Goal: Task Accomplishment & Management: Manage account settings

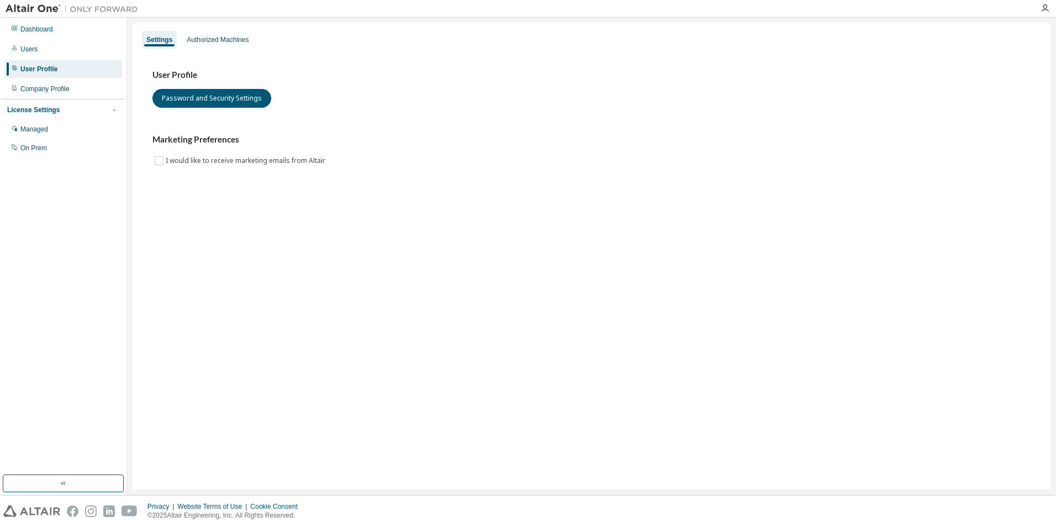
click at [326, 76] on h3 "User Profile" at bounding box center [591, 75] width 878 height 11
click at [218, 46] on div "Authorized Machines" at bounding box center [217, 40] width 71 height 18
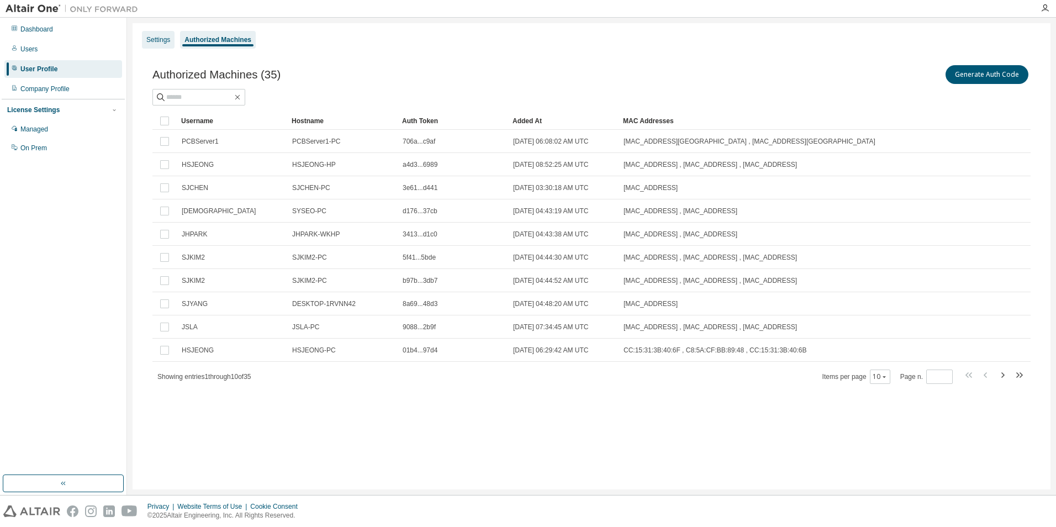
click at [161, 43] on div "Settings" at bounding box center [158, 39] width 24 height 9
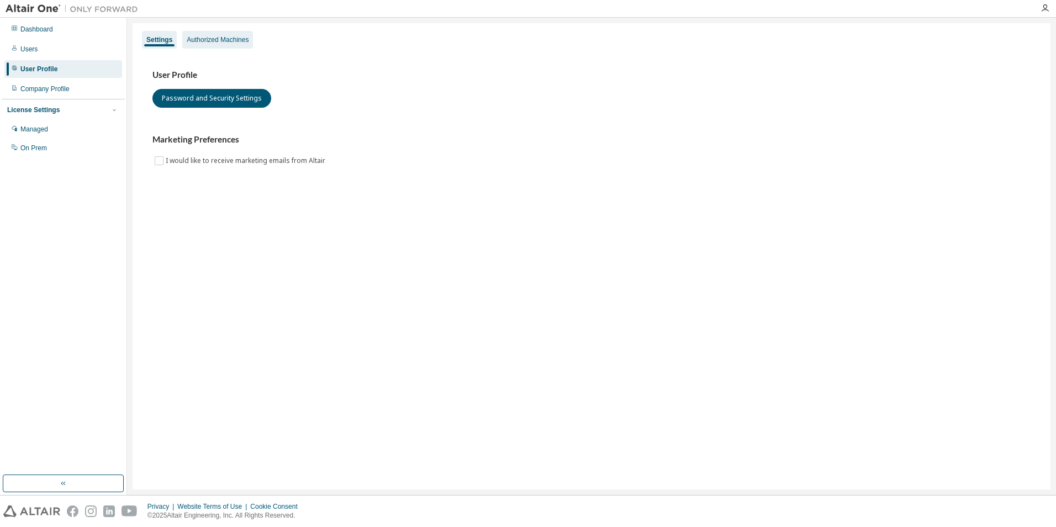
click at [198, 39] on div "Authorized Machines" at bounding box center [218, 39] width 62 height 9
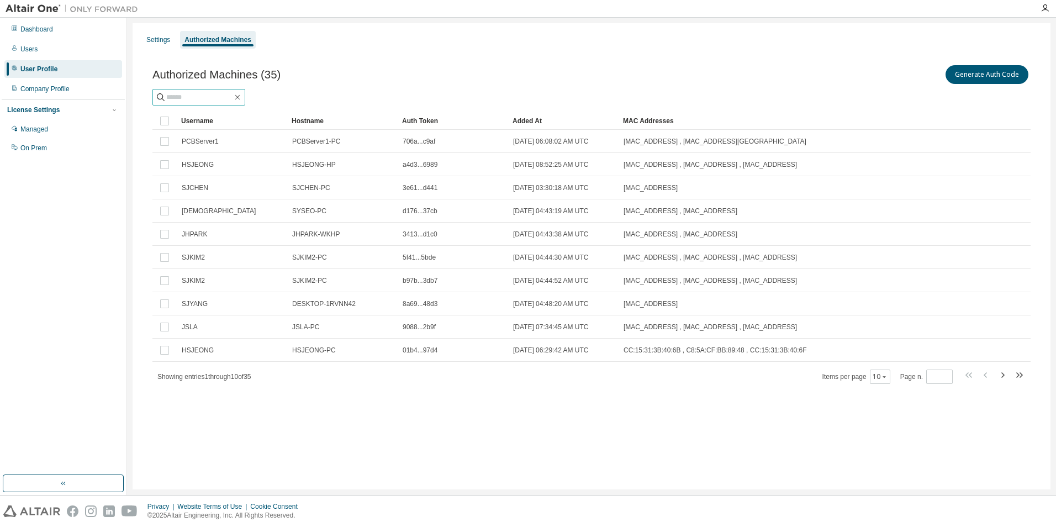
click at [200, 92] on input "text" at bounding box center [199, 97] width 66 height 11
click at [979, 77] on button "Generate Auth Code" at bounding box center [986, 74] width 83 height 19
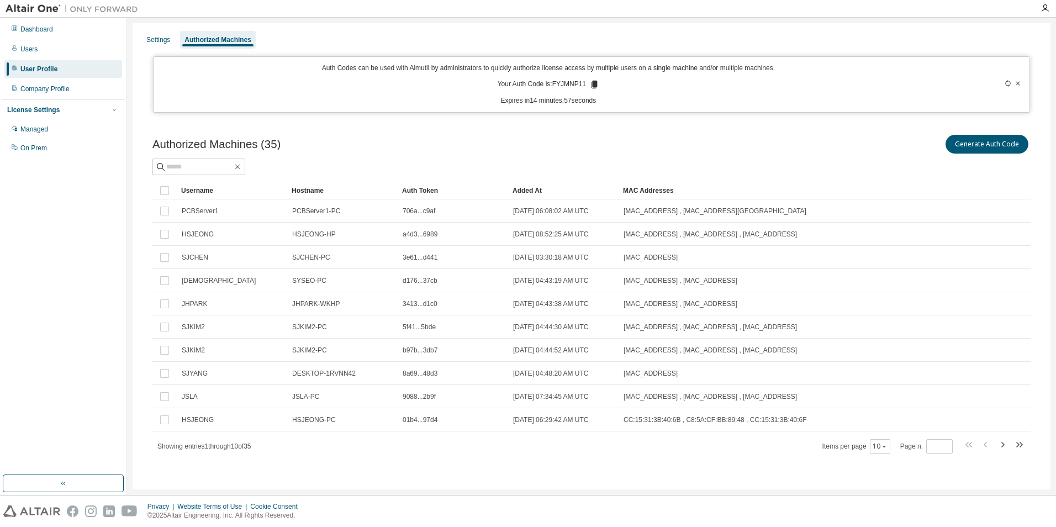
click at [591, 83] on icon at bounding box center [594, 85] width 6 height 8
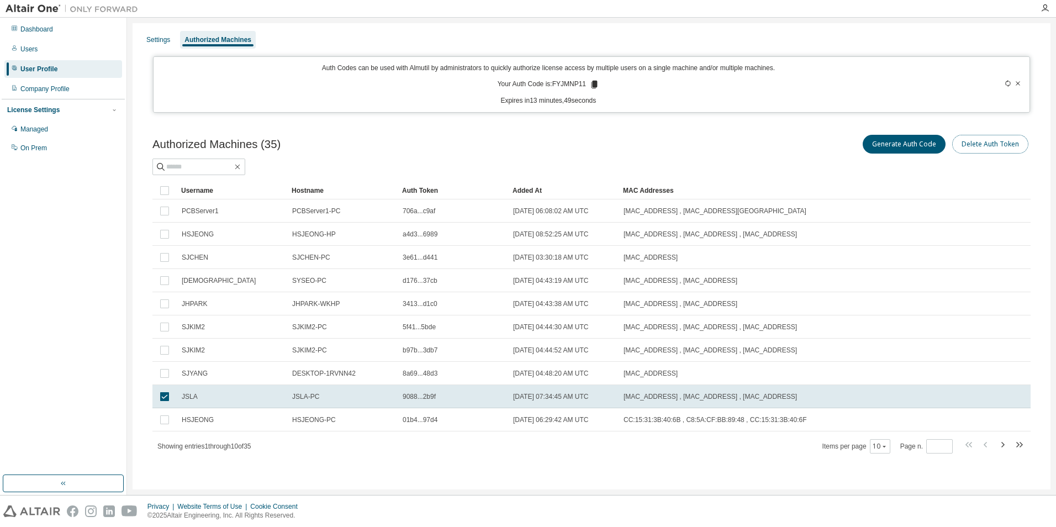
click at [1002, 147] on button "Delete Auth Token" at bounding box center [990, 144] width 76 height 19
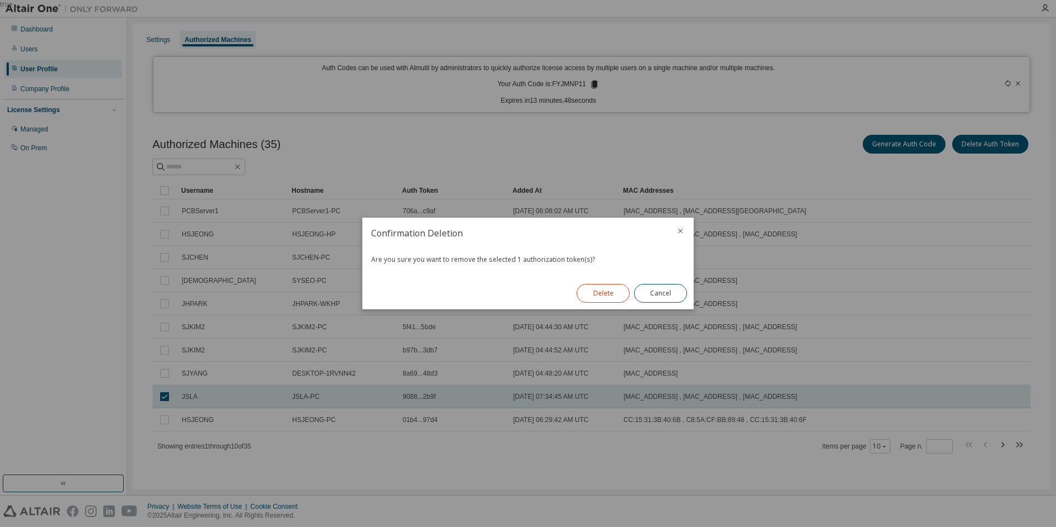
click at [609, 296] on button "Delete" at bounding box center [603, 293] width 53 height 19
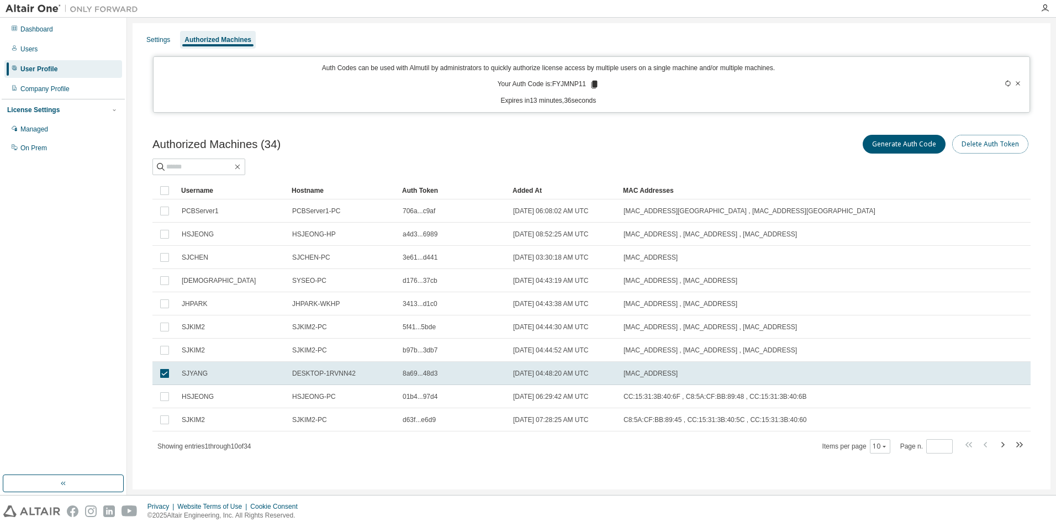
click at [986, 146] on button "Delete Auth Token" at bounding box center [990, 144] width 76 height 19
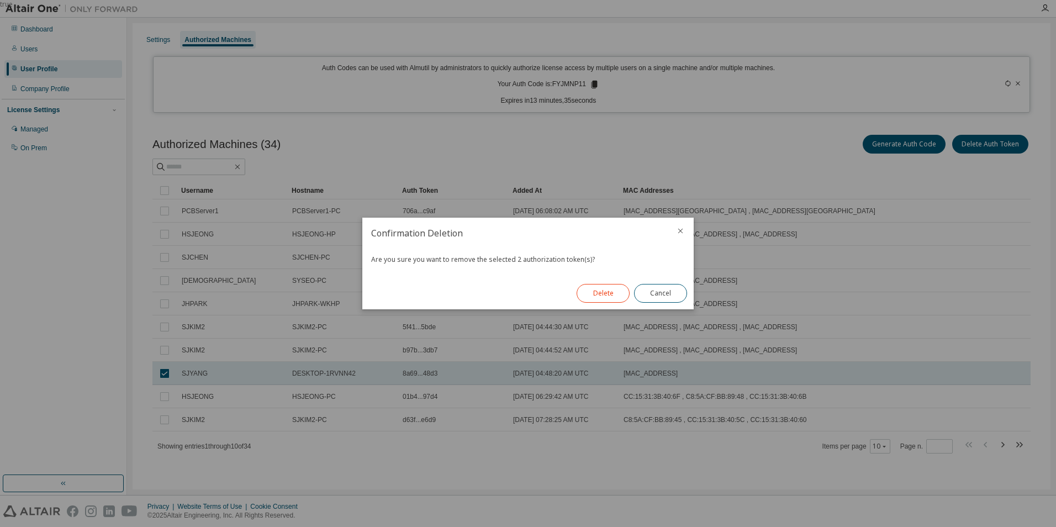
click at [580, 297] on button "Delete" at bounding box center [603, 293] width 53 height 19
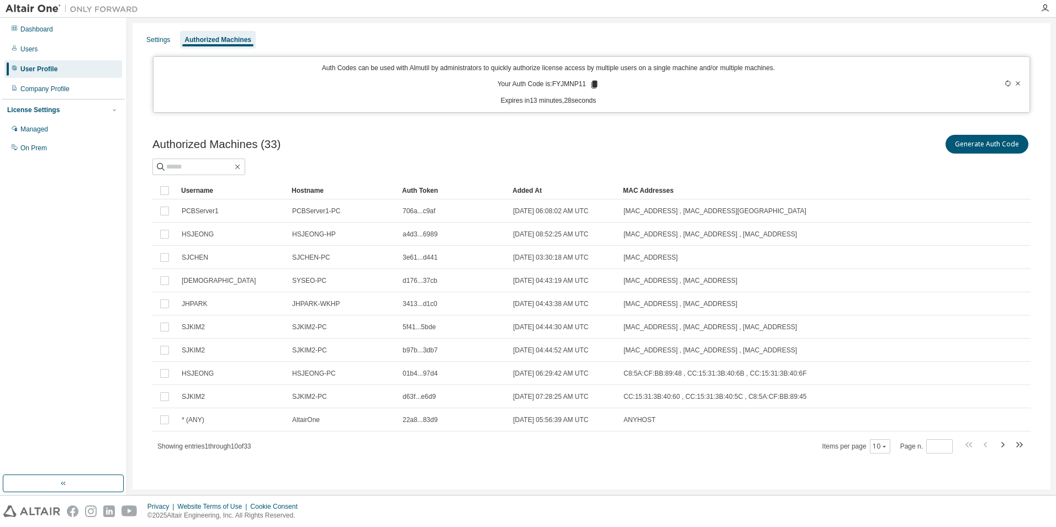
click at [633, 453] on div "Showing entries 1 through 10 of 33 Items per page 10 Page n. *" at bounding box center [591, 446] width 878 height 16
click at [38, 151] on div "On Prem" at bounding box center [33, 148] width 27 height 9
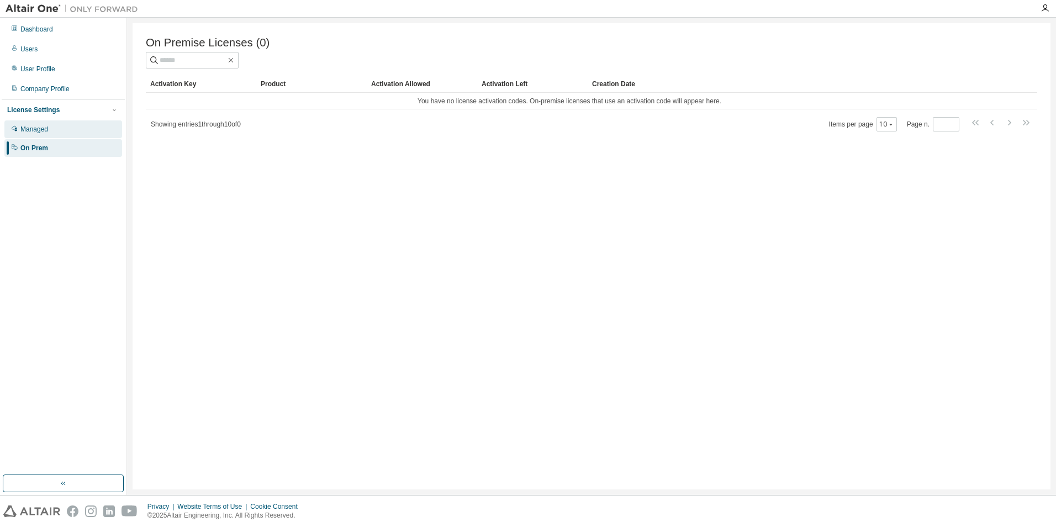
click at [39, 129] on div "Managed" at bounding box center [34, 129] width 28 height 9
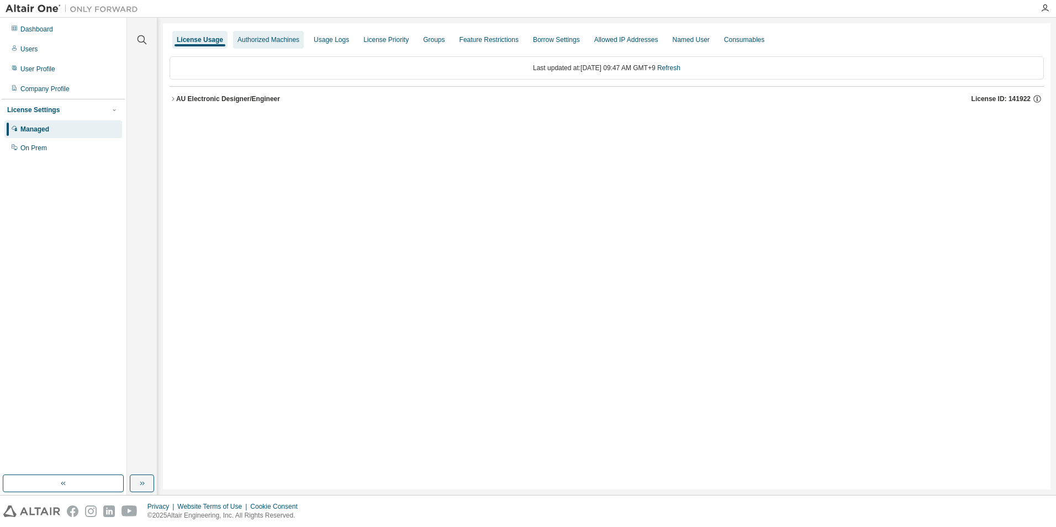
click at [281, 43] on div "Authorized Machines" at bounding box center [268, 39] width 62 height 9
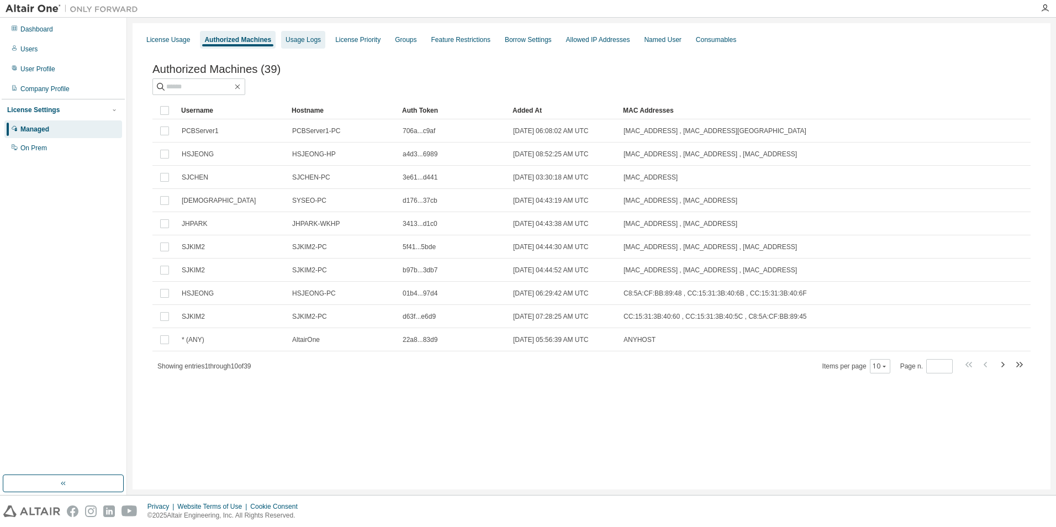
click at [304, 45] on div "Usage Logs" at bounding box center [303, 40] width 44 height 18
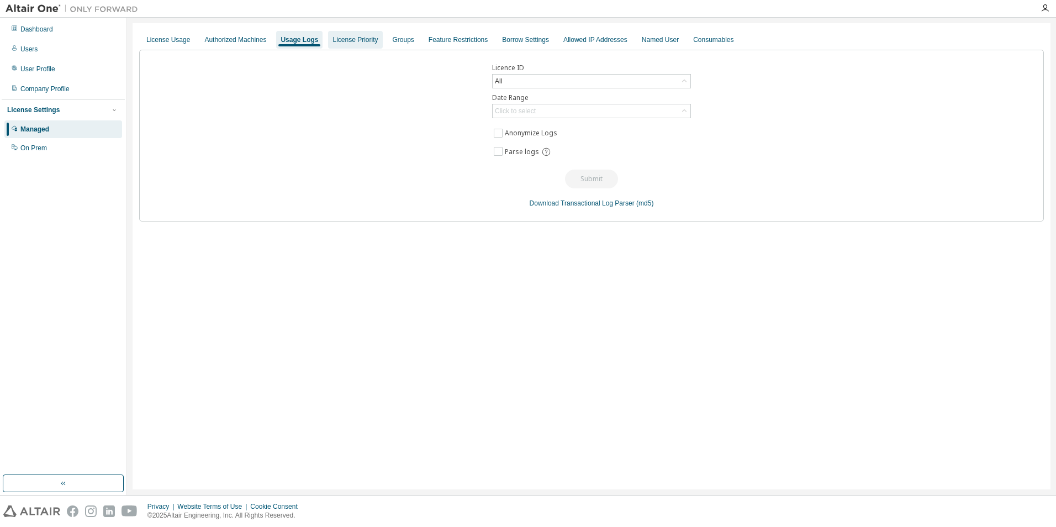
click at [332, 41] on div "License Priority" at bounding box center [354, 39] width 45 height 9
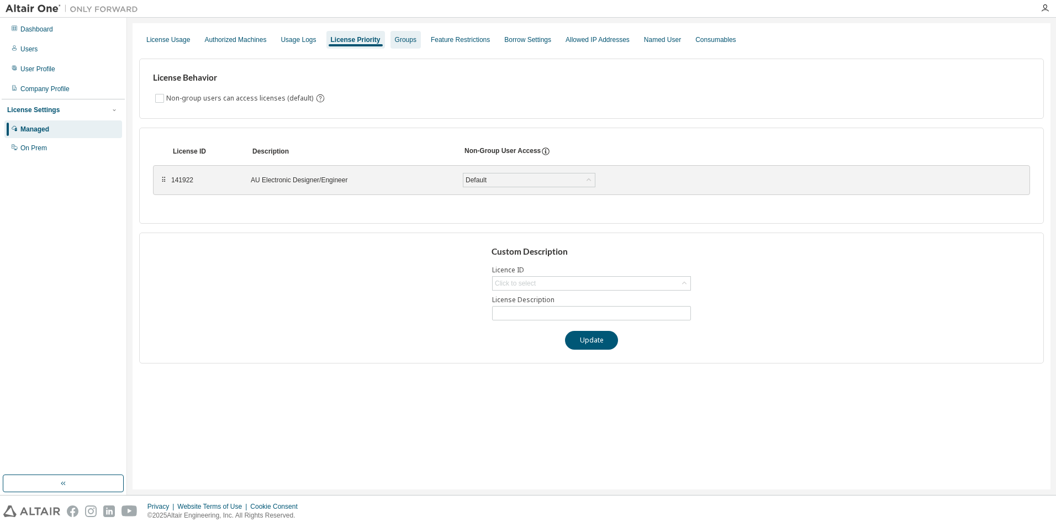
click at [408, 41] on div "Groups" at bounding box center [406, 39] width 22 height 9
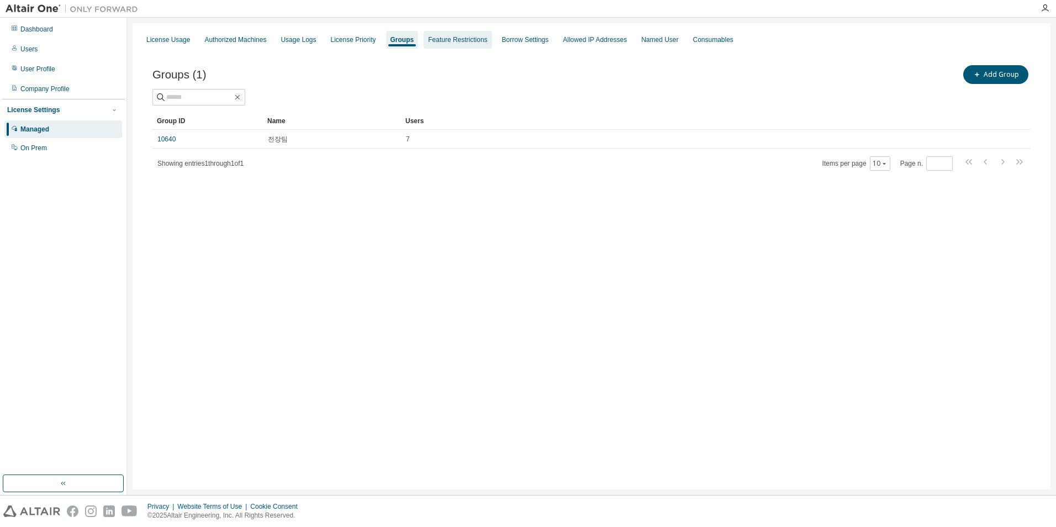
click at [436, 43] on div "Feature Restrictions" at bounding box center [457, 39] width 59 height 9
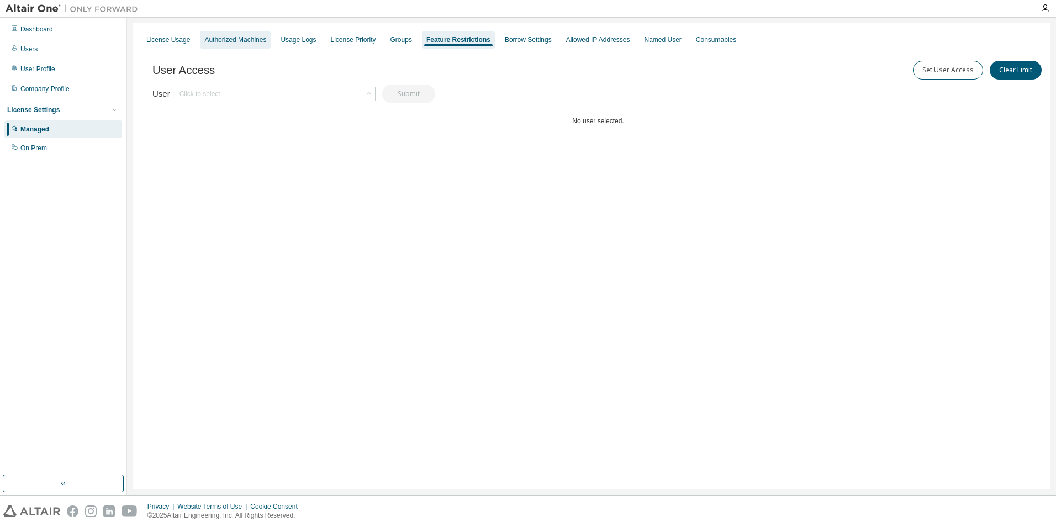
click at [238, 45] on div "Authorized Machines" at bounding box center [235, 40] width 71 height 18
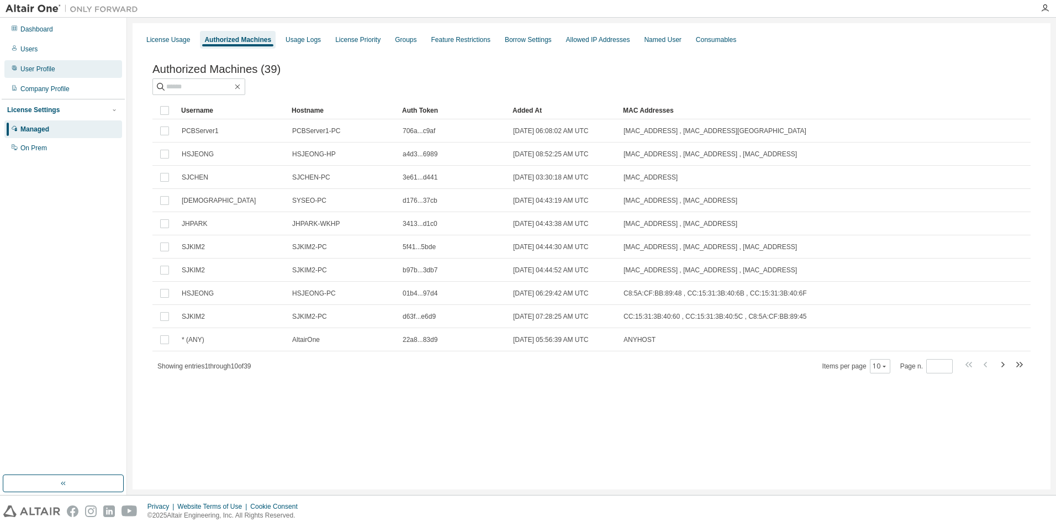
click at [31, 71] on div "User Profile" at bounding box center [37, 69] width 35 height 9
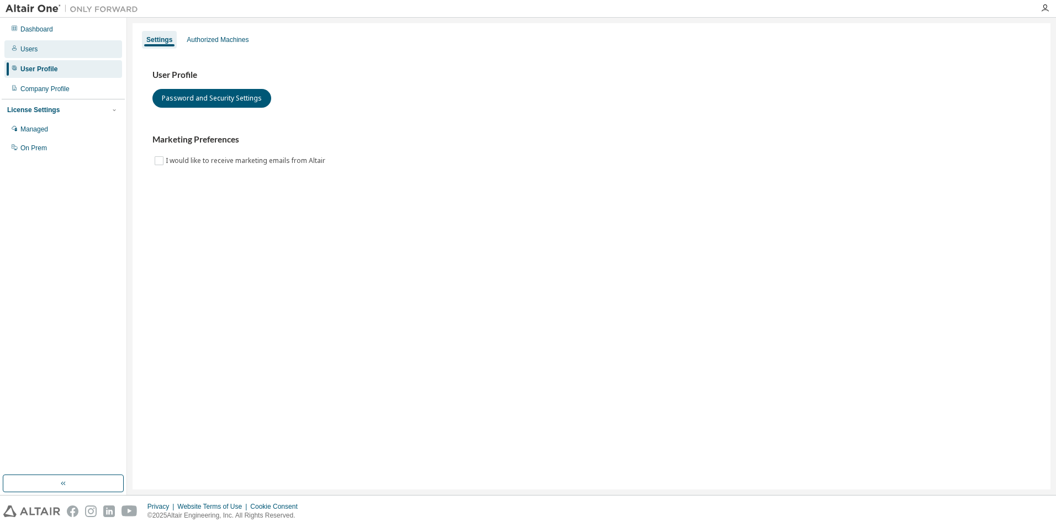
click at [27, 57] on div "Users" at bounding box center [63, 49] width 118 height 18
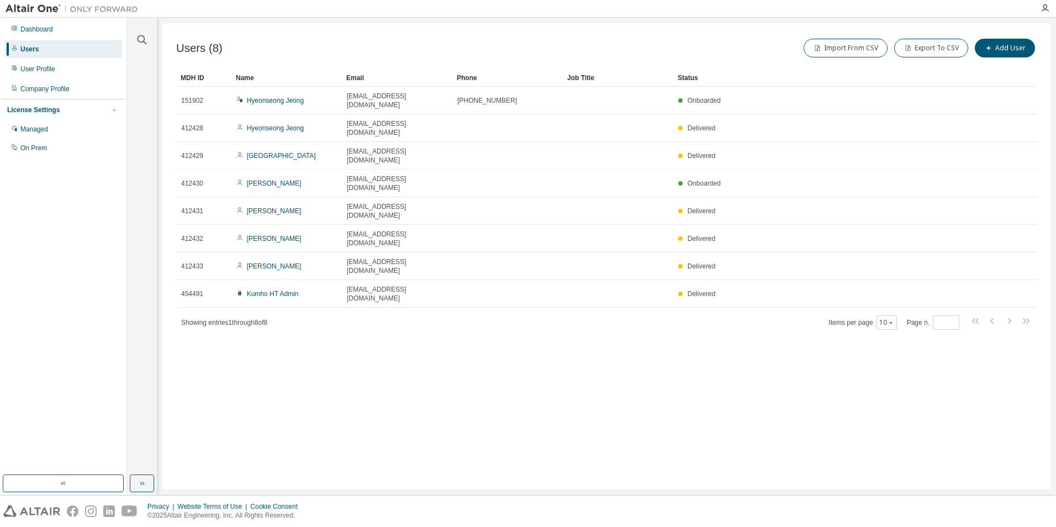
click at [244, 316] on div "Users (8) Import From CSV Export To CSV Add User Clear Load Save Save As Field …" at bounding box center [607, 256] width 888 height 466
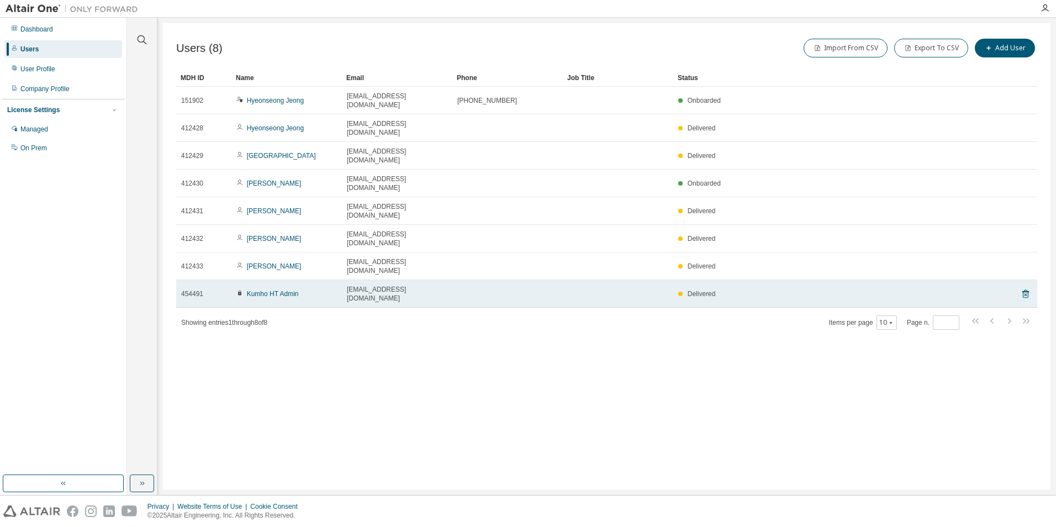
click at [239, 290] on icon at bounding box center [239, 292] width 3 height 5
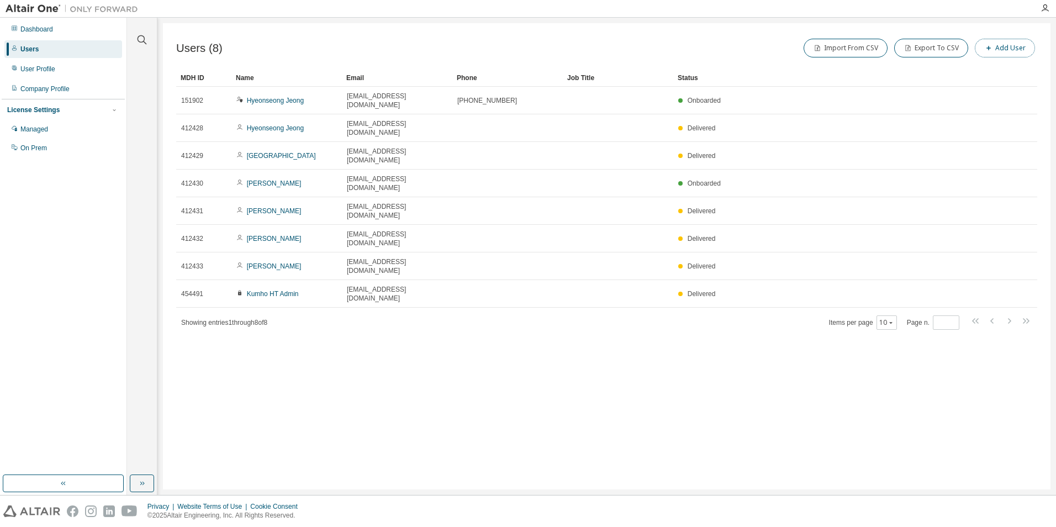
click at [1000, 51] on button "Add User" at bounding box center [1005, 48] width 60 height 19
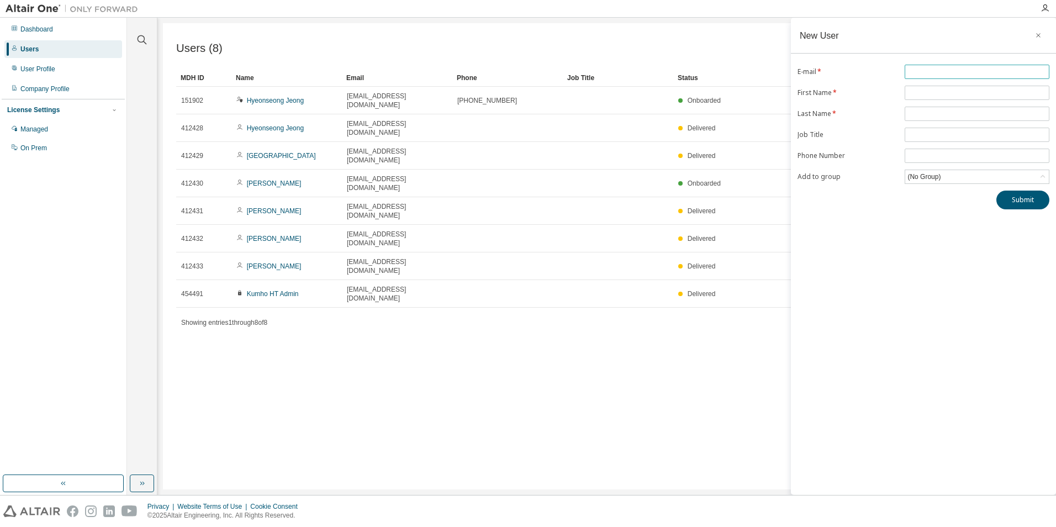
click at [1021, 72] on input "text" at bounding box center [976, 71] width 139 height 9
click at [638, 299] on div "Users (8) Import From CSV Export To CSV Add User Clear Load Save Save As Field …" at bounding box center [607, 256] width 888 height 466
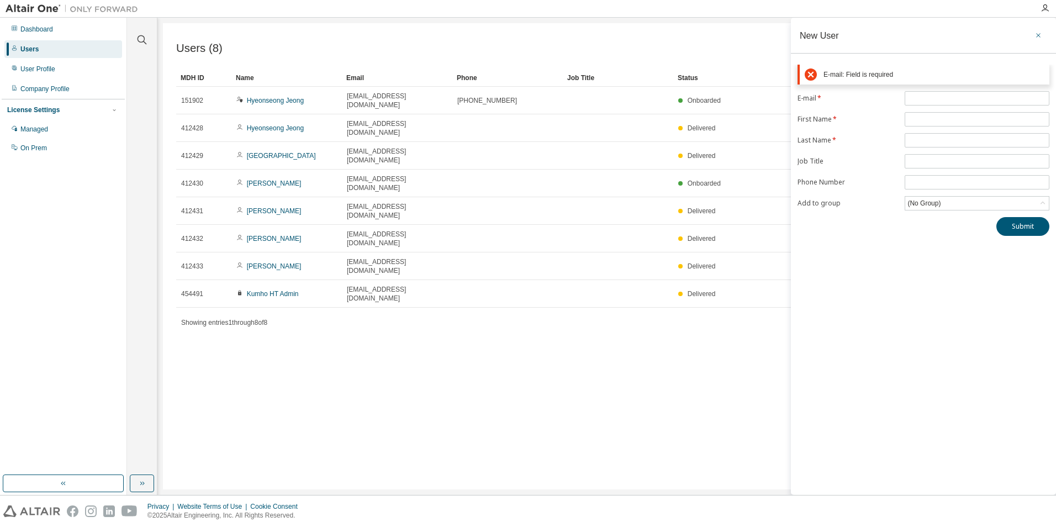
click at [1040, 36] on icon "button" at bounding box center [1038, 35] width 8 height 9
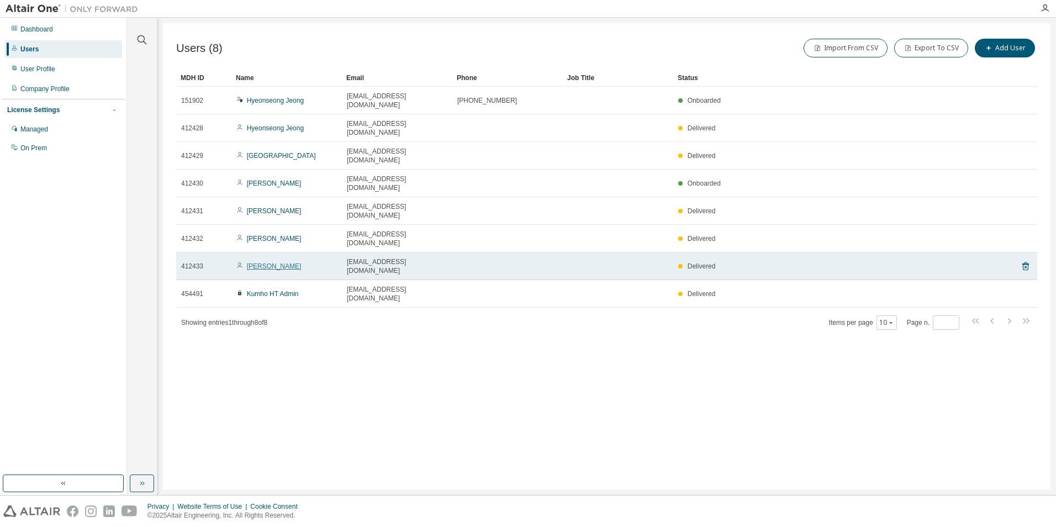
click at [255, 262] on link "[PERSON_NAME]" at bounding box center [274, 266] width 55 height 8
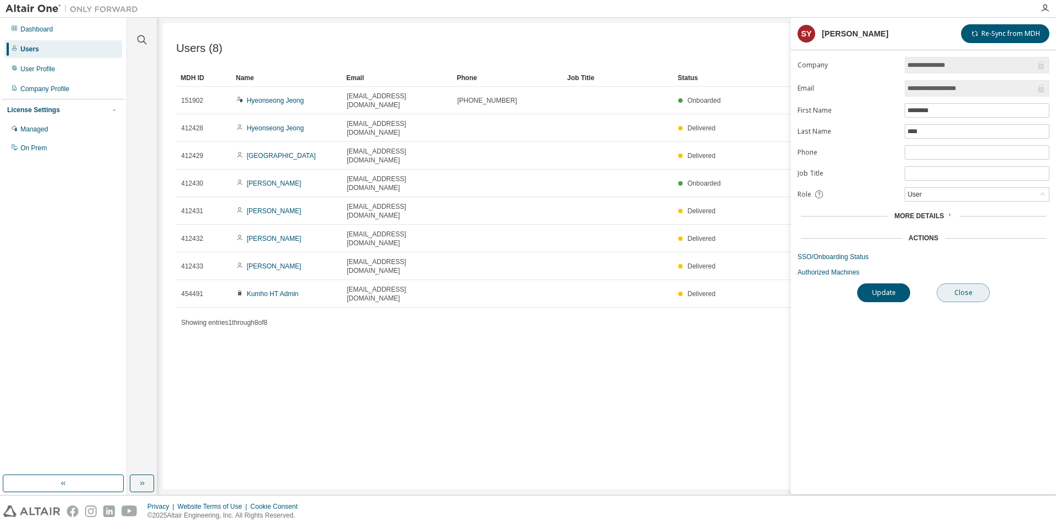
click at [958, 296] on button "Close" at bounding box center [963, 292] width 53 height 19
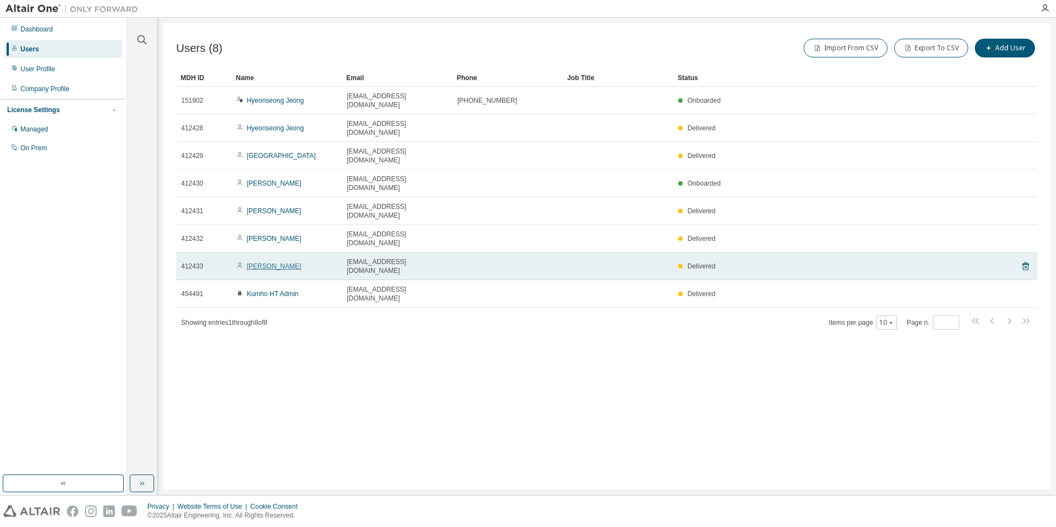
drag, startPoint x: 256, startPoint y: 209, endPoint x: 249, endPoint y: 209, distance: 6.6
click at [249, 262] on link "[PERSON_NAME]" at bounding box center [274, 266] width 55 height 8
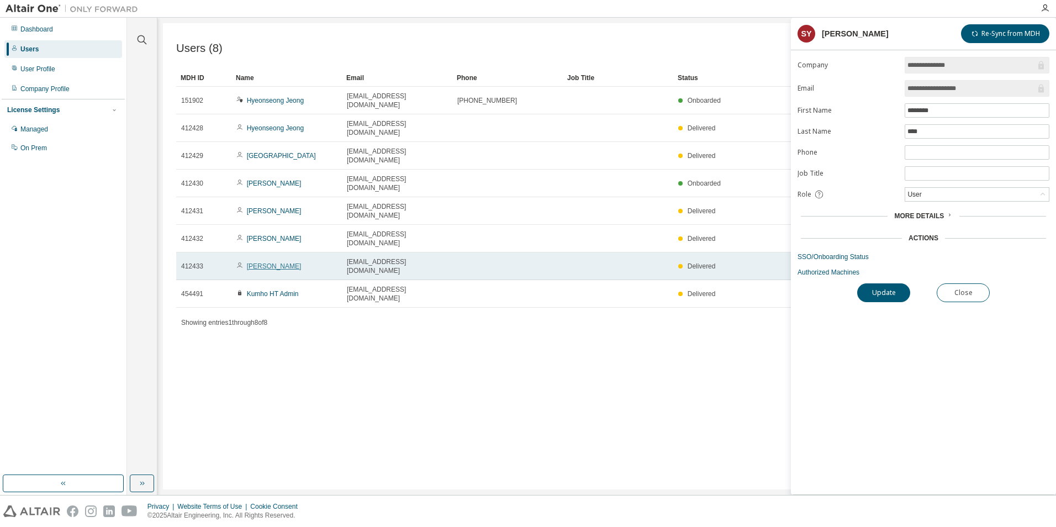
click at [253, 262] on link "[PERSON_NAME]" at bounding box center [274, 266] width 55 height 8
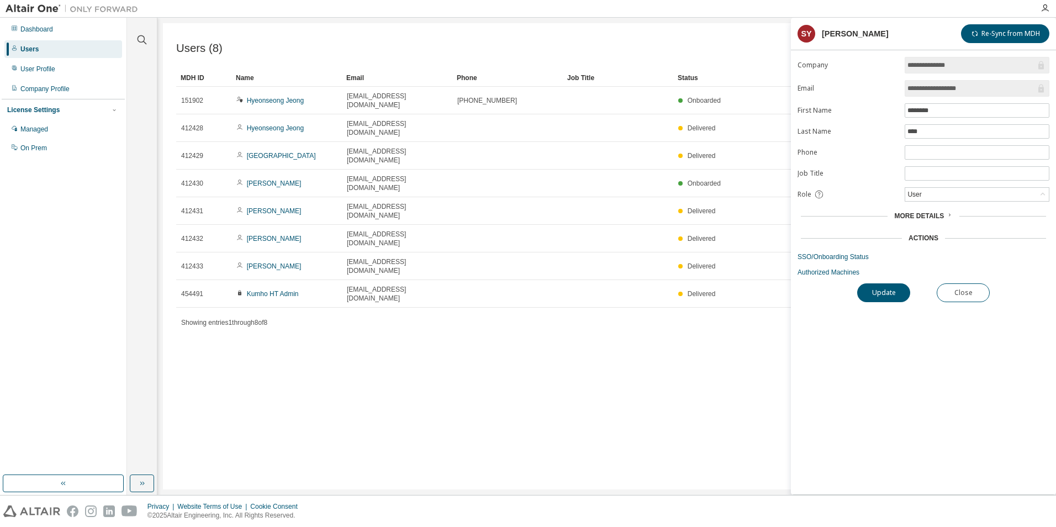
click at [493, 316] on div "Users (8) Import From CSV Export To CSV Add User Clear Load Save Save As Field …" at bounding box center [607, 256] width 888 height 466
click at [973, 290] on button "Close" at bounding box center [963, 292] width 53 height 19
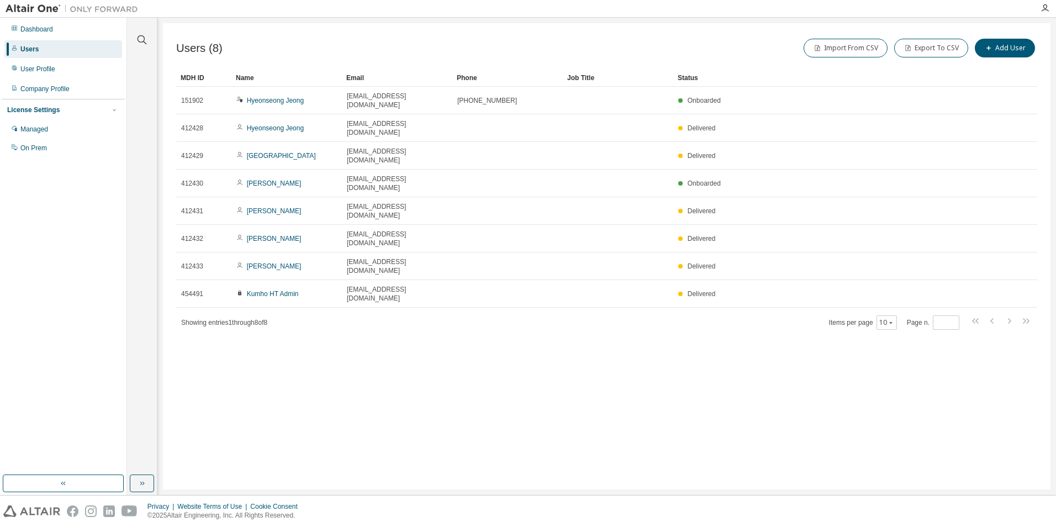
drag, startPoint x: 473, startPoint y: 297, endPoint x: 317, endPoint y: 259, distance: 160.3
click at [472, 297] on div "Users (8) Import From CSV Export To CSV Add User Clear Load Save Save As Field …" at bounding box center [607, 256] width 888 height 466
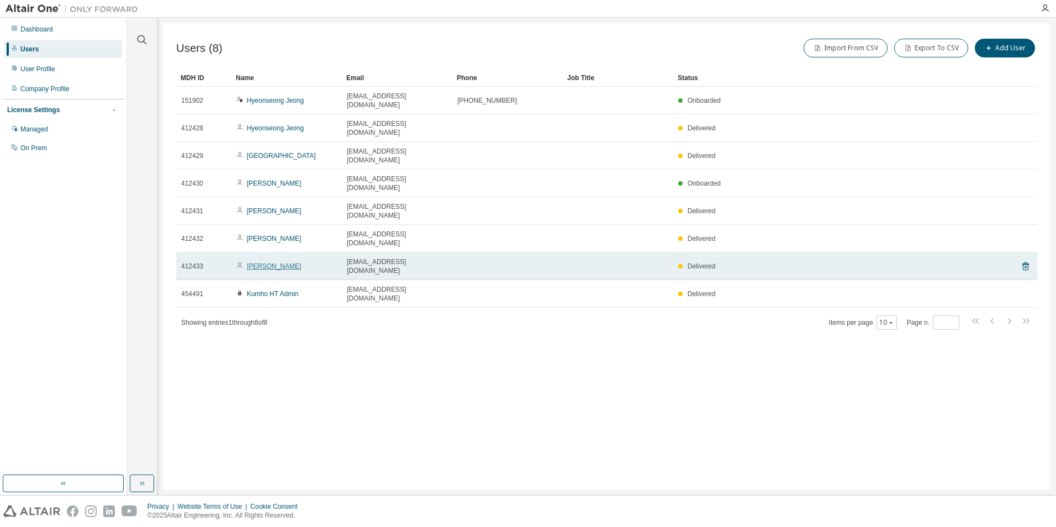
click at [268, 262] on link "[PERSON_NAME]" at bounding box center [274, 266] width 55 height 8
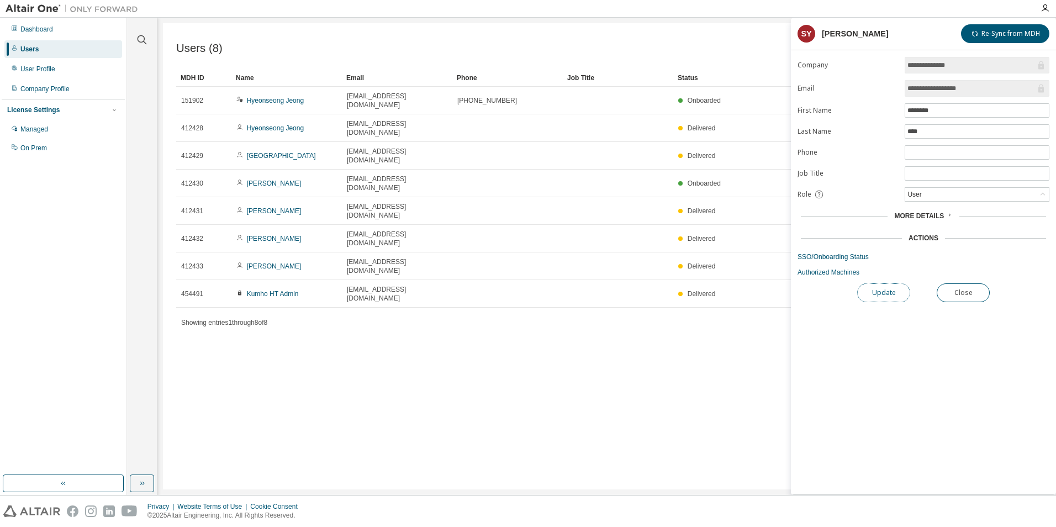
click at [879, 295] on button "Update" at bounding box center [883, 292] width 53 height 19
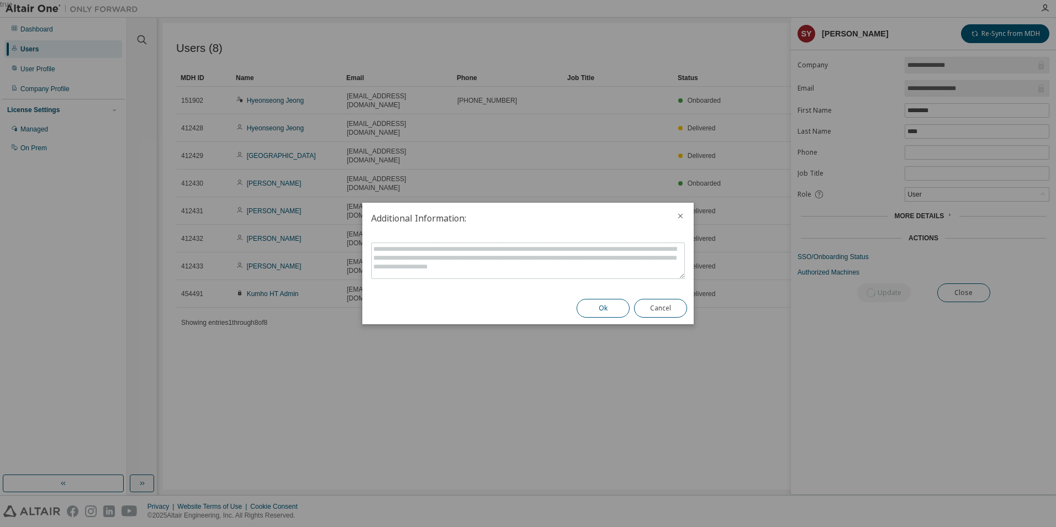
click at [608, 307] on button "Ok" at bounding box center [603, 308] width 53 height 19
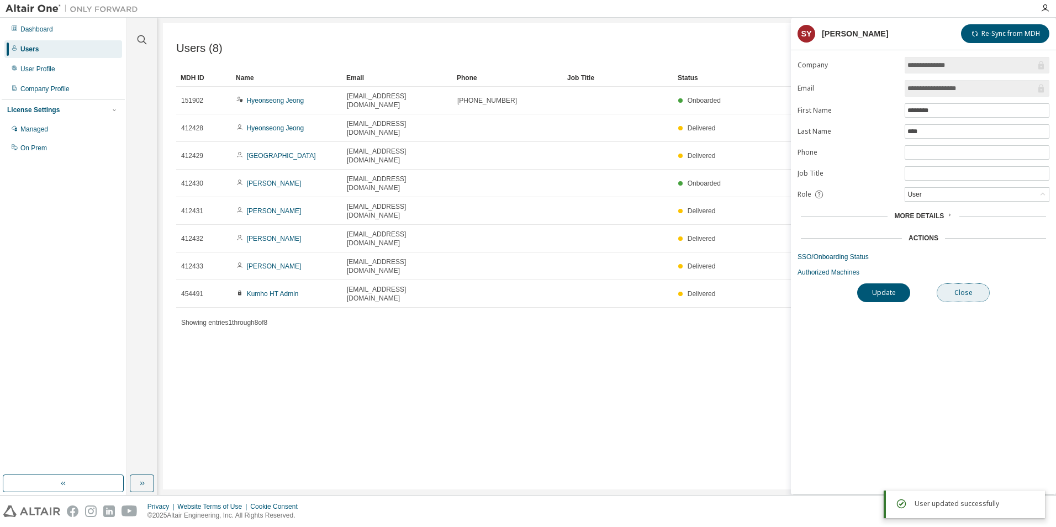
click at [971, 296] on button "Close" at bounding box center [963, 292] width 53 height 19
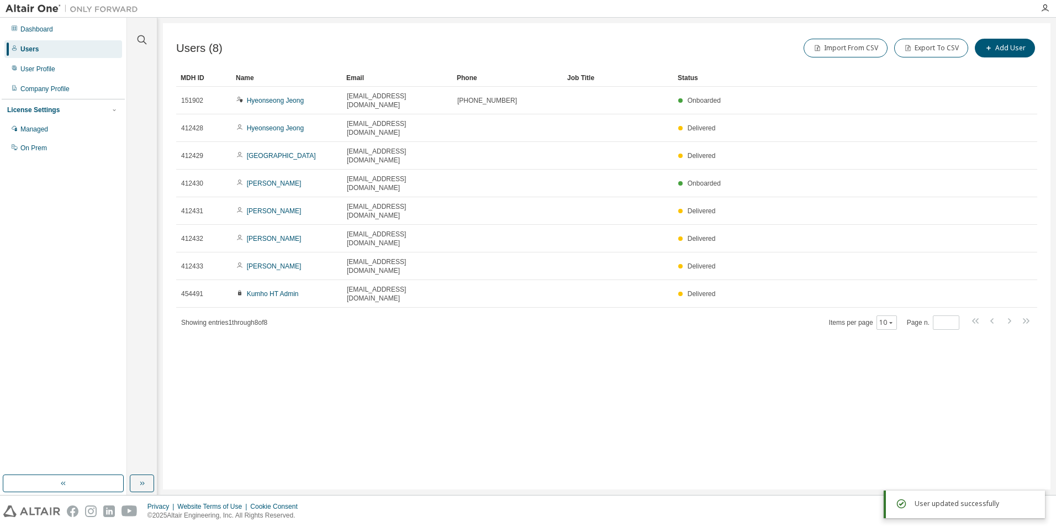
click at [435, 298] on div "Users (8) Import From CSV Export To CSV Add User Clear Load Save Save As Field …" at bounding box center [607, 256] width 888 height 466
click at [707, 298] on div "Users (8) Import From CSV Export To CSV Add User Clear Load Save Save As Field …" at bounding box center [607, 256] width 888 height 466
click at [269, 271] on div "Users (8) Import From CSV Export To CSV Add User Clear Load Save Save As Field …" at bounding box center [607, 256] width 888 height 466
click at [47, 68] on div "User Profile" at bounding box center [37, 69] width 35 height 9
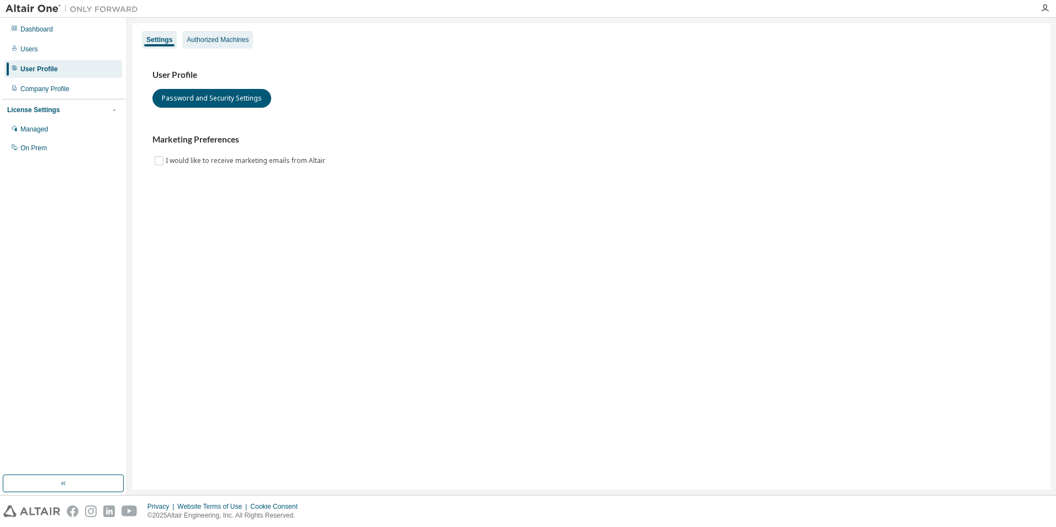
click at [203, 43] on div "Authorized Machines" at bounding box center [218, 39] width 62 height 9
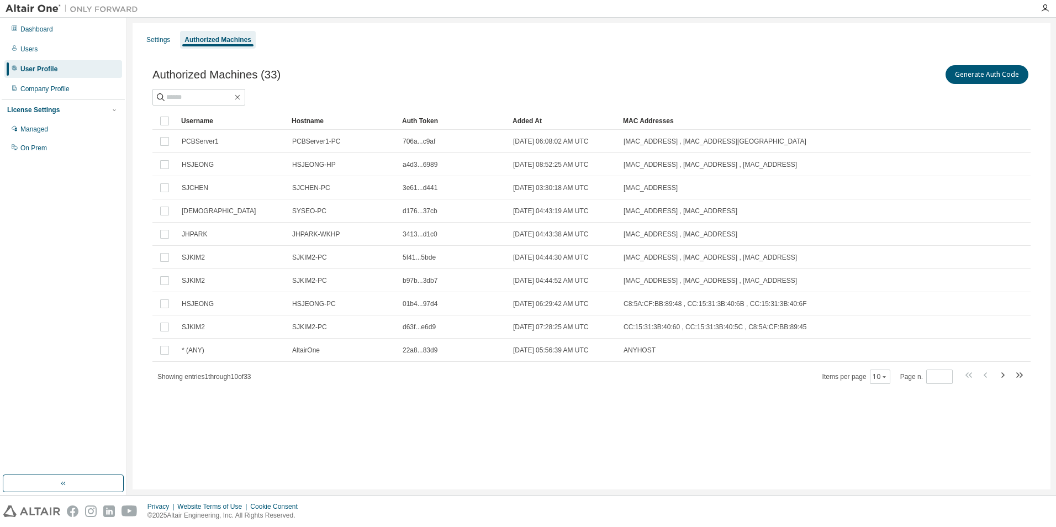
click at [351, 410] on div "Authorized Machines (33) Generate Auth Code Clear Load Save Save As Field Opera…" at bounding box center [591, 231] width 905 height 363
click at [49, 53] on div "Users" at bounding box center [63, 49] width 118 height 18
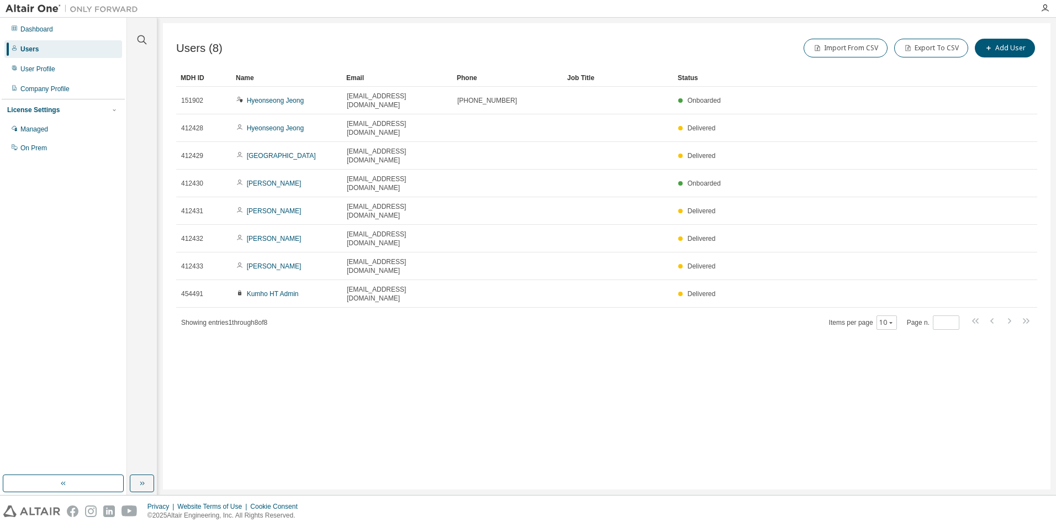
click at [414, 341] on div "Users (8) Import From CSV Export To CSV Add User Clear Load Save Save As Field …" at bounding box center [607, 256] width 888 height 466
click at [41, 68] on div "User Profile" at bounding box center [37, 69] width 35 height 9
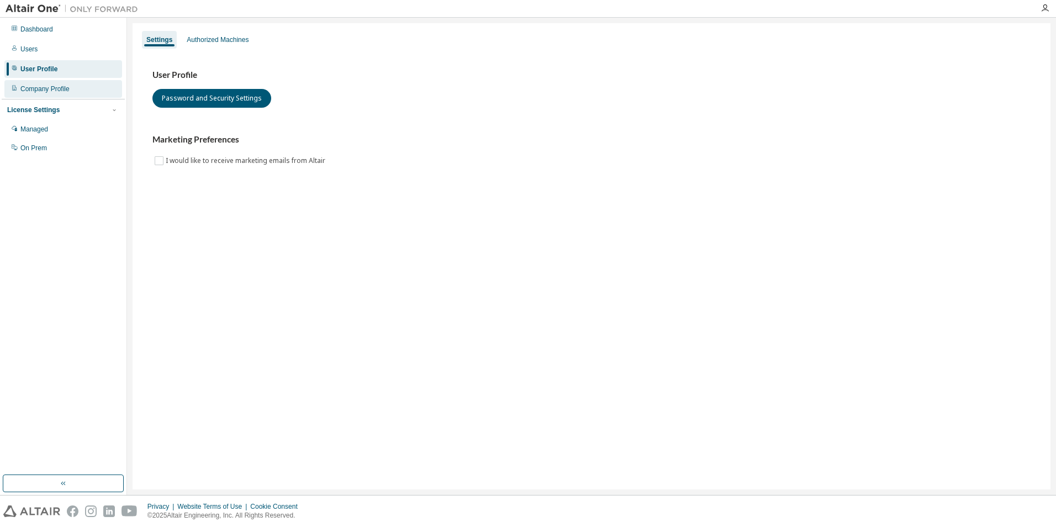
click at [38, 88] on div "Company Profile" at bounding box center [44, 88] width 49 height 9
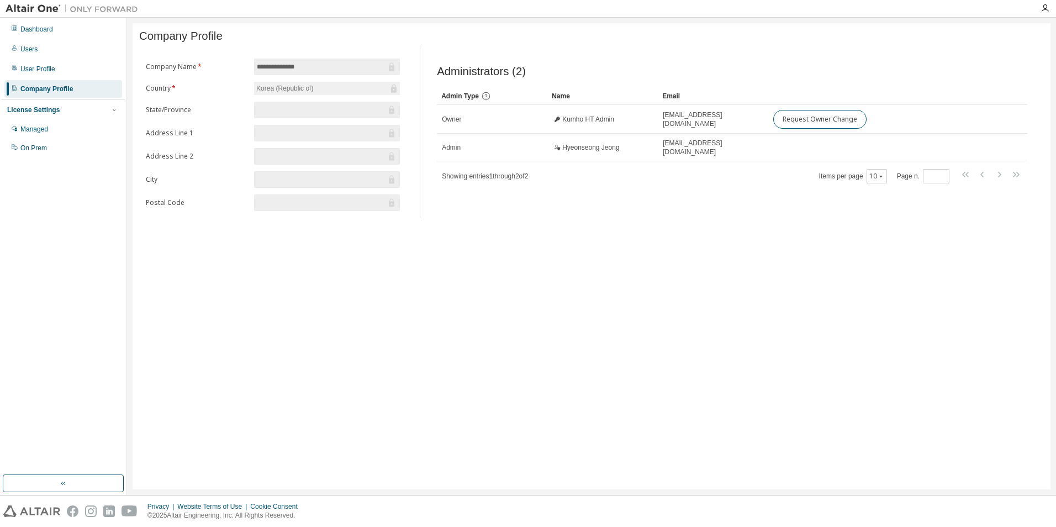
click at [961, 265] on div "**********" at bounding box center [592, 256] width 918 height 466
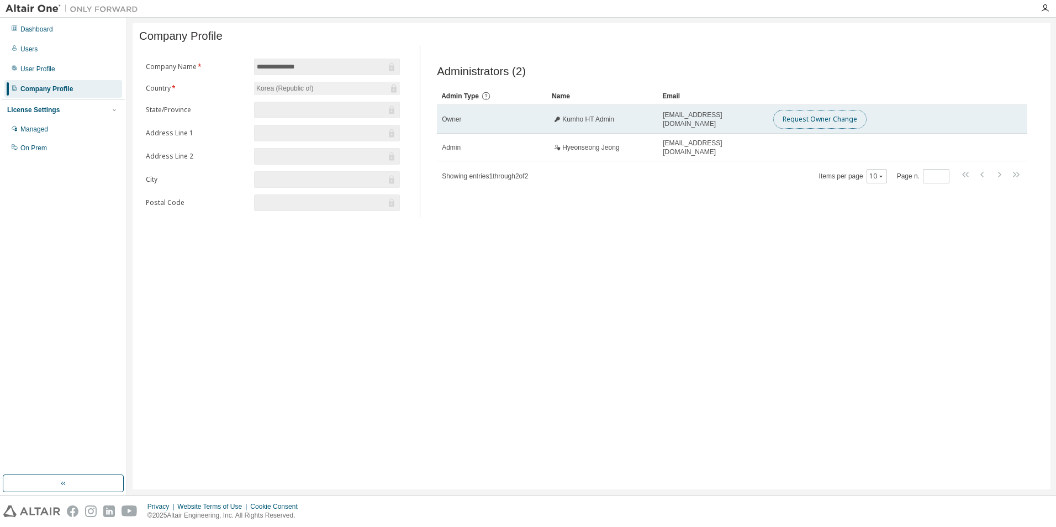
click at [846, 123] on button "Request Owner Change" at bounding box center [819, 119] width 93 height 19
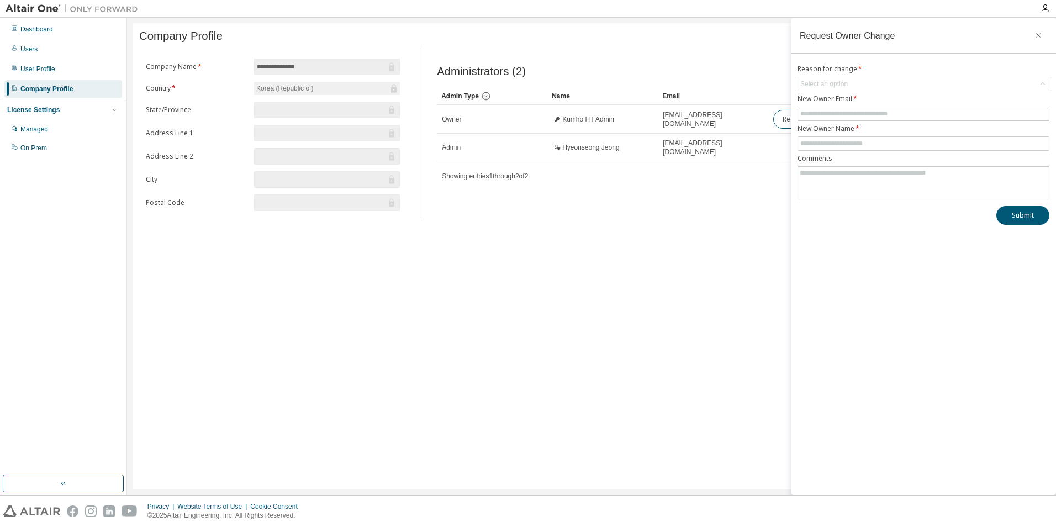
click at [745, 223] on div "**********" at bounding box center [592, 256] width 918 height 466
click at [1037, 38] on icon "button" at bounding box center [1038, 35] width 8 height 9
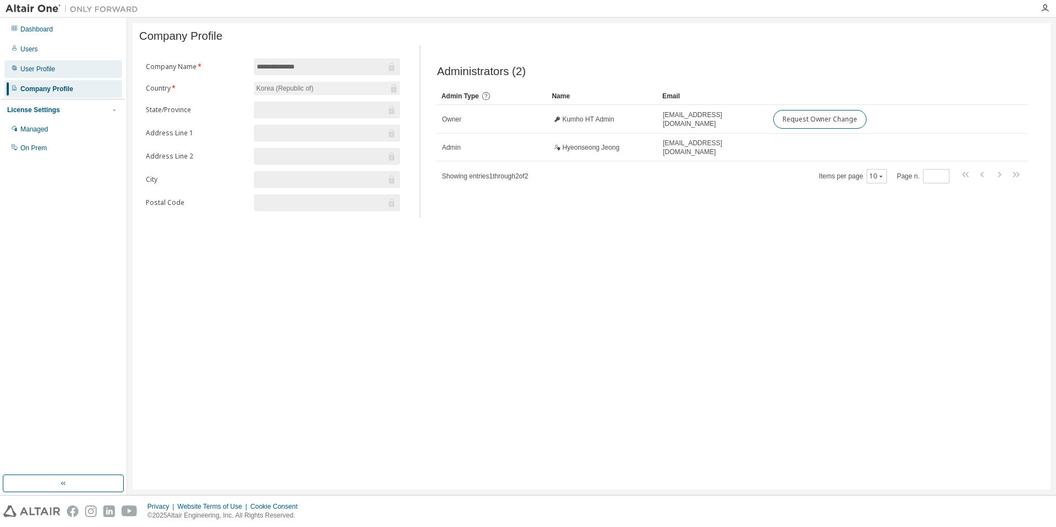
click at [36, 67] on div "User Profile" at bounding box center [37, 69] width 35 height 9
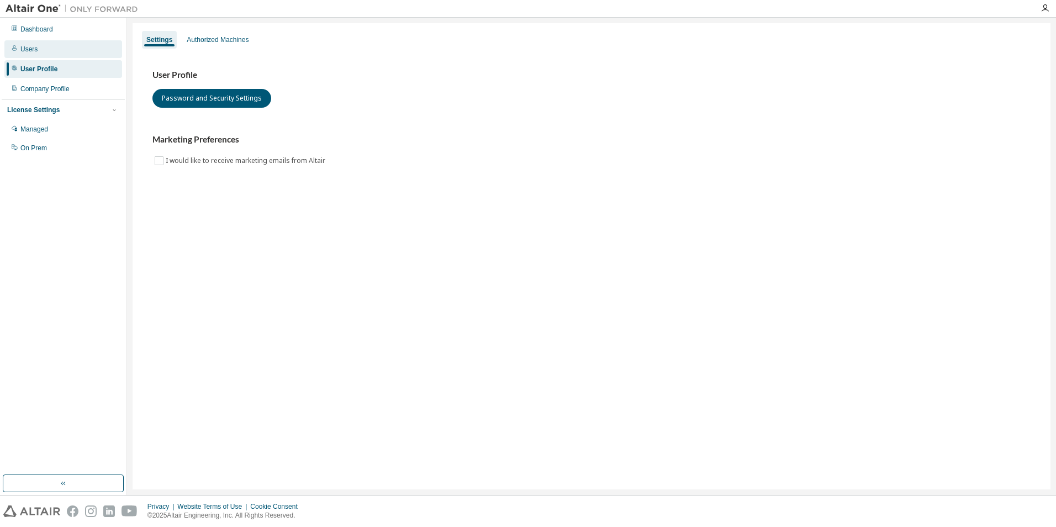
click at [27, 51] on div "Users" at bounding box center [28, 49] width 17 height 9
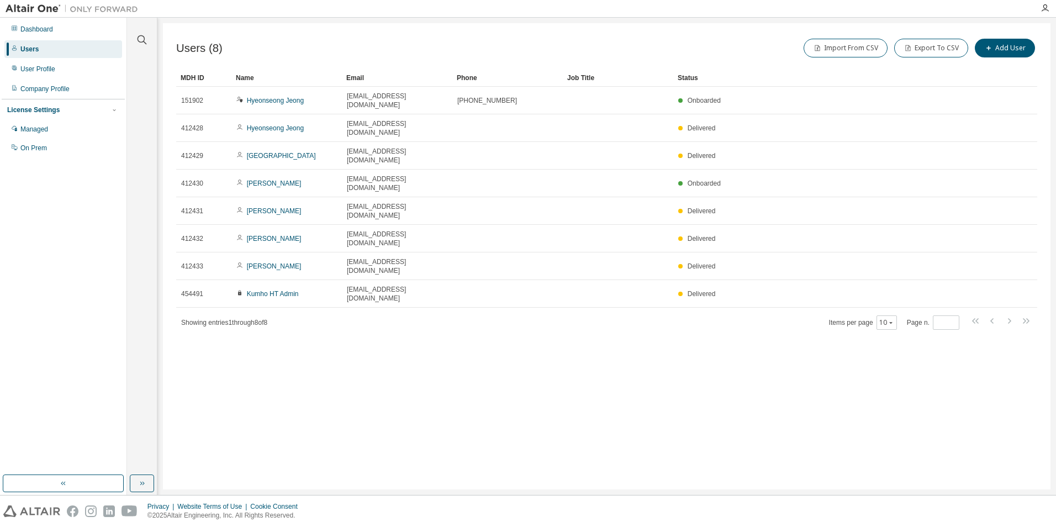
click at [369, 270] on div "Users (8) Import From CSV Export To CSV Add User Clear Load Save Save As Field …" at bounding box center [607, 256] width 888 height 466
click at [1005, 45] on button "Add User" at bounding box center [1005, 48] width 60 height 19
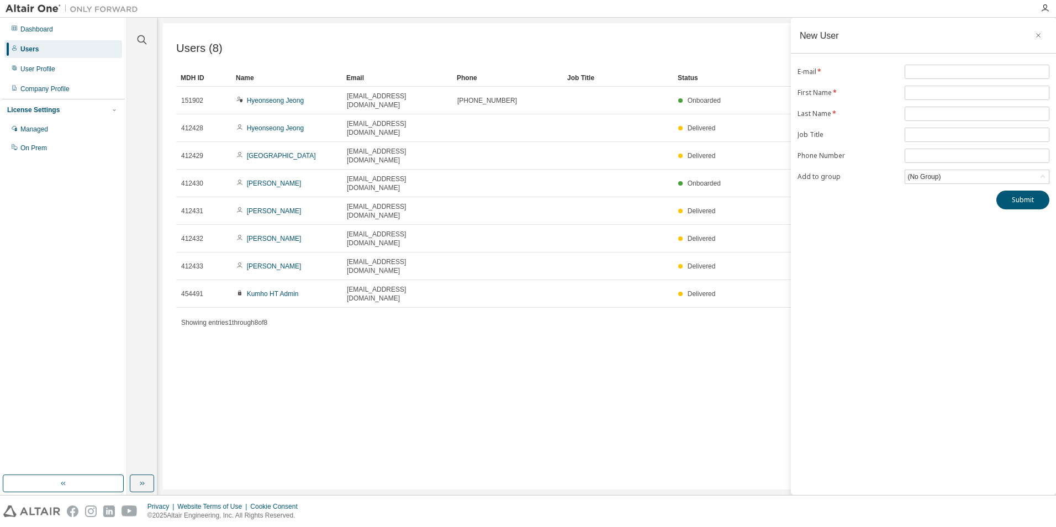
click at [282, 307] on div "Users (8) Import From CSV Export To CSV Add User Clear Load Save Save As Field …" at bounding box center [607, 256] width 888 height 466
click at [46, 73] on div "User Profile" at bounding box center [63, 69] width 118 height 18
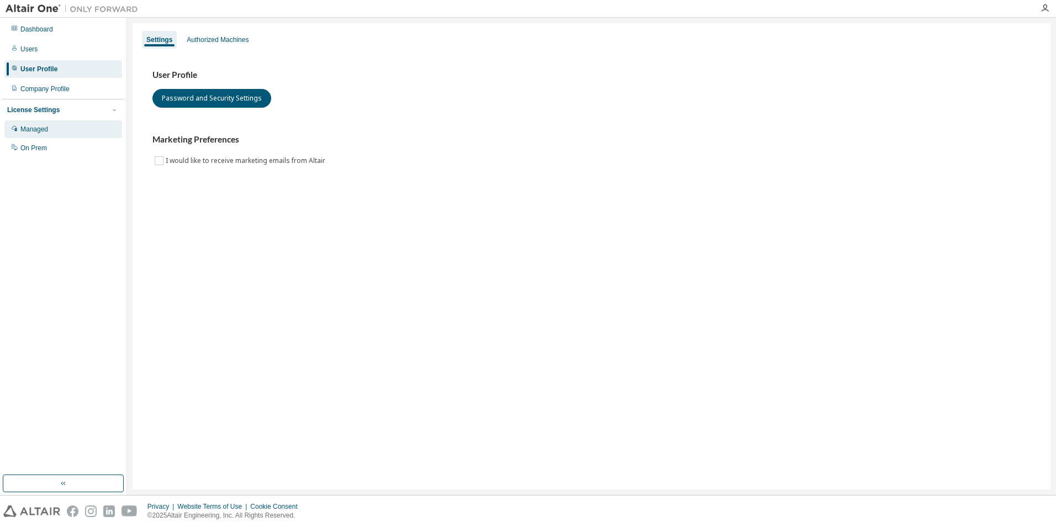
click at [56, 128] on div "Managed" at bounding box center [63, 129] width 118 height 18
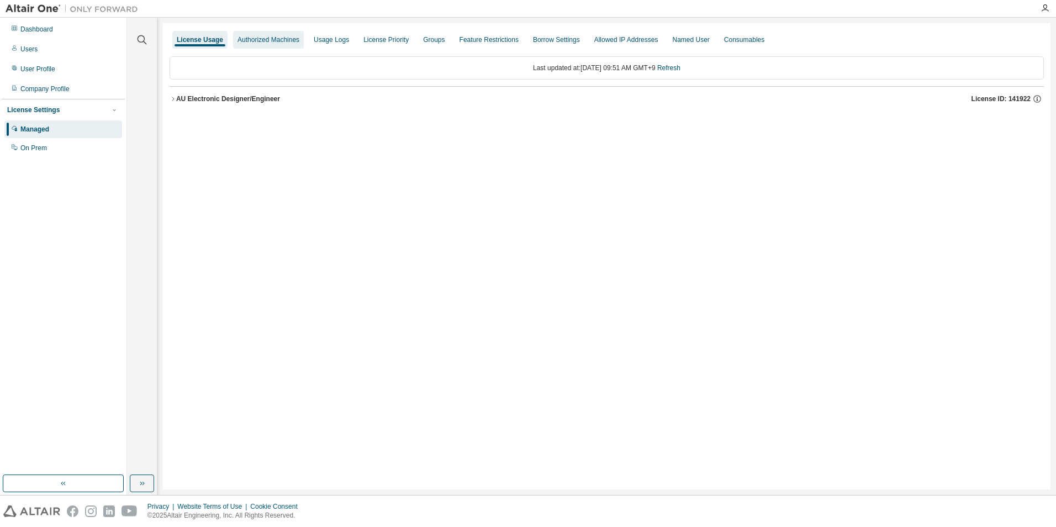
click at [277, 44] on div "Authorized Machines" at bounding box center [268, 40] width 71 height 18
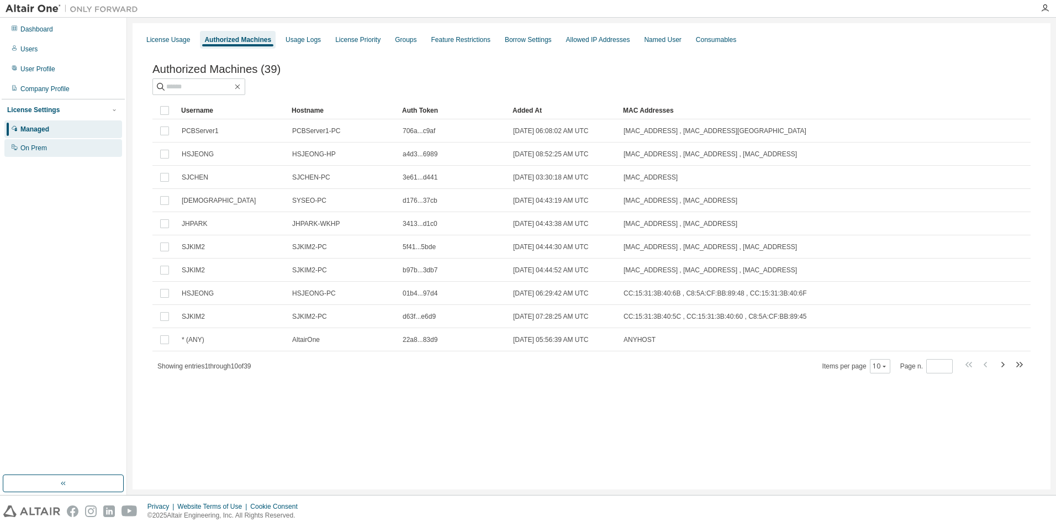
click at [20, 146] on div "On Prem" at bounding box center [63, 148] width 118 height 18
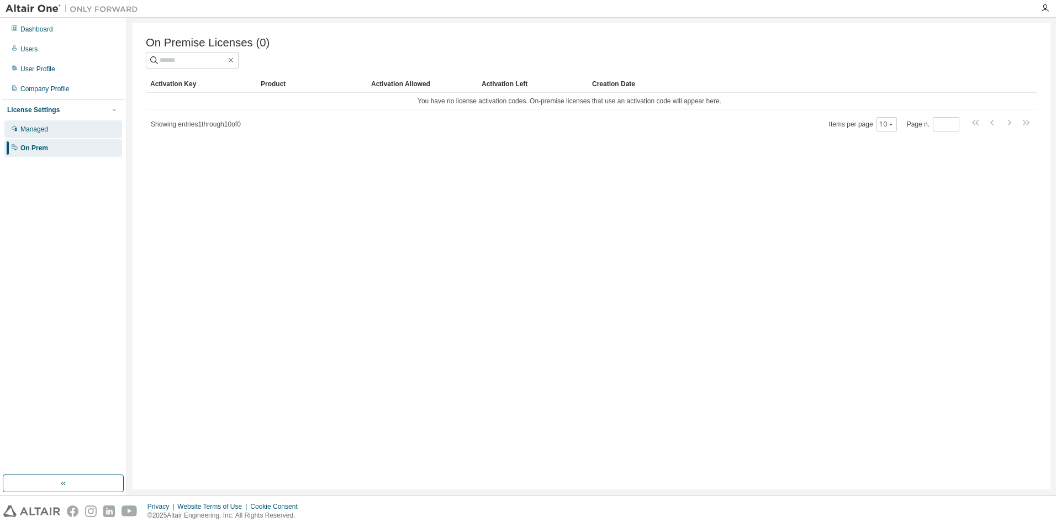
click at [31, 133] on div "Managed" at bounding box center [34, 129] width 28 height 9
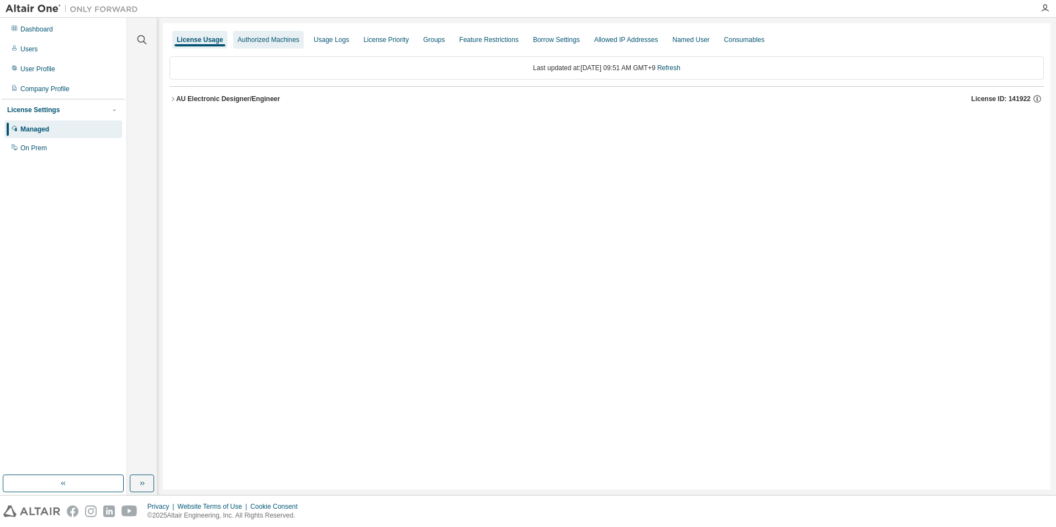
click at [268, 40] on div "Authorized Machines" at bounding box center [268, 39] width 62 height 9
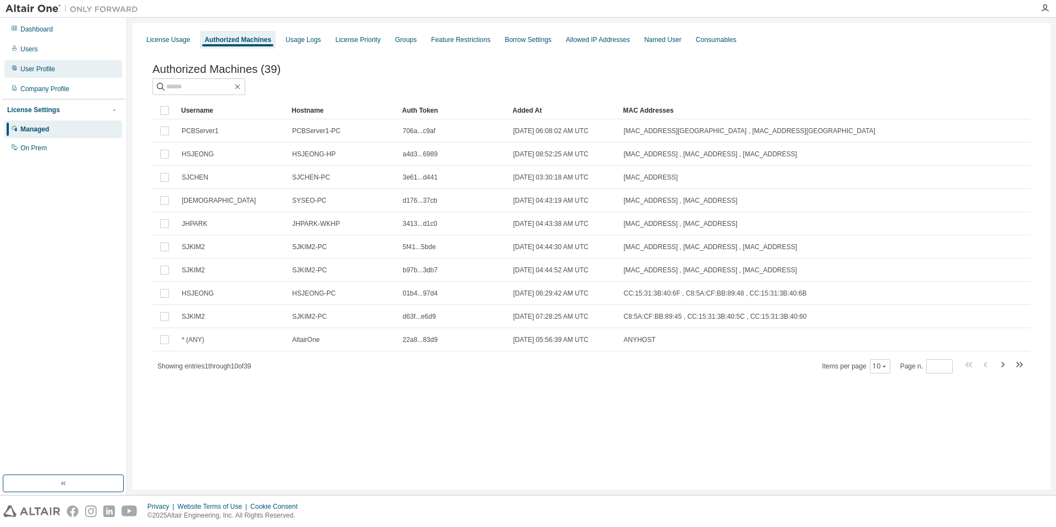
click at [45, 75] on div "User Profile" at bounding box center [63, 69] width 118 height 18
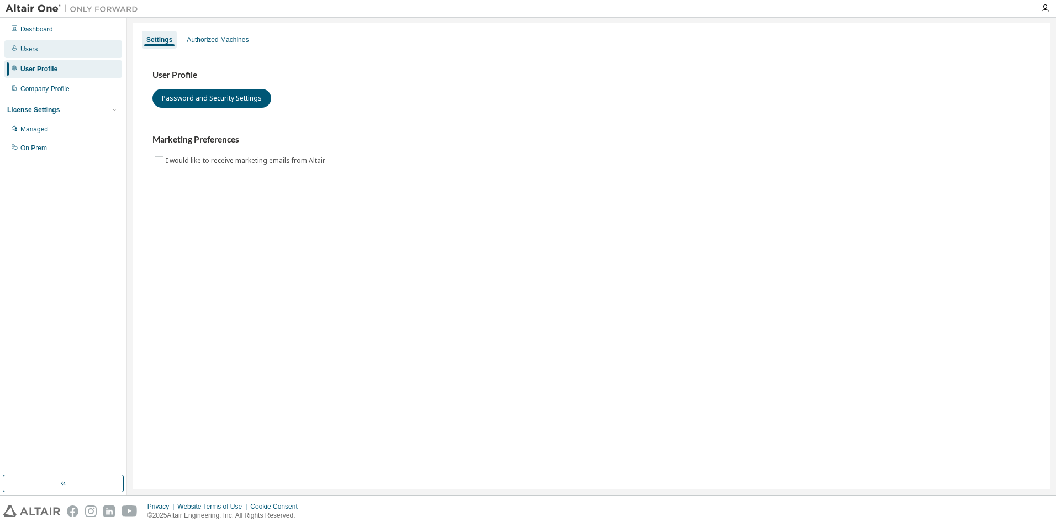
click at [32, 51] on div "Users" at bounding box center [28, 49] width 17 height 9
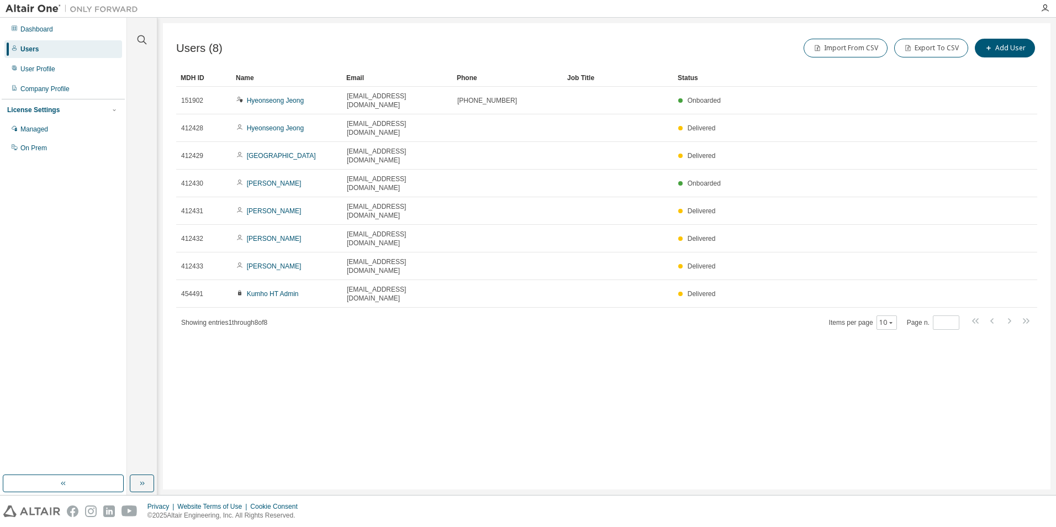
click at [336, 300] on div "Users (8) Import From CSV Export To CSV Add User Clear Load Save Save As Field …" at bounding box center [607, 256] width 888 height 466
click at [1015, 47] on button "Add User" at bounding box center [1005, 48] width 60 height 19
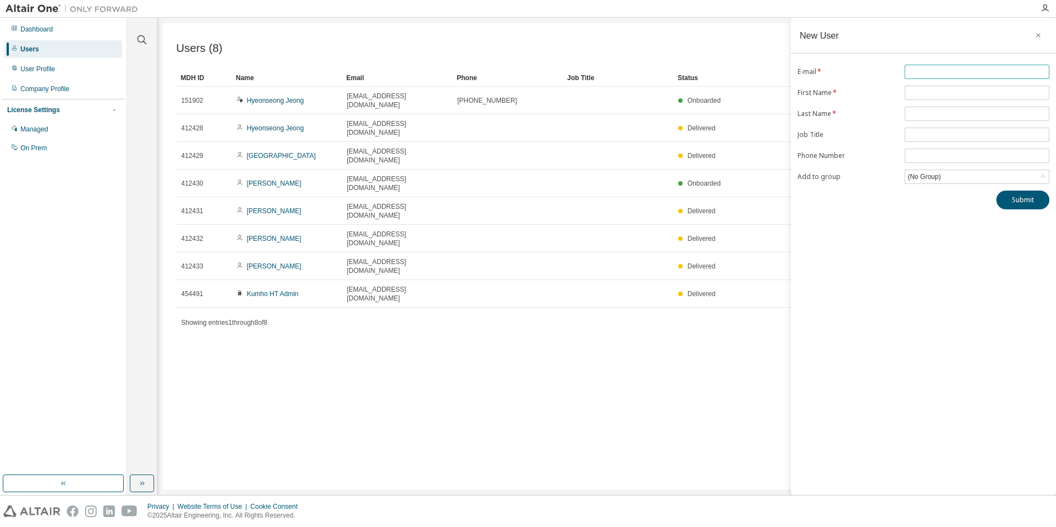
click at [947, 70] on input "text" at bounding box center [976, 71] width 139 height 9
paste input "**********"
type input "**********"
click at [933, 93] on input "text" at bounding box center [976, 92] width 139 height 9
type input "*"
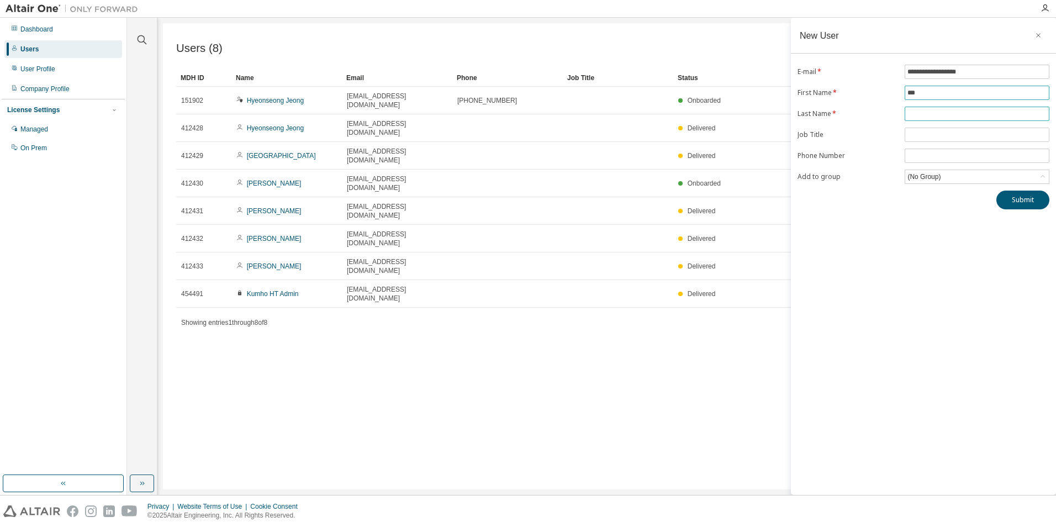
type input "***"
click at [934, 109] on span at bounding box center [977, 114] width 145 height 14
click at [937, 112] on input "text" at bounding box center [976, 113] width 139 height 9
type input "******"
click at [930, 157] on input "tel" at bounding box center [976, 155] width 139 height 9
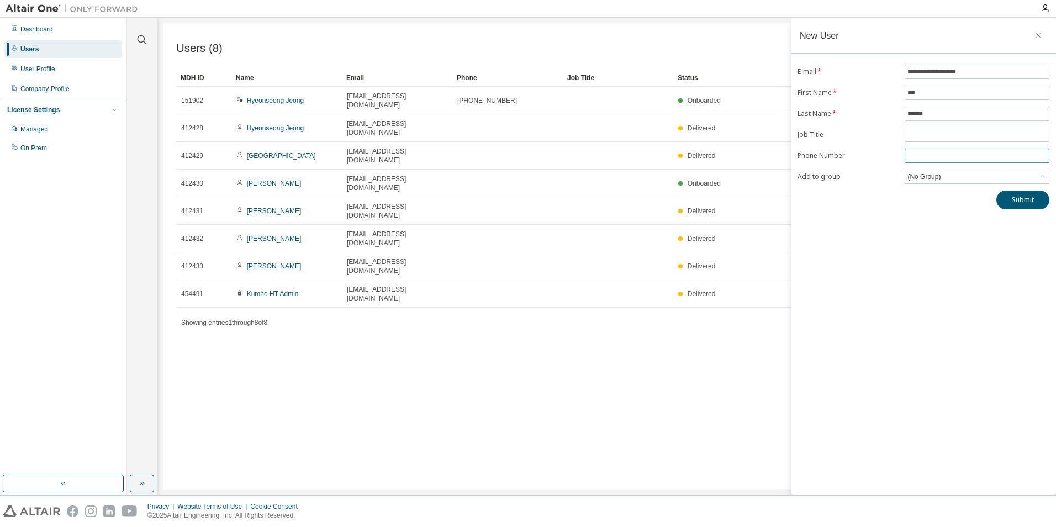
paste input "**********"
type input "**********"
click at [934, 246] on div "**********" at bounding box center [923, 256] width 265 height 477
click at [966, 175] on div "(No Group)" at bounding box center [977, 176] width 144 height 13
click at [881, 289] on div "**********" at bounding box center [923, 256] width 265 height 477
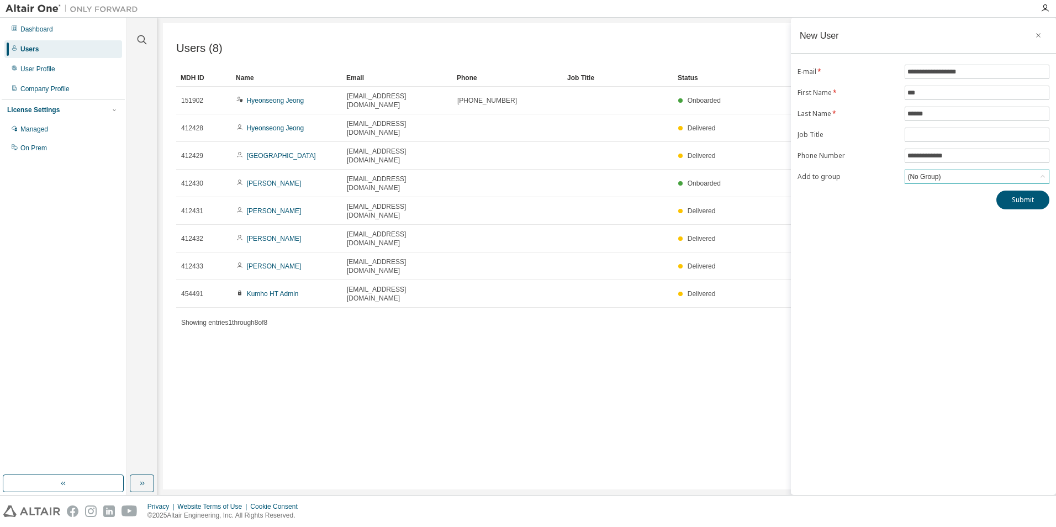
click at [929, 175] on div "(No Group)" at bounding box center [924, 177] width 36 height 12
click at [934, 220] on li "10640 - 전장팀" at bounding box center [976, 222] width 141 height 14
click at [950, 225] on div "**********" at bounding box center [923, 256] width 265 height 477
click at [947, 179] on div "10640 - 전장팀" at bounding box center [929, 177] width 47 height 12
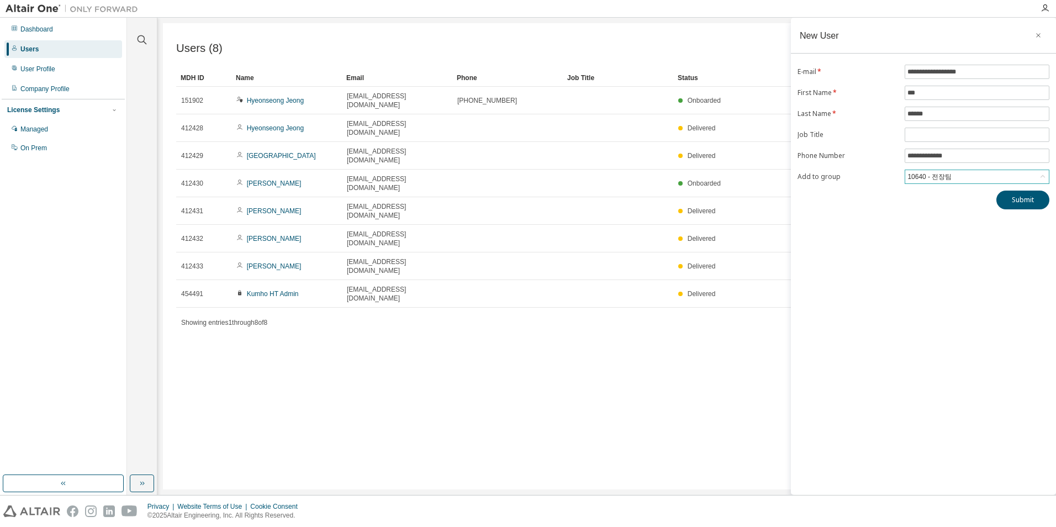
click at [947, 177] on div "10640 - 전장팀" at bounding box center [929, 177] width 47 height 12
click at [947, 209] on li "(No Group)" at bounding box center [976, 207] width 141 height 14
click at [1032, 198] on button "Submit" at bounding box center [1022, 200] width 53 height 19
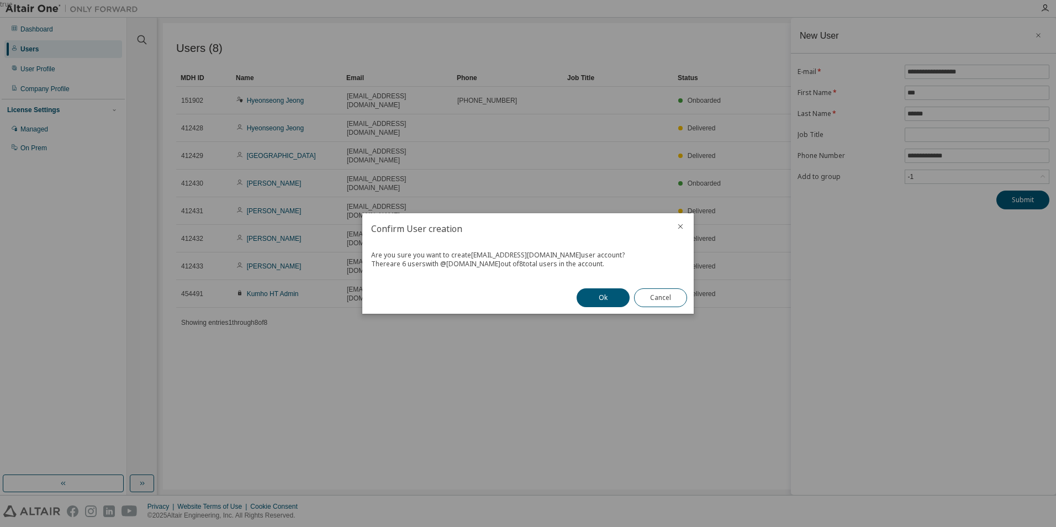
drag, startPoint x: 390, startPoint y: 256, endPoint x: 590, endPoint y: 255, distance: 199.9
click at [590, 255] on div "Are you sure you want to create [EMAIL_ADDRESS][DOMAIN_NAME] user account?" at bounding box center [528, 255] width 314 height 9
click at [424, 261] on div "There are 6 users with @ [DOMAIN_NAME] out of 8 total users in the account." at bounding box center [528, 264] width 314 height 9
drag, startPoint x: 393, startPoint y: 266, endPoint x: 448, endPoint y: 267, distance: 55.8
click at [448, 267] on div "There are 6 users with @ [DOMAIN_NAME] out of 8 total users in the account." at bounding box center [528, 264] width 314 height 9
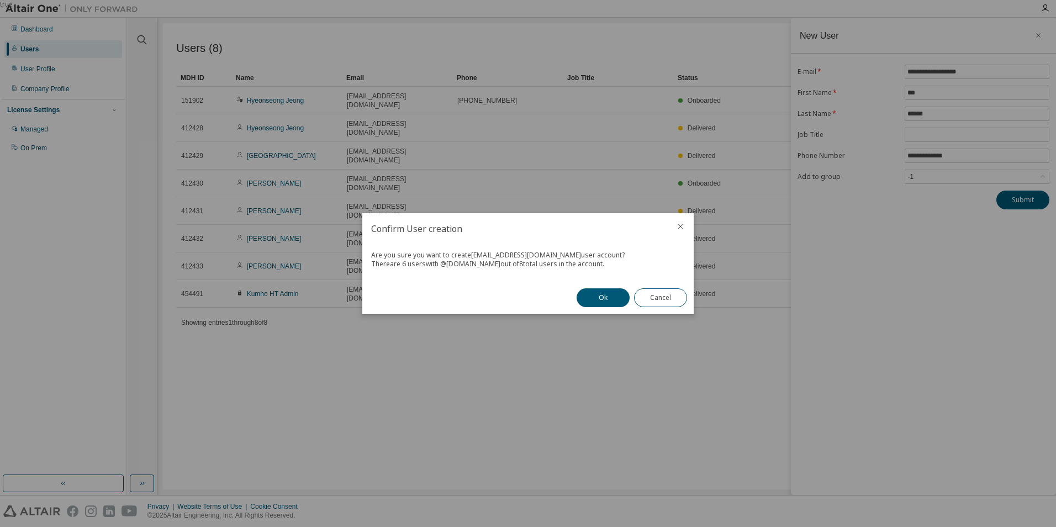
drag, startPoint x: 448, startPoint y: 267, endPoint x: 507, endPoint y: 267, distance: 58.5
click at [507, 267] on div "There are 6 users with @ [DOMAIN_NAME] out of 8 total users in the account." at bounding box center [528, 264] width 314 height 9
drag, startPoint x: 510, startPoint y: 266, endPoint x: 600, endPoint y: 267, distance: 90.0
click at [600, 267] on div "There are 6 users with @ [DOMAIN_NAME] out of 8 total users in the account." at bounding box center [528, 264] width 314 height 9
drag, startPoint x: 600, startPoint y: 267, endPoint x: 567, endPoint y: 270, distance: 32.7
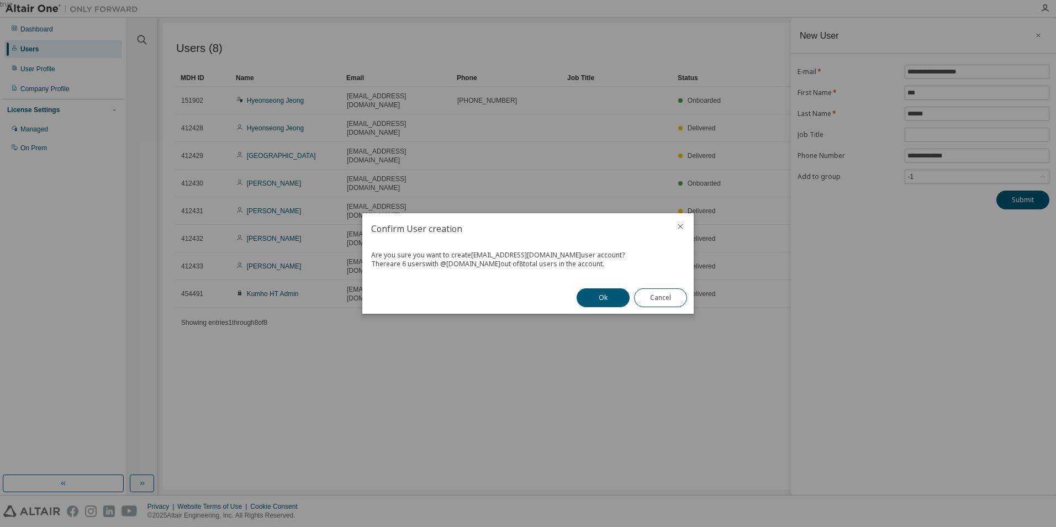
click at [567, 270] on div "Are you sure you want to create [EMAIL_ADDRESS][DOMAIN_NAME] user account? Ther…" at bounding box center [527, 263] width 331 height 38
drag, startPoint x: 510, startPoint y: 263, endPoint x: 524, endPoint y: 263, distance: 13.3
click at [524, 263] on div "There are 6 users with @ [DOMAIN_NAME] out of 8 total users in the account." at bounding box center [528, 264] width 314 height 9
drag, startPoint x: 524, startPoint y: 263, endPoint x: 425, endPoint y: 265, distance: 98.9
click at [425, 265] on div "There are 6 users with @ [DOMAIN_NAME] out of 8 total users in the account." at bounding box center [528, 264] width 314 height 9
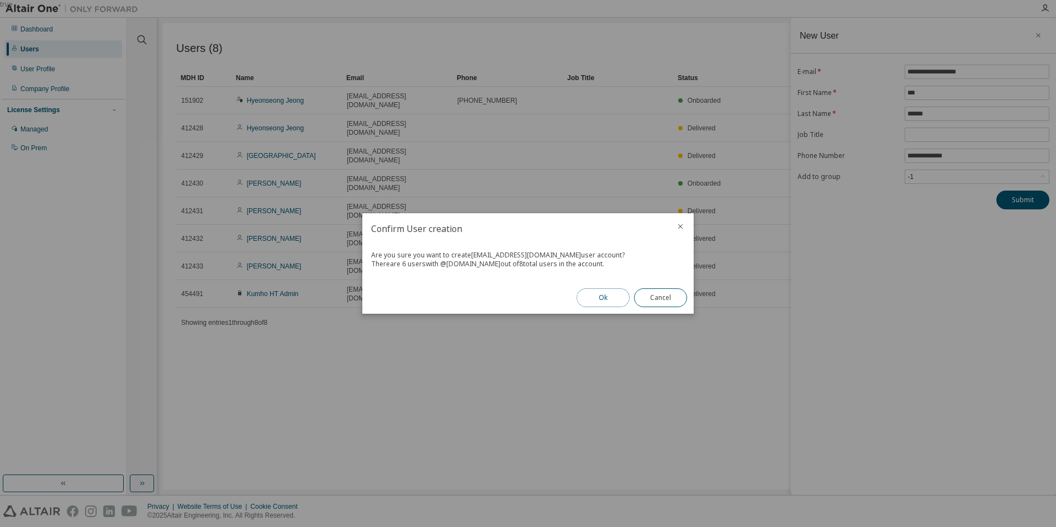
click at [609, 295] on button "Ok" at bounding box center [603, 297] width 53 height 19
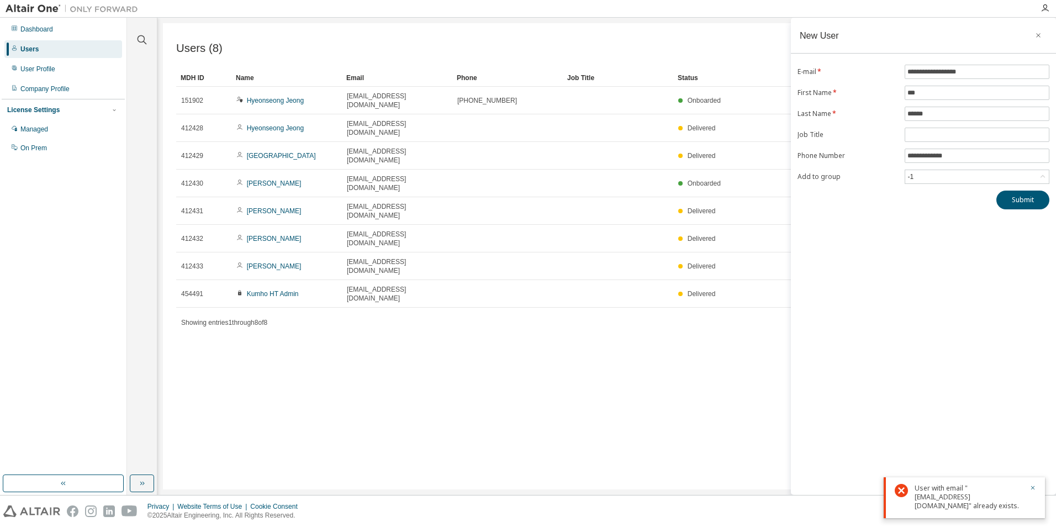
click at [994, 498] on div "User with email "[EMAIL_ADDRESS][DOMAIN_NAME]" already exists." at bounding box center [969, 497] width 108 height 27
click at [1033, 488] on icon "button" at bounding box center [1033, 488] width 4 height 4
click at [294, 342] on div "Users (8) Import From CSV Export To CSV Add User Clear Load Save Save As Field …" at bounding box center [607, 256] width 888 height 466
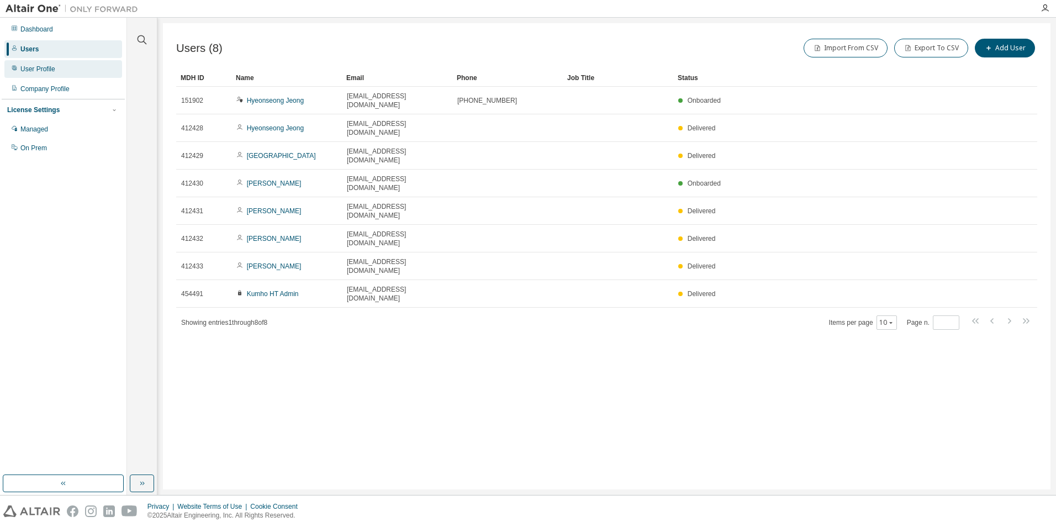
click at [43, 73] on div "User Profile" at bounding box center [63, 69] width 118 height 18
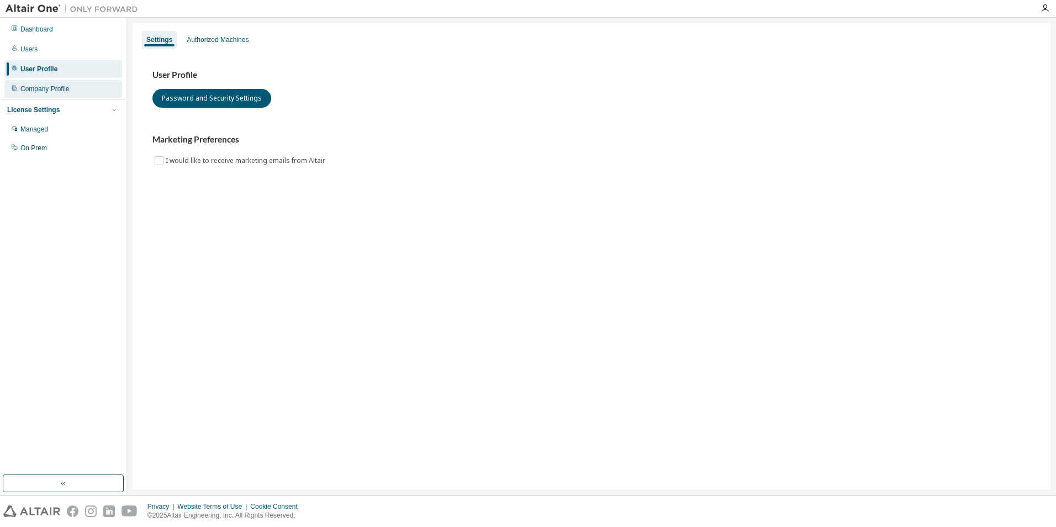
click at [43, 84] on div "Company Profile" at bounding box center [63, 89] width 118 height 18
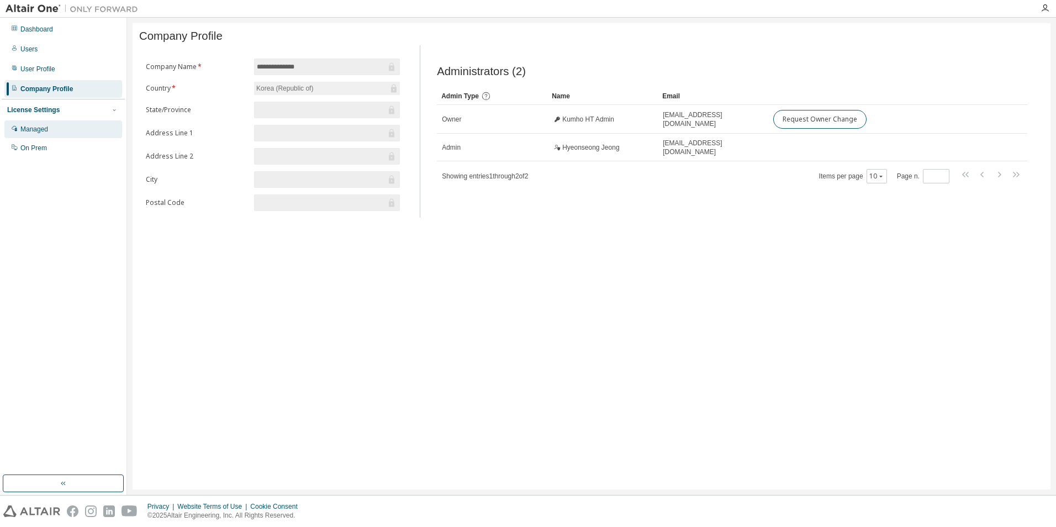
click at [39, 123] on div "Managed" at bounding box center [63, 129] width 118 height 18
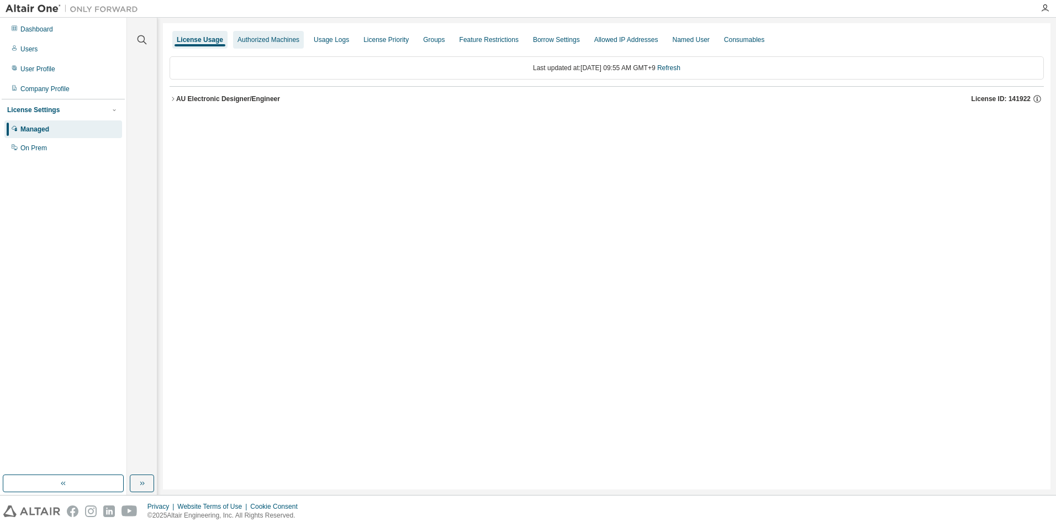
click at [271, 42] on div "Authorized Machines" at bounding box center [268, 39] width 62 height 9
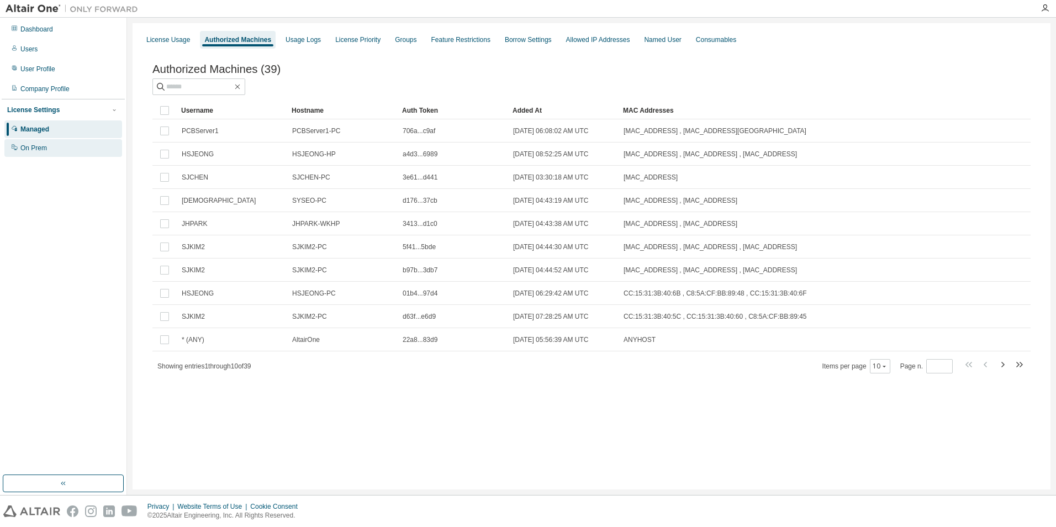
click at [33, 152] on div "On Prem" at bounding box center [33, 148] width 27 height 9
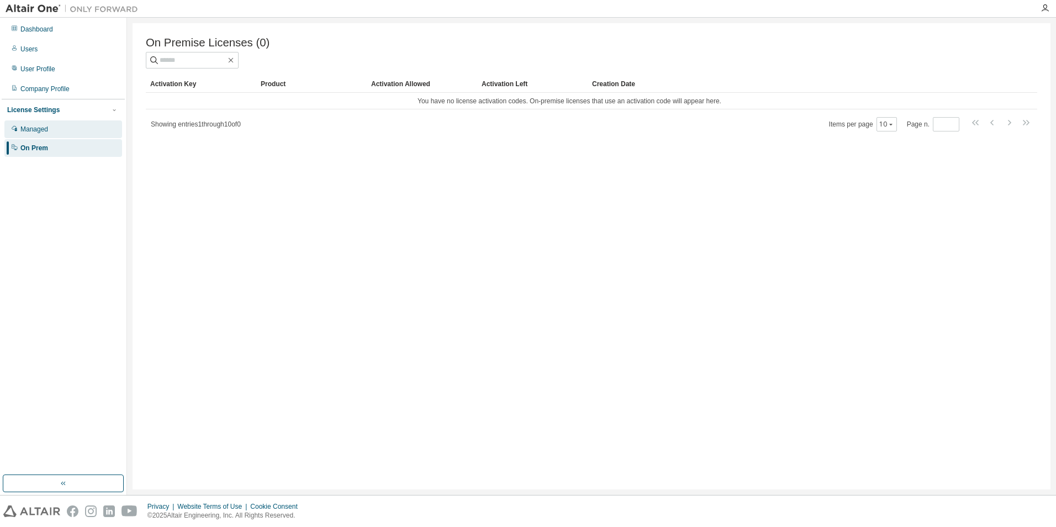
click at [36, 136] on div "Managed" at bounding box center [63, 129] width 118 height 18
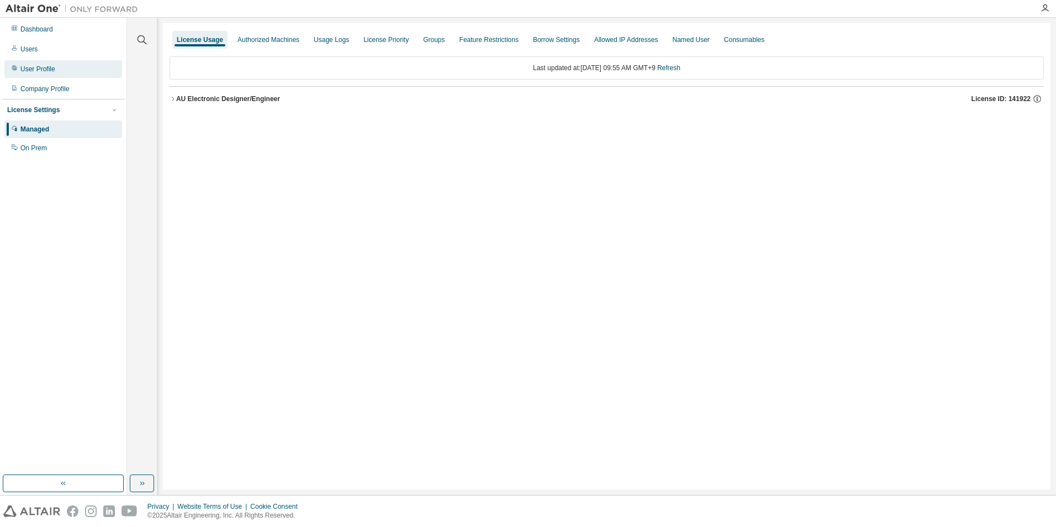
click at [52, 73] on div "User Profile" at bounding box center [63, 69] width 118 height 18
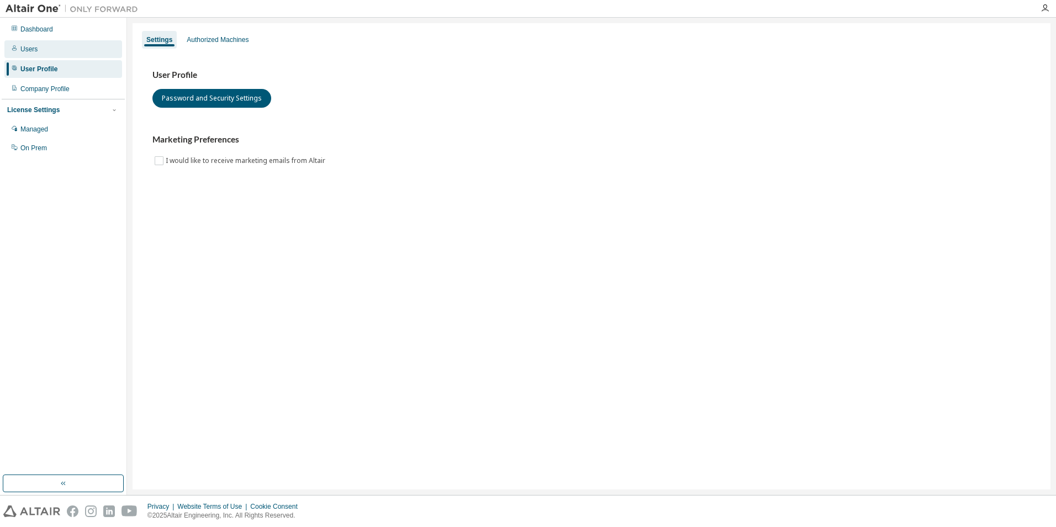
click at [46, 51] on div "Users" at bounding box center [63, 49] width 118 height 18
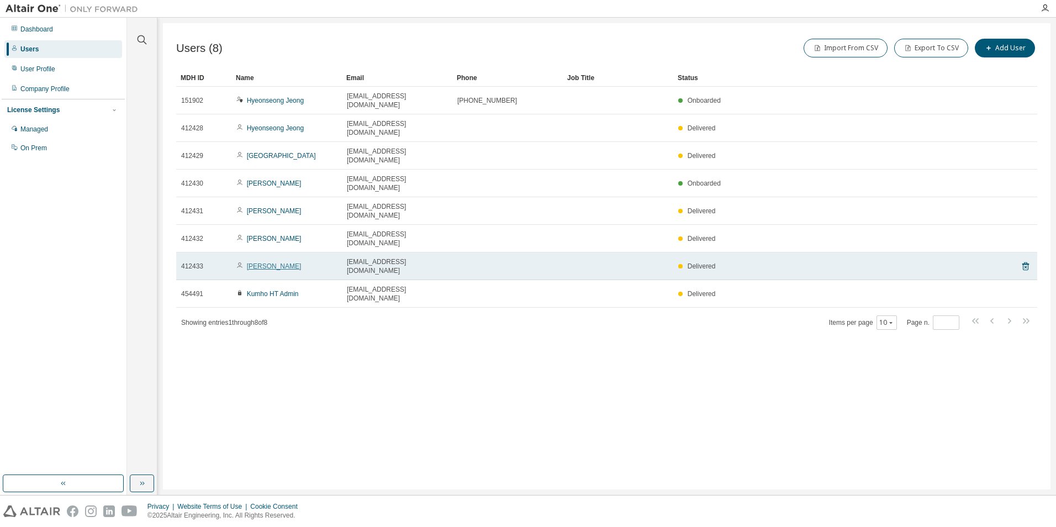
click at [282, 262] on link "[PERSON_NAME]" at bounding box center [274, 266] width 55 height 8
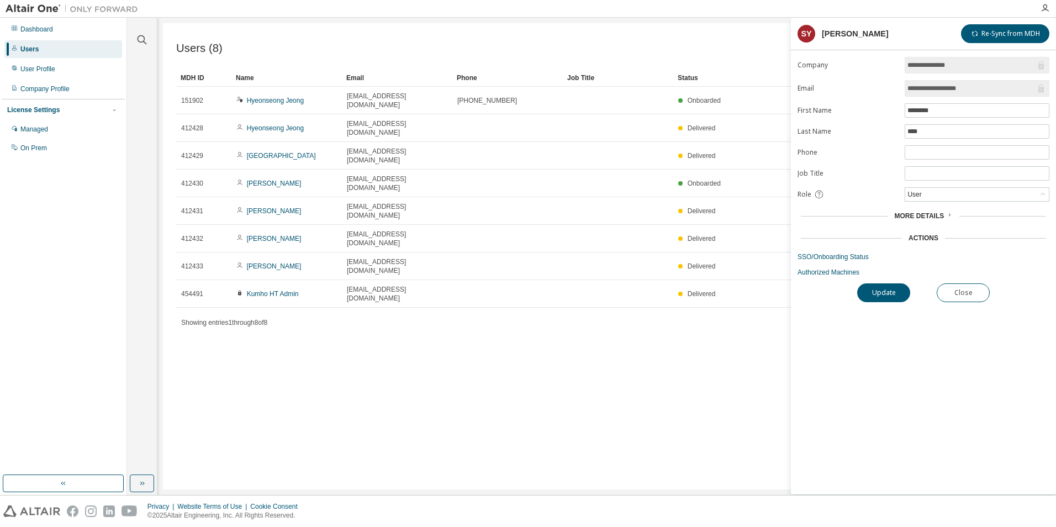
click at [548, 318] on div "Users (8) Import From CSV Export To CSV Add User Clear Load Save Save As Field …" at bounding box center [607, 256] width 888 height 466
click at [665, 281] on div "Users (8) Import From CSV Export To CSV Add User Clear Load Save Save As Field …" at bounding box center [607, 256] width 888 height 466
click at [975, 291] on button "Close" at bounding box center [963, 292] width 53 height 19
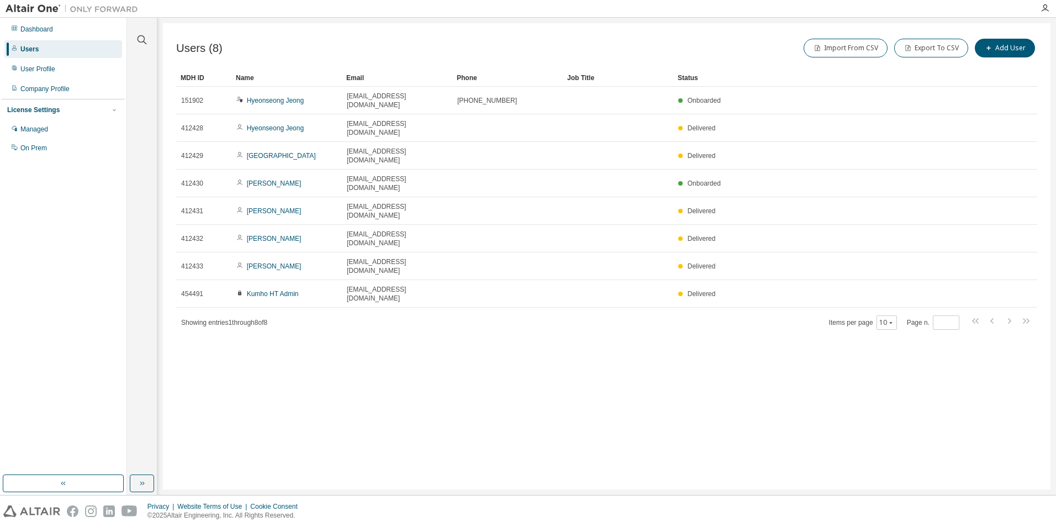
click at [573, 321] on div "Users (8) Import From CSV Export To CSV Add User Clear Load Save Save As Field …" at bounding box center [607, 256] width 888 height 466
click at [37, 66] on div "User Profile" at bounding box center [37, 69] width 35 height 9
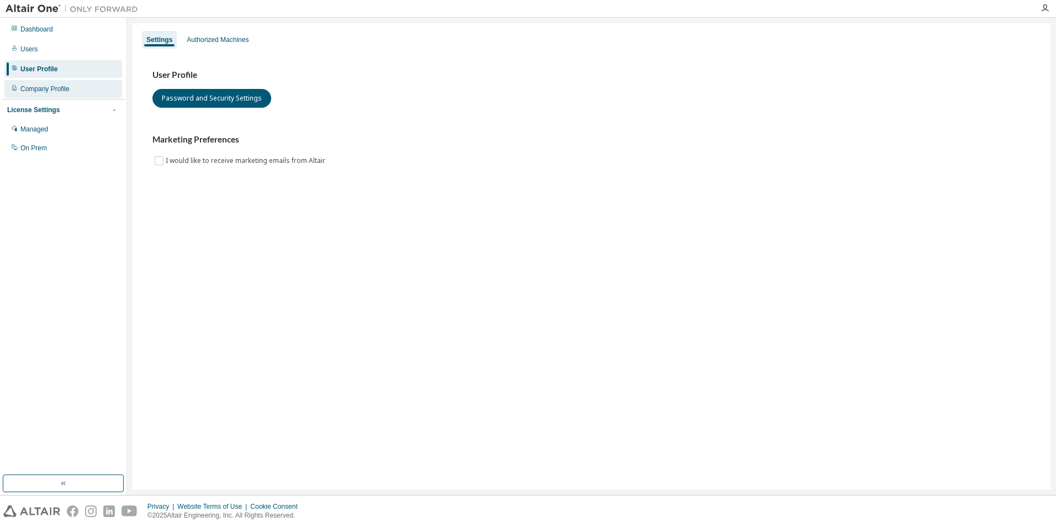
click at [39, 84] on div "Company Profile" at bounding box center [44, 88] width 49 height 9
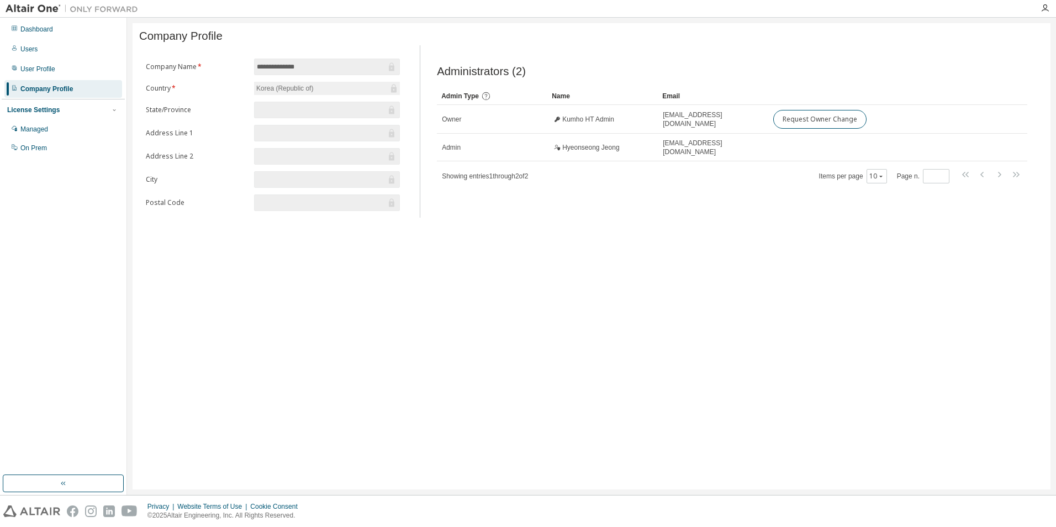
click at [936, 256] on div "**********" at bounding box center [592, 256] width 918 height 466
click at [34, 69] on div "User Profile" at bounding box center [37, 69] width 35 height 9
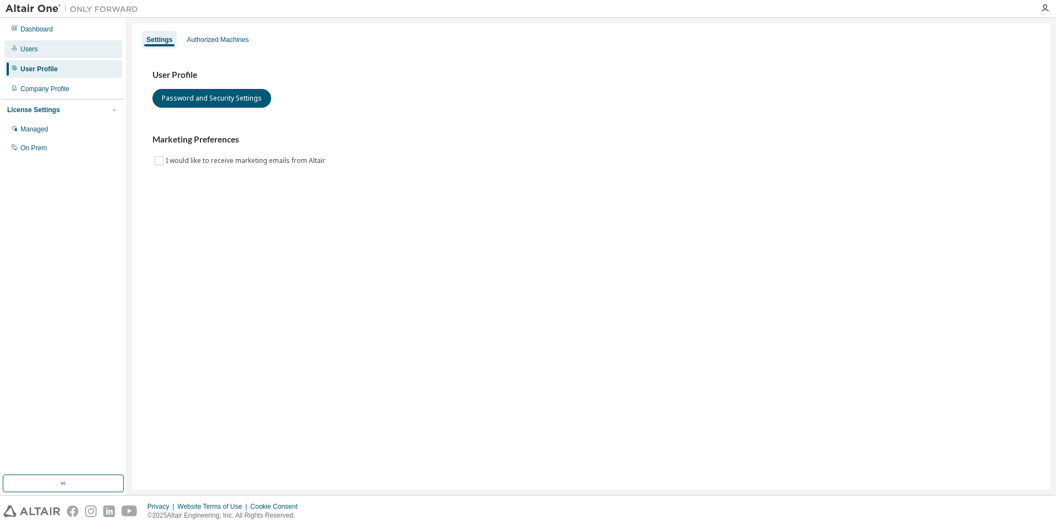
click at [38, 55] on div "Users" at bounding box center [63, 49] width 118 height 18
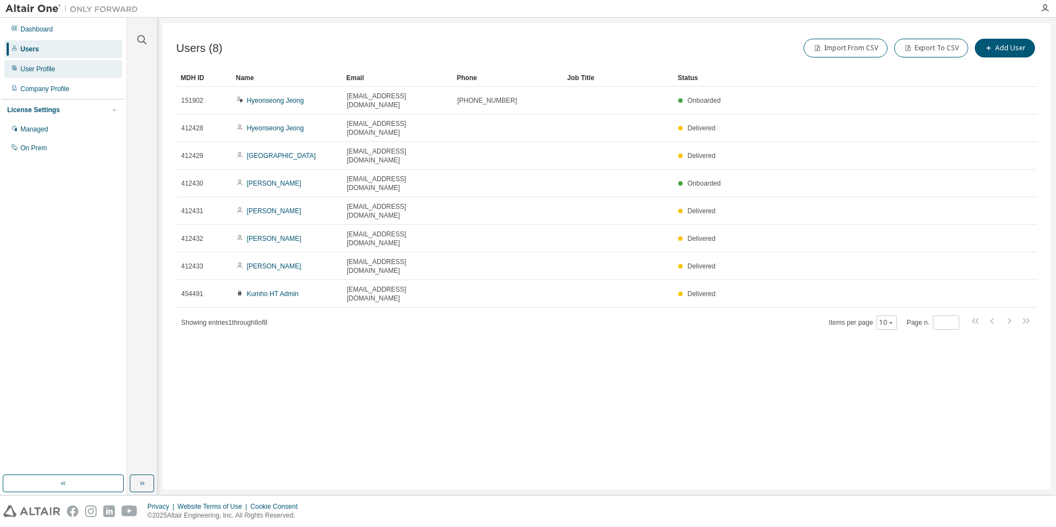
click at [25, 73] on div "User Profile" at bounding box center [37, 69] width 35 height 9
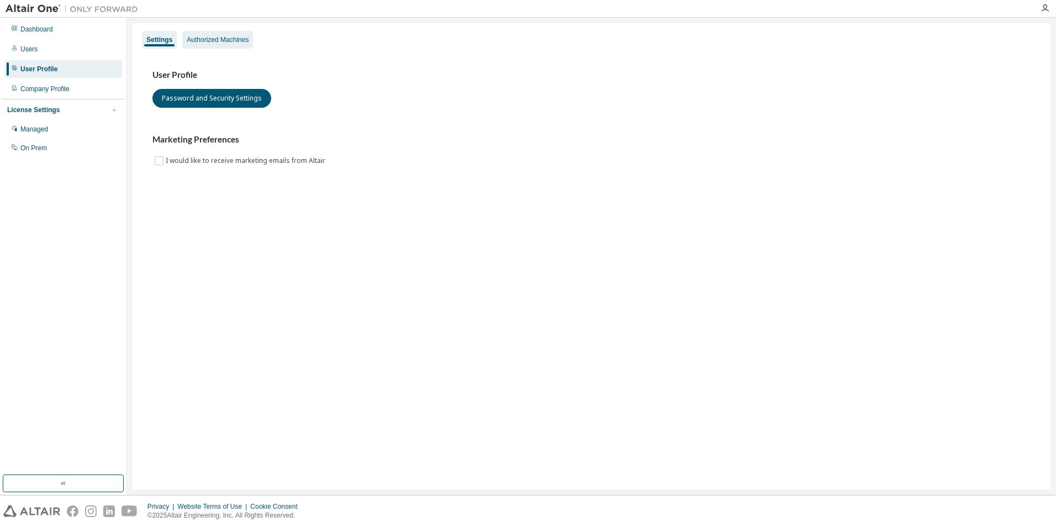
click at [219, 44] on div "Authorized Machines" at bounding box center [218, 39] width 62 height 9
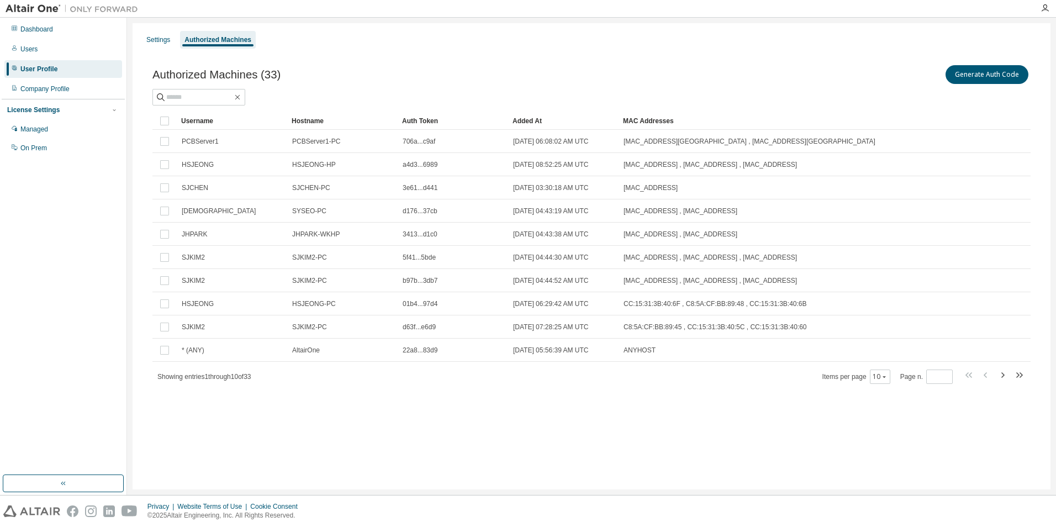
click at [434, 408] on div "Authorized Machines (33) Generate Auth Code Clear Load Save Save As Field Opera…" at bounding box center [591, 231] width 905 height 363
click at [46, 88] on div "Company Profile" at bounding box center [44, 88] width 49 height 9
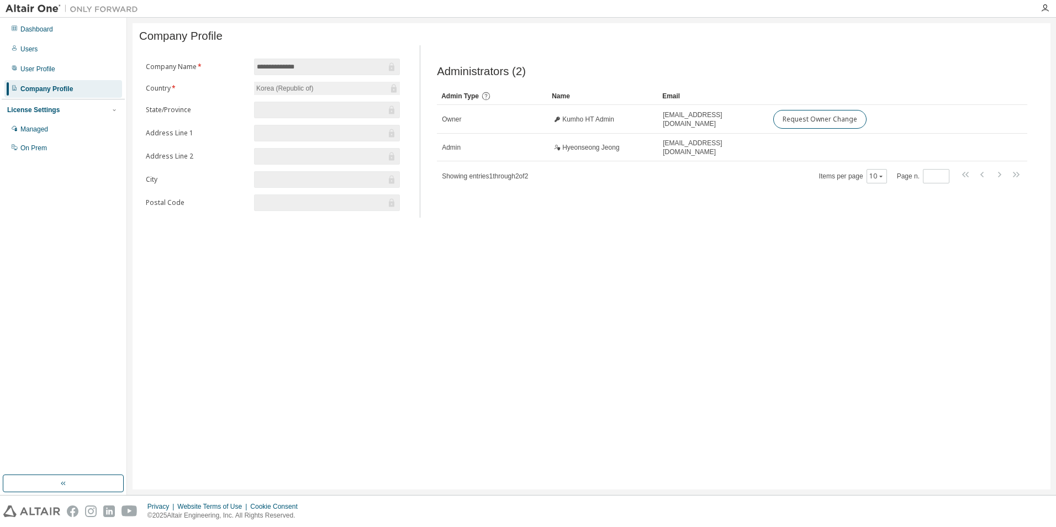
click at [56, 113] on div "License Settings" at bounding box center [63, 110] width 112 height 10
click at [45, 113] on div "License Settings" at bounding box center [33, 109] width 52 height 9
click at [43, 124] on div "Managed" at bounding box center [63, 129] width 118 height 18
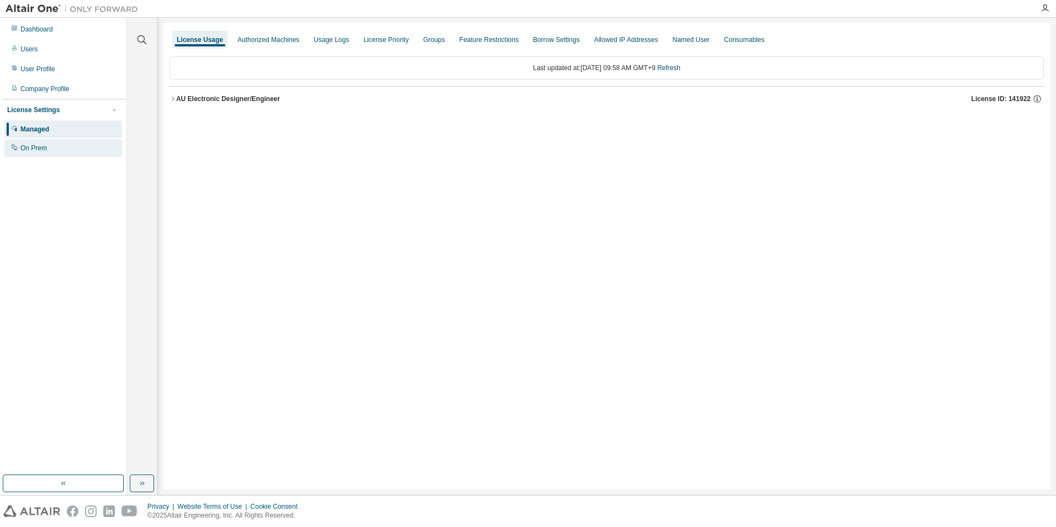
click at [49, 151] on div "On Prem" at bounding box center [63, 148] width 118 height 18
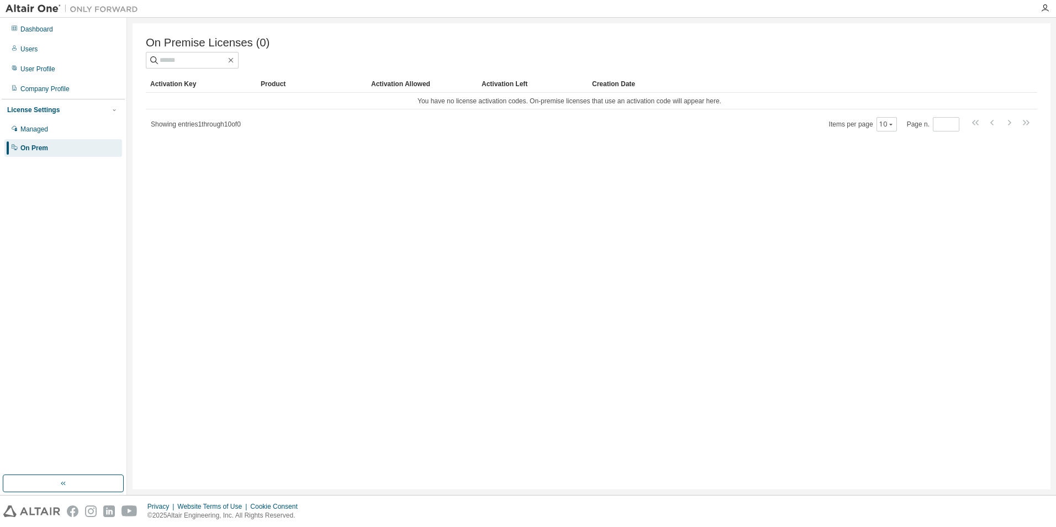
click at [67, 106] on div "License Settings" at bounding box center [63, 110] width 112 height 10
click at [70, 110] on div "License Settings" at bounding box center [63, 110] width 112 height 10
click at [38, 33] on div "Dashboard" at bounding box center [36, 29] width 33 height 9
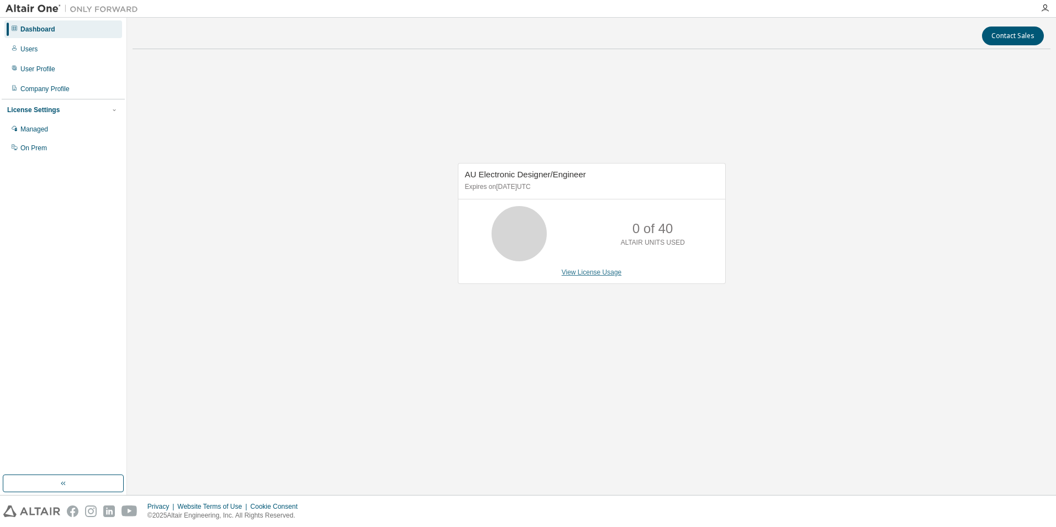
click at [607, 273] on link "View License Usage" at bounding box center [592, 272] width 60 height 8
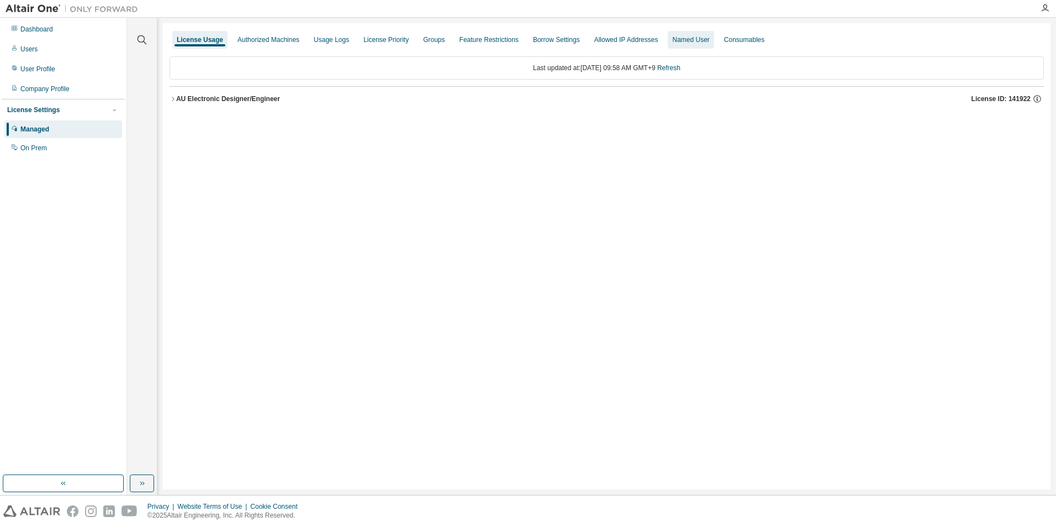
click at [679, 44] on div "Named User" at bounding box center [691, 40] width 46 height 18
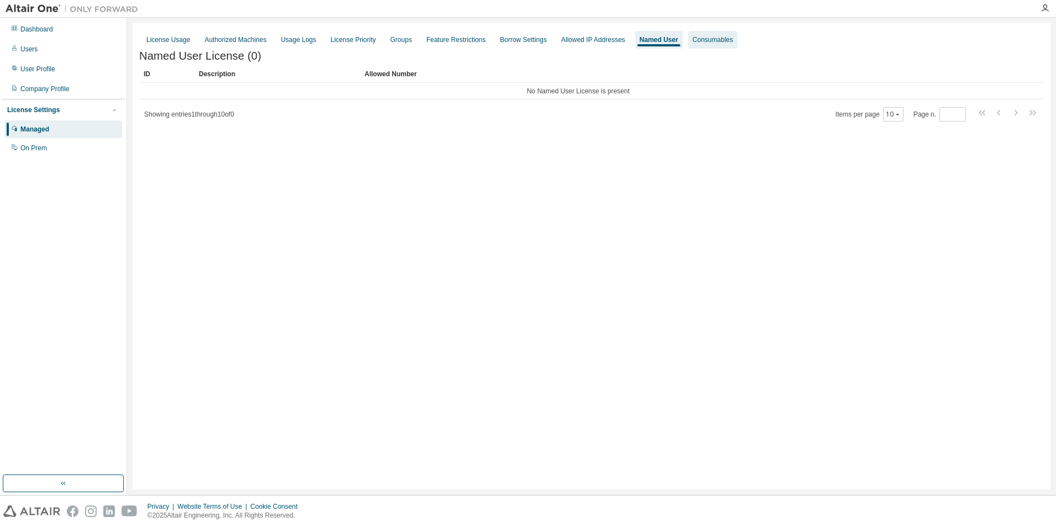
click at [694, 47] on div "Consumables" at bounding box center [712, 40] width 49 height 18
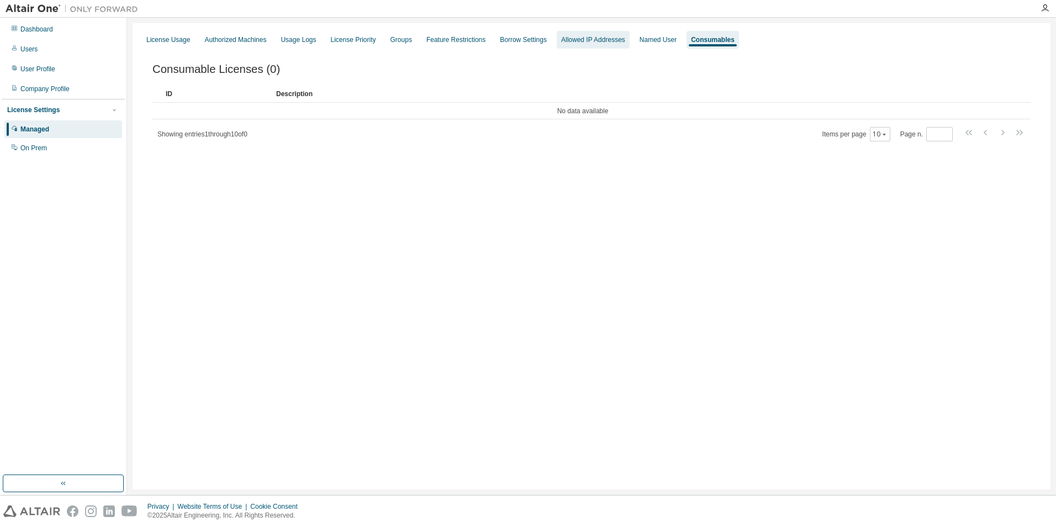
click at [575, 41] on div "Allowed IP Addresses" at bounding box center [593, 39] width 64 height 9
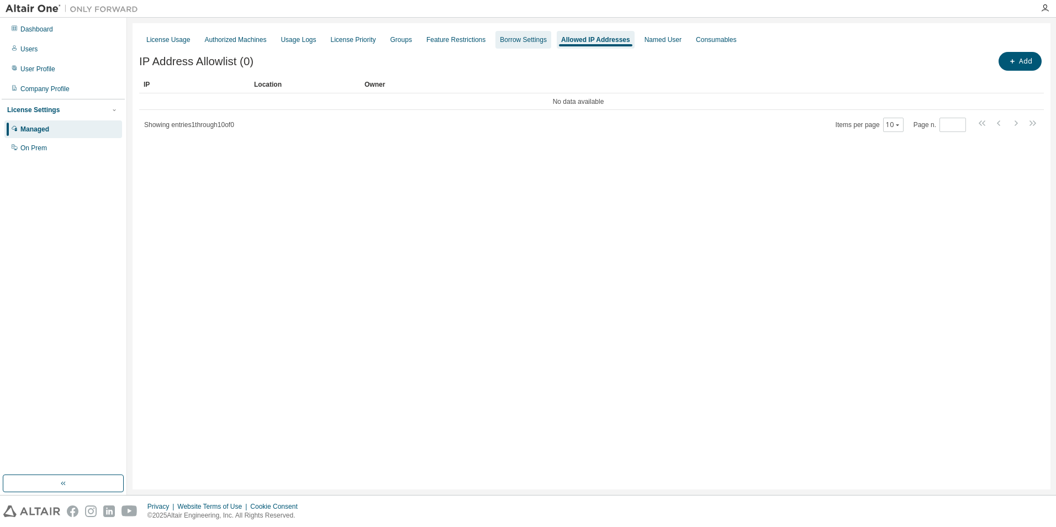
click at [519, 41] on div "Borrow Settings" at bounding box center [523, 39] width 47 height 9
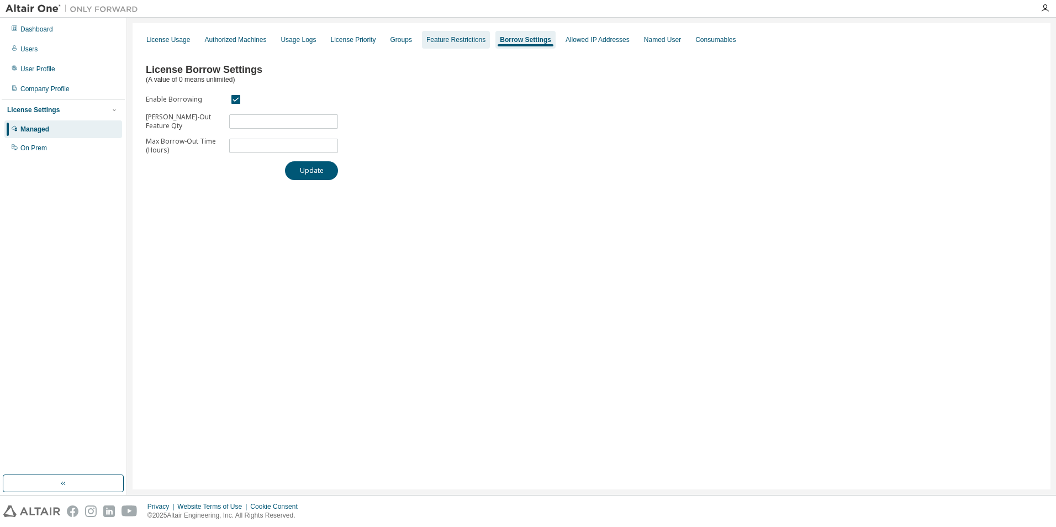
click at [441, 42] on div "Feature Restrictions" at bounding box center [455, 39] width 59 height 9
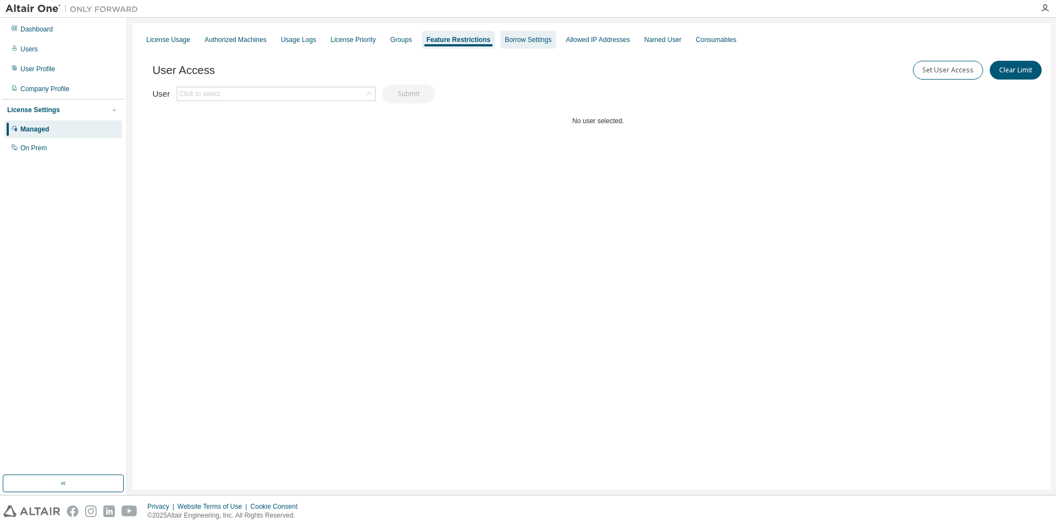
click at [509, 44] on div "Borrow Settings" at bounding box center [528, 40] width 56 height 18
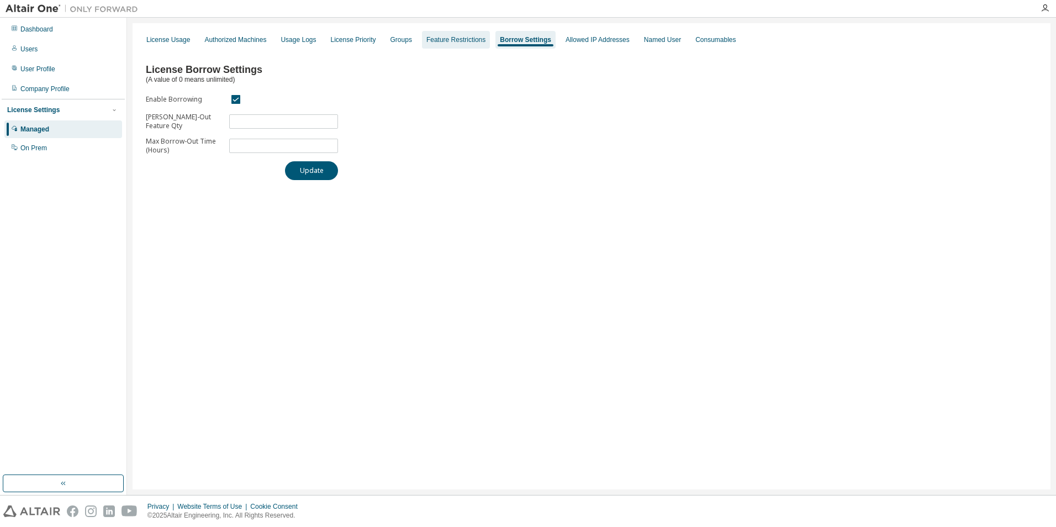
click at [443, 45] on div "Feature Restrictions" at bounding box center [456, 40] width 68 height 18
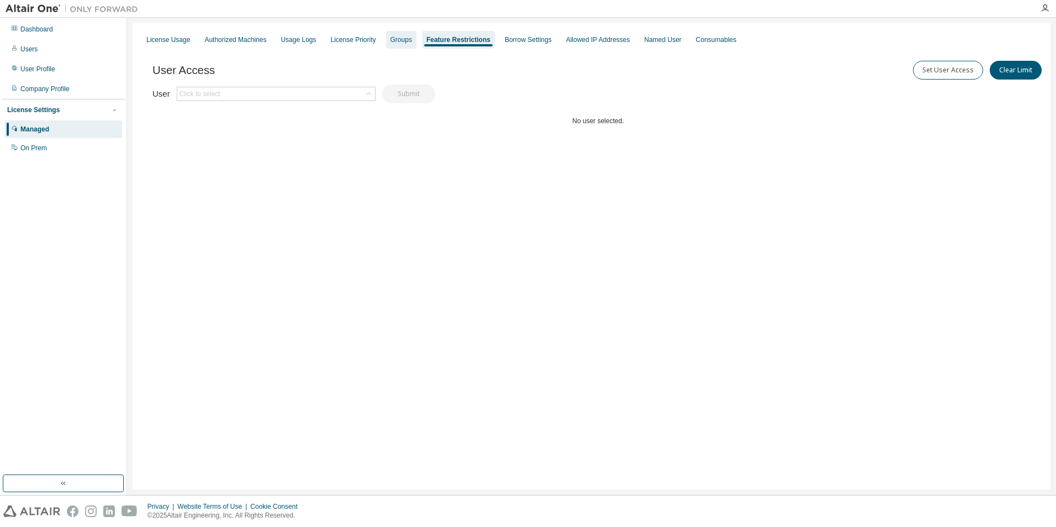
click at [390, 40] on div "Groups" at bounding box center [401, 39] width 22 height 9
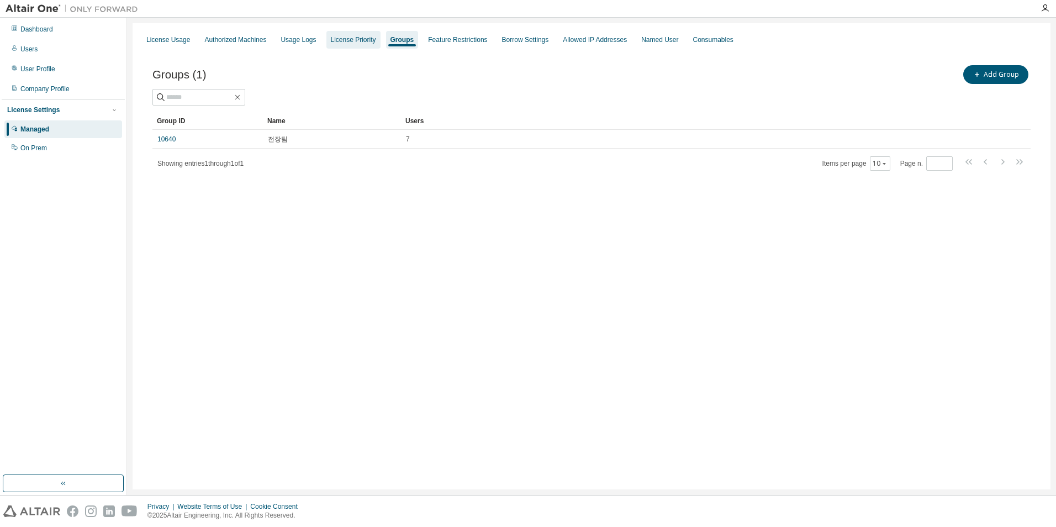
click at [350, 43] on div "License Priority" at bounding box center [353, 39] width 45 height 9
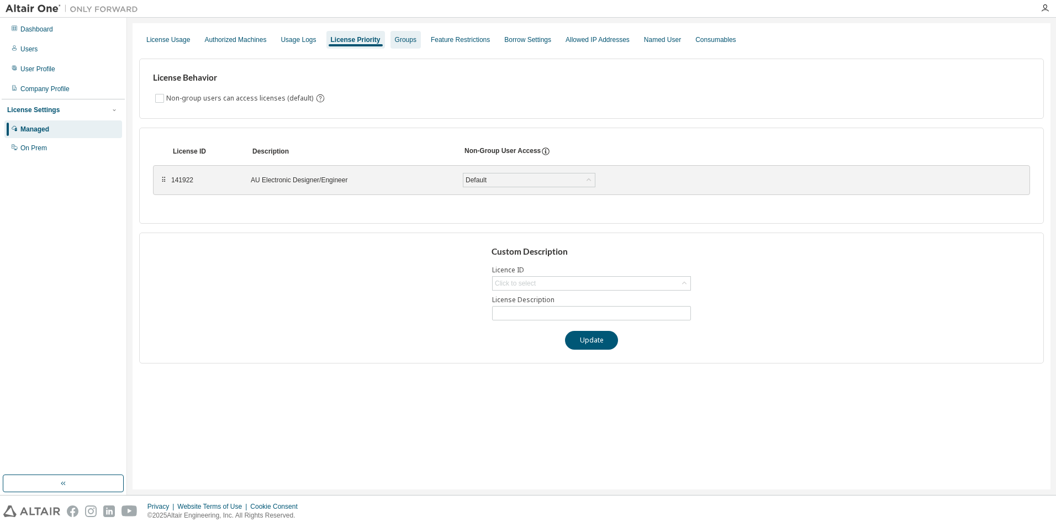
click at [395, 42] on div "Groups" at bounding box center [406, 39] width 22 height 9
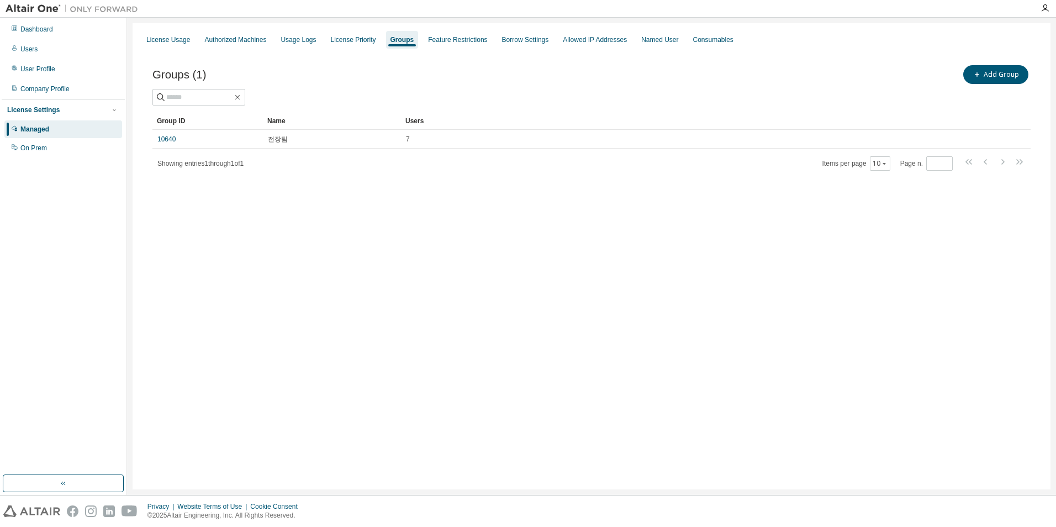
click at [820, 199] on div "Groups (1) Add Group Clear Load Save Save As Field Operator Value Select filter…" at bounding box center [591, 125] width 905 height 150
click at [1011, 76] on button "Add Group" at bounding box center [995, 74] width 65 height 19
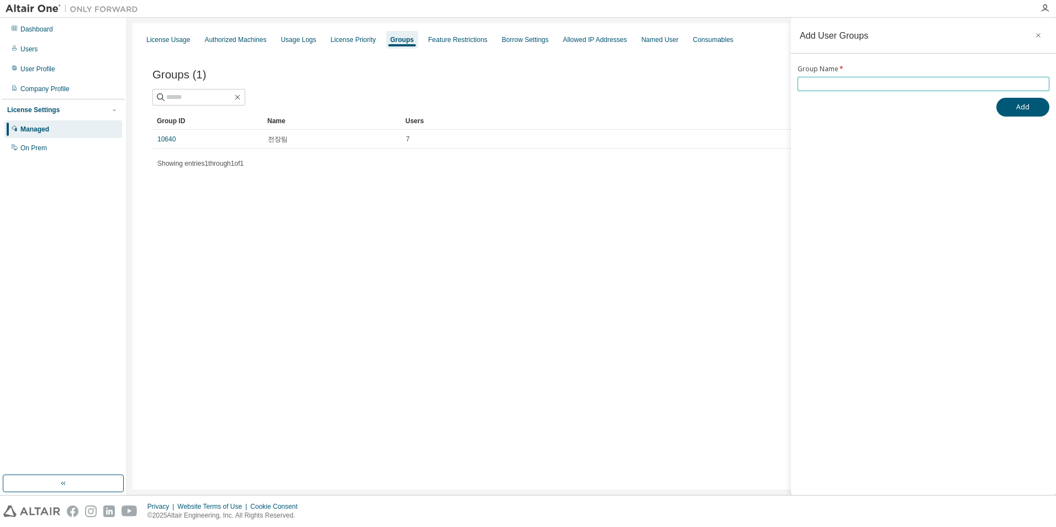
click at [850, 86] on input "text" at bounding box center [923, 84] width 246 height 9
type input "*"
type input "*****"
click at [1007, 102] on button "Add" at bounding box center [1022, 107] width 53 height 19
click at [422, 240] on div "License Usage Authorized Machines Usage Logs License Priority Groups Feature Re…" at bounding box center [592, 256] width 918 height 466
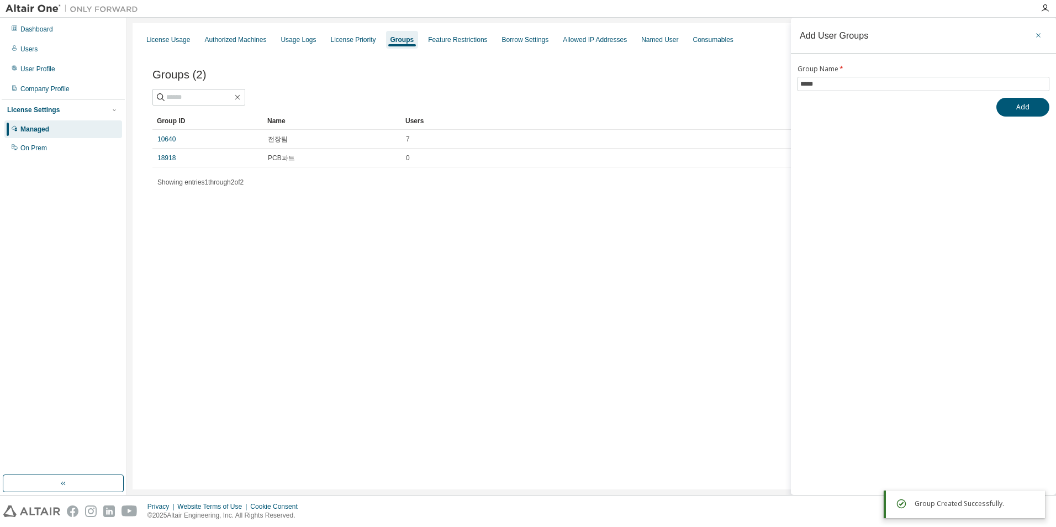
click at [1037, 33] on icon "button" at bounding box center [1038, 35] width 8 height 9
click at [590, 260] on div "License Usage Authorized Machines Usage Logs License Priority Groups Feature Re…" at bounding box center [592, 256] width 918 height 466
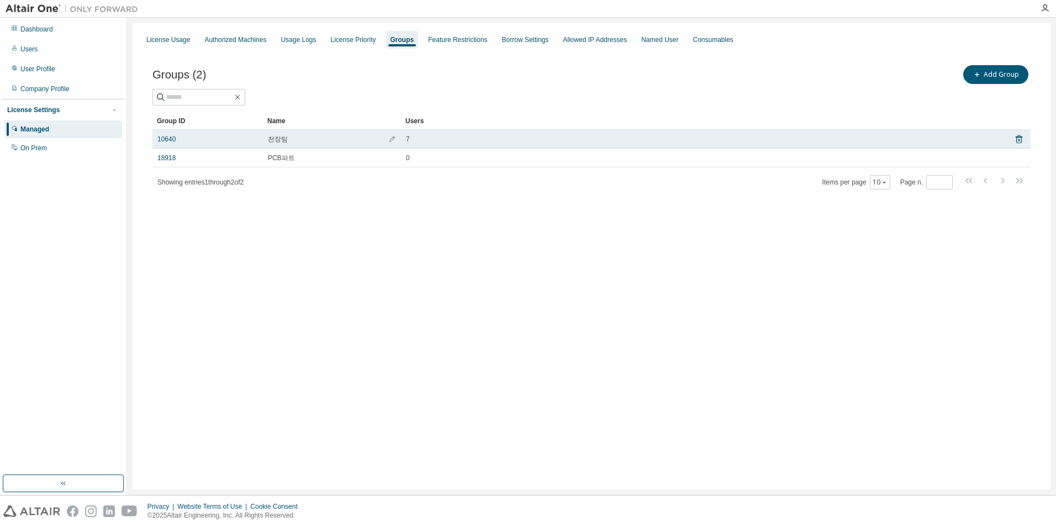
click at [649, 144] on td "7" at bounding box center [702, 139] width 603 height 19
click at [1017, 140] on icon at bounding box center [1019, 139] width 10 height 13
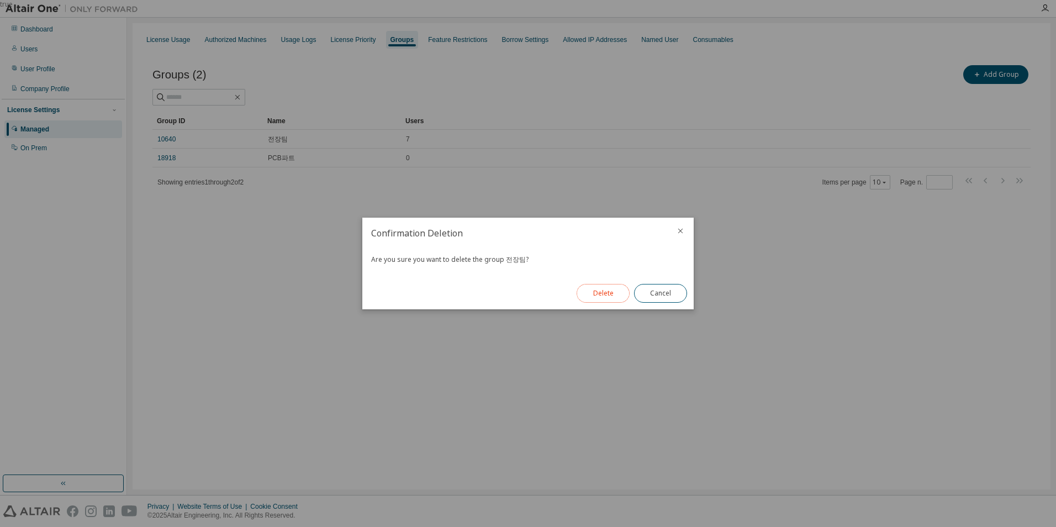
click at [599, 297] on button "Delete" at bounding box center [603, 293] width 53 height 19
click at [658, 293] on button "Close" at bounding box center [660, 293] width 53 height 19
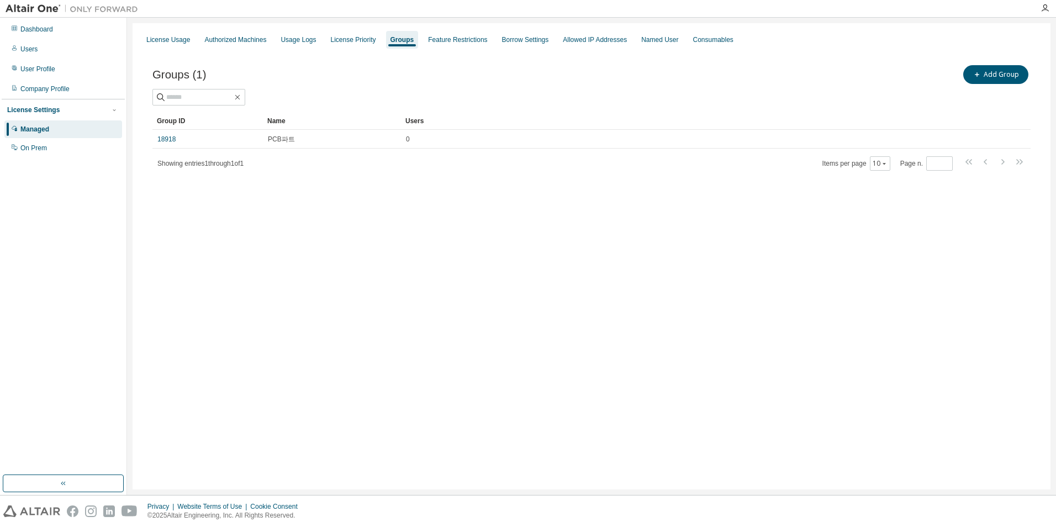
drag, startPoint x: 606, startPoint y: 306, endPoint x: 582, endPoint y: 304, distance: 24.4
click at [605, 306] on div "License Usage Authorized Machines Usage Logs License Priority Groups Feature Re…" at bounding box center [592, 256] width 918 height 466
click at [30, 71] on div "User Profile" at bounding box center [37, 69] width 35 height 9
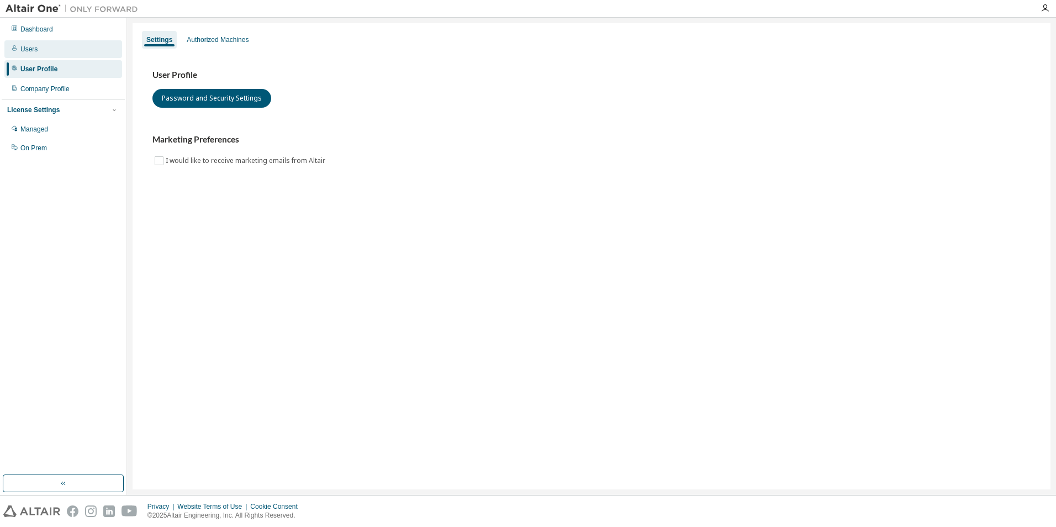
click at [32, 57] on div "Users" at bounding box center [63, 49] width 118 height 18
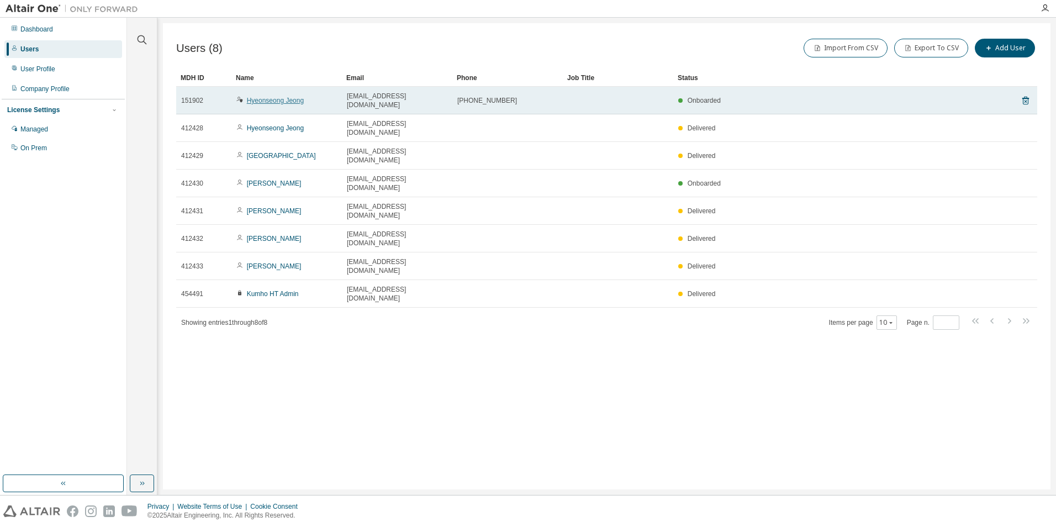
click at [257, 99] on link "Hyeonseong Jeong" at bounding box center [275, 101] width 57 height 8
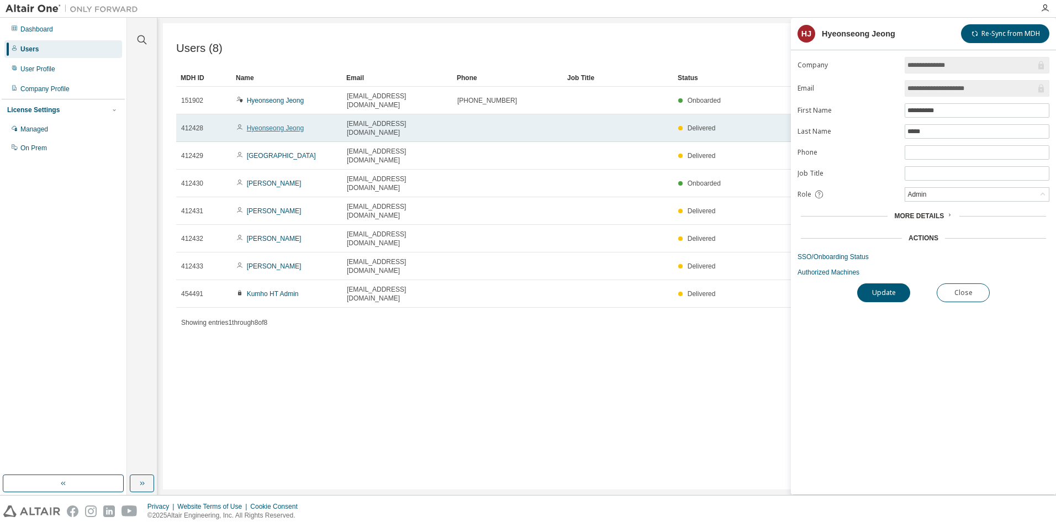
click at [279, 124] on link "Hyeonseong Jeong" at bounding box center [275, 128] width 57 height 8
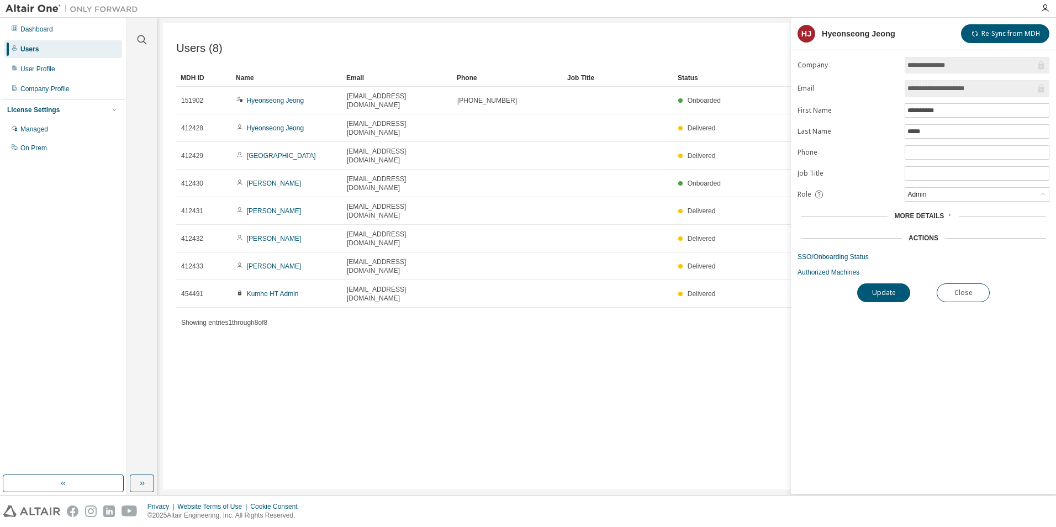
click at [283, 124] on link "Hyeonseong Jeong" at bounding box center [275, 128] width 57 height 8
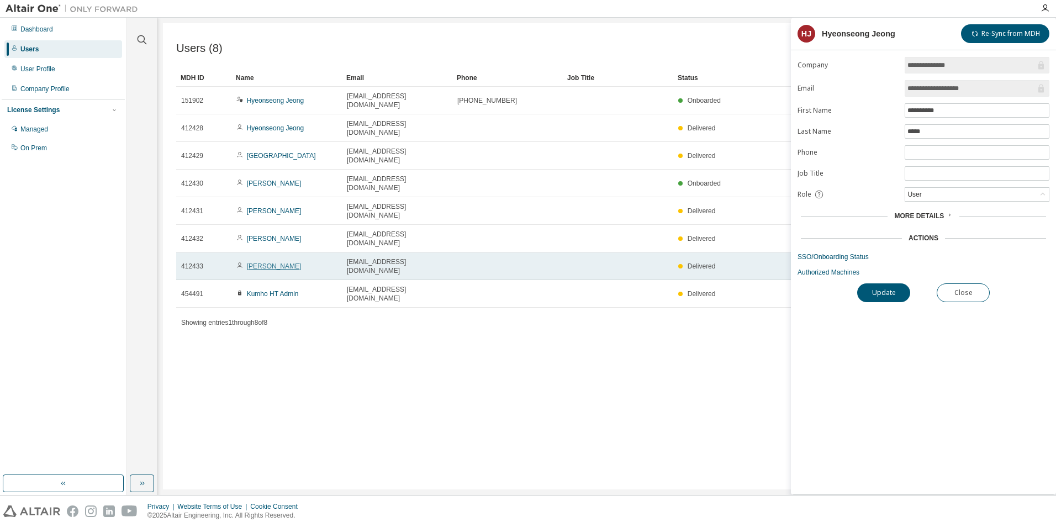
click at [276, 262] on link "[PERSON_NAME]" at bounding box center [274, 266] width 55 height 8
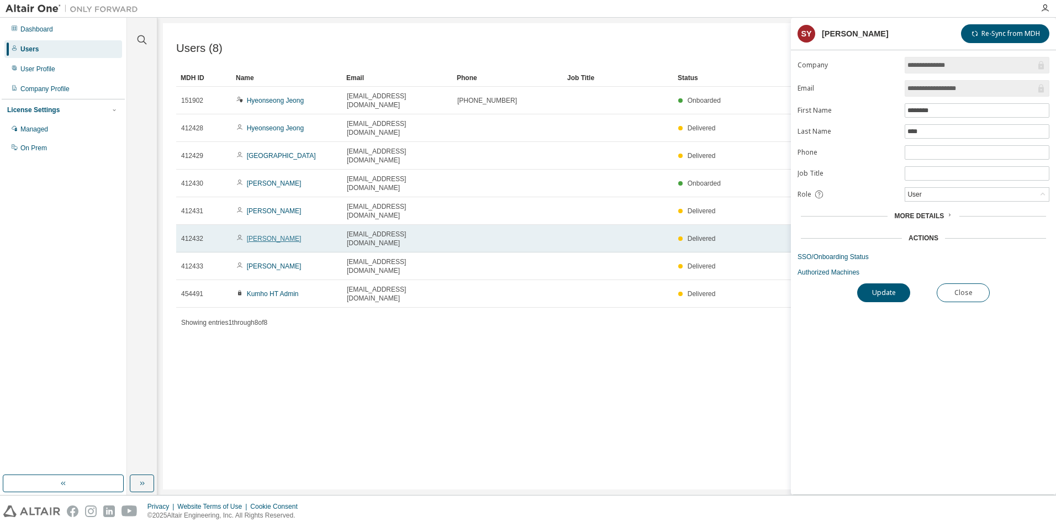
click at [277, 235] on link "[PERSON_NAME]" at bounding box center [274, 239] width 55 height 8
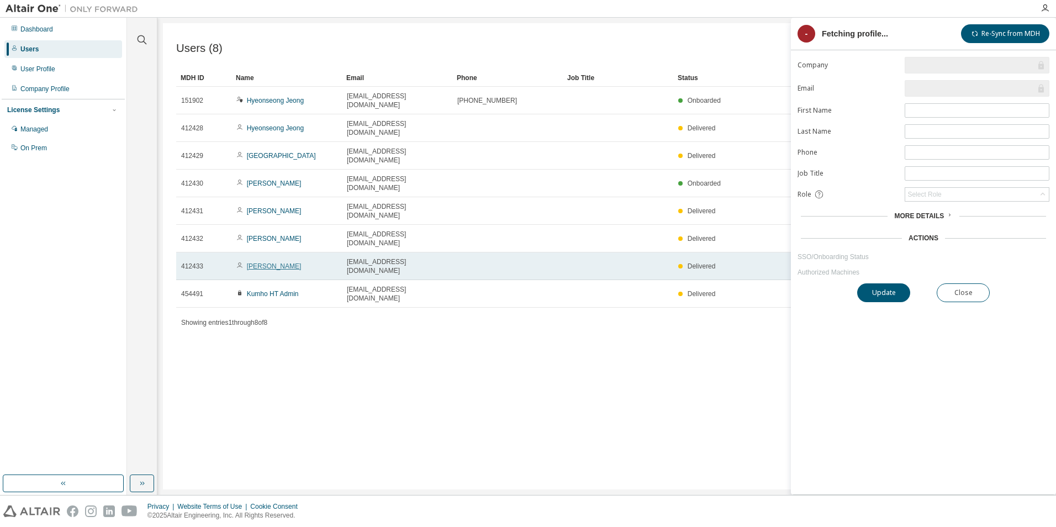
click at [255, 262] on link "[PERSON_NAME]" at bounding box center [274, 266] width 55 height 8
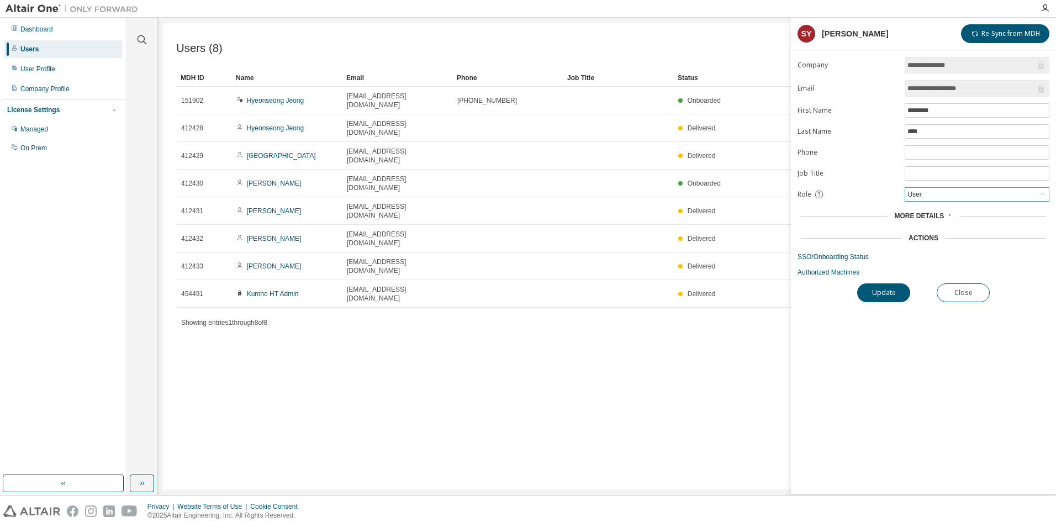
click at [934, 196] on div "User" at bounding box center [977, 194] width 144 height 13
click at [604, 311] on div "Users (8) Import From CSV Export To CSV Add User Clear Load Save Save As Field …" at bounding box center [607, 256] width 888 height 466
click at [553, 300] on div "Users (8) Import From CSV Export To CSV Add User Clear Load Save Save As Field …" at bounding box center [607, 256] width 888 height 466
click at [972, 294] on button "Close" at bounding box center [963, 292] width 53 height 19
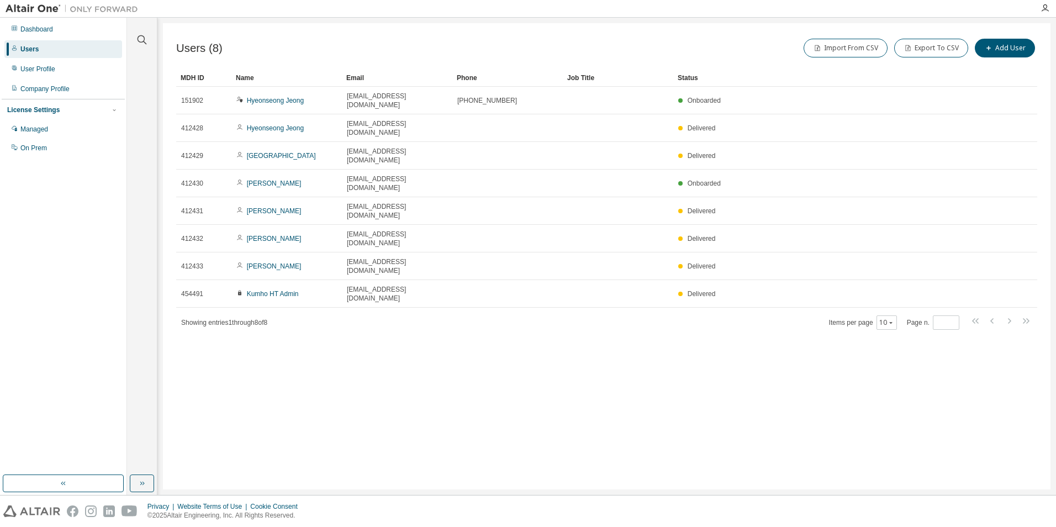
click at [764, 326] on div "Users (8) Import From CSV Export To CSV Add User Clear Load Save Save As Field …" at bounding box center [607, 256] width 888 height 466
click at [523, 340] on div "Users (8) Import From CSV Export To CSV Add User Clear Load Save Save As Field …" at bounding box center [607, 256] width 888 height 466
drag, startPoint x: 973, startPoint y: 346, endPoint x: 938, endPoint y: 341, distance: 34.7
click at [972, 346] on div "Users (8) Import From CSV Export To CSV Add User Clear Load Save Save As Field …" at bounding box center [607, 256] width 888 height 466
click at [320, 289] on div "Users (8) Import From CSV Export To CSV Add User Clear Load Save Save As Field …" at bounding box center [607, 256] width 888 height 466
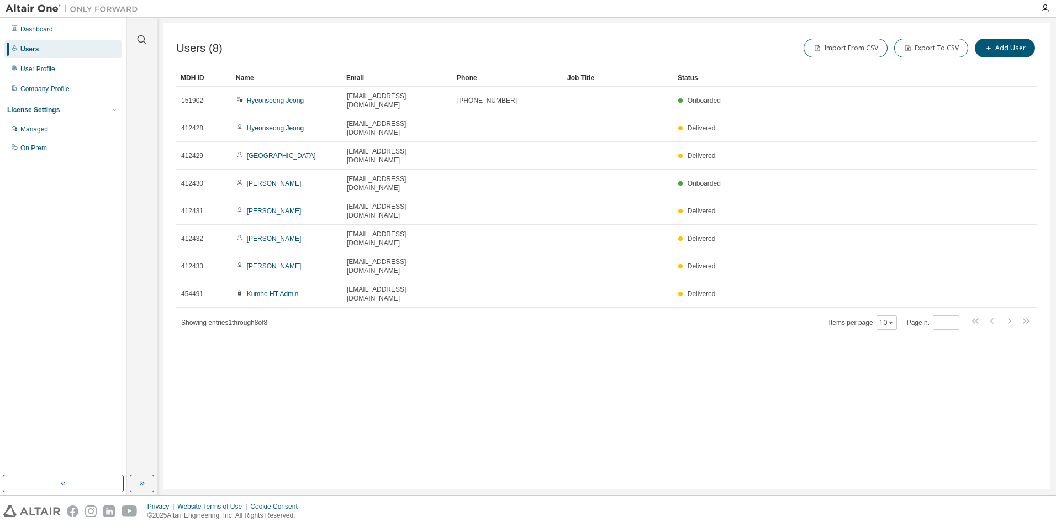
click at [850, 298] on div "Users (8) Import From CSV Export To CSV Add User Clear Load Save Save As Field …" at bounding box center [607, 256] width 888 height 466
click at [889, 319] on icon "button" at bounding box center [891, 322] width 7 height 7
click at [900, 276] on div "20" at bounding box center [922, 279] width 88 height 13
click at [458, 336] on div "Users (8) Import From CSV Export To CSV Add User Clear Load Save Save As Field …" at bounding box center [607, 256] width 888 height 466
drag, startPoint x: 278, startPoint y: 209, endPoint x: 824, endPoint y: 329, distance: 559.3
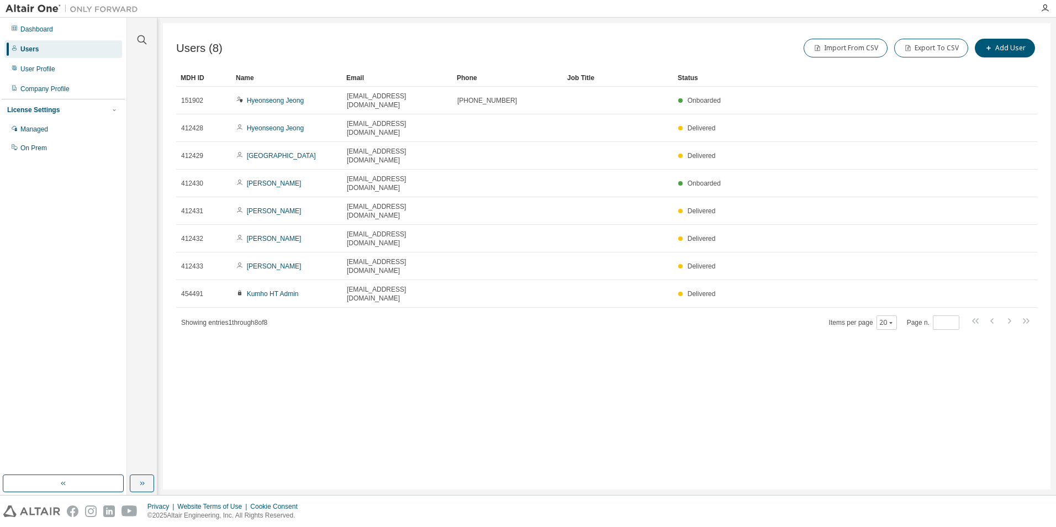
click at [839, 331] on div "Users (8) Import From CSV Export To CSV Add User Clear Load Save Save As Field …" at bounding box center [607, 256] width 888 height 466
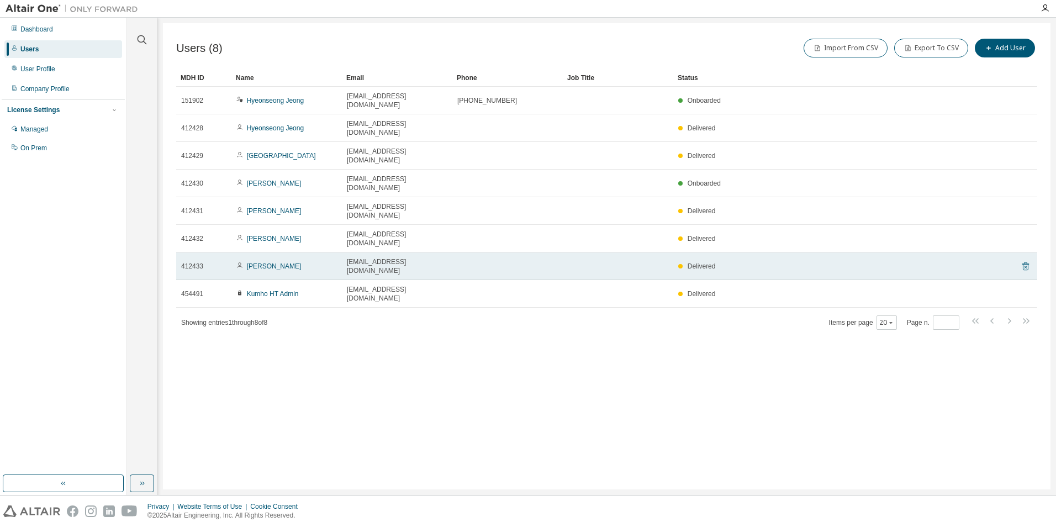
click at [1026, 266] on icon at bounding box center [1025, 267] width 3 height 3
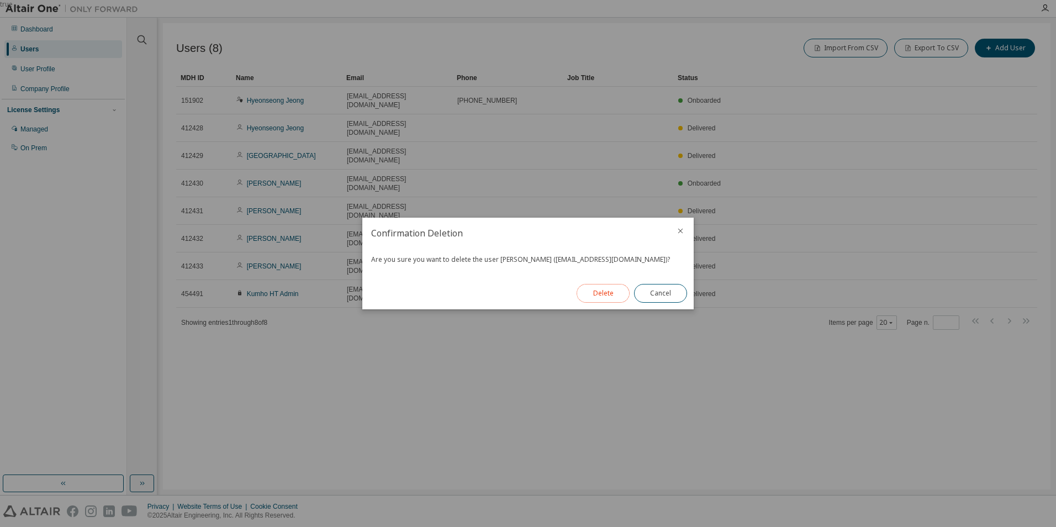
click at [602, 295] on button "Delete" at bounding box center [603, 293] width 53 height 19
click at [663, 292] on button "Close" at bounding box center [660, 293] width 53 height 19
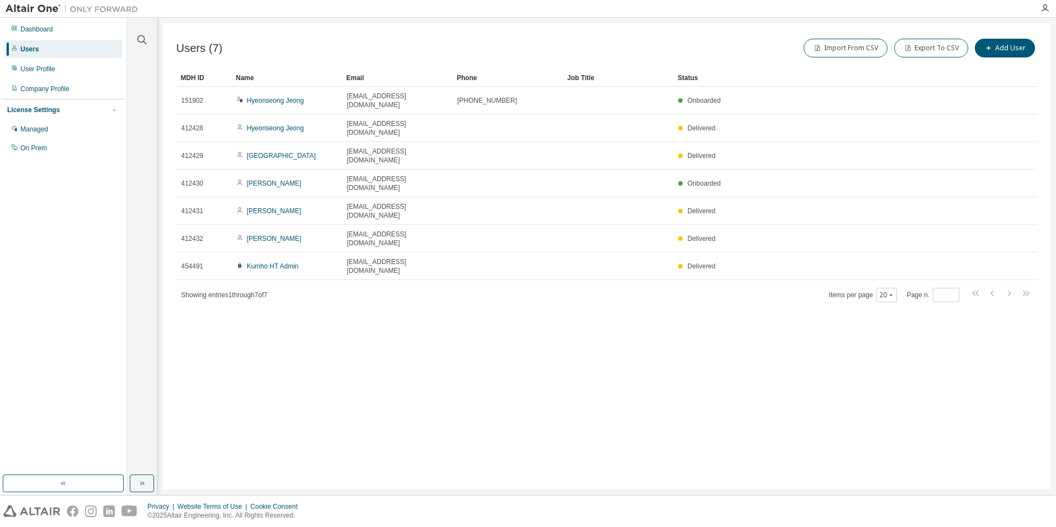
click at [507, 314] on div "Users (7) Import From CSV Export To CSV Add User Clear Load Save Save As Field …" at bounding box center [607, 256] width 888 height 466
click at [281, 267] on div "Users (7) Import From CSV Export To CSV Add User Clear Load Save Save As Field …" at bounding box center [607, 256] width 888 height 466
click at [45, 71] on div "User Profile" at bounding box center [37, 69] width 35 height 9
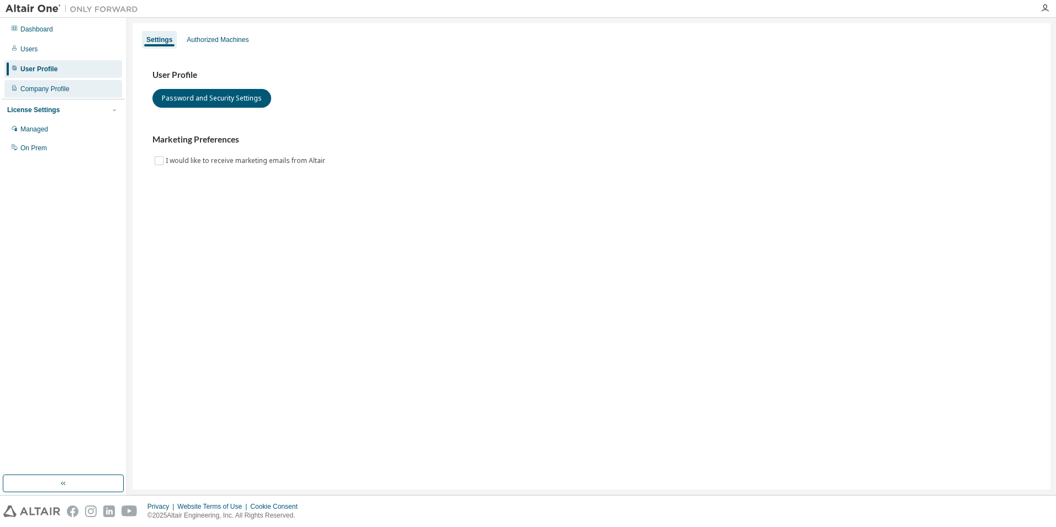
click at [38, 83] on div "Company Profile" at bounding box center [63, 89] width 118 height 18
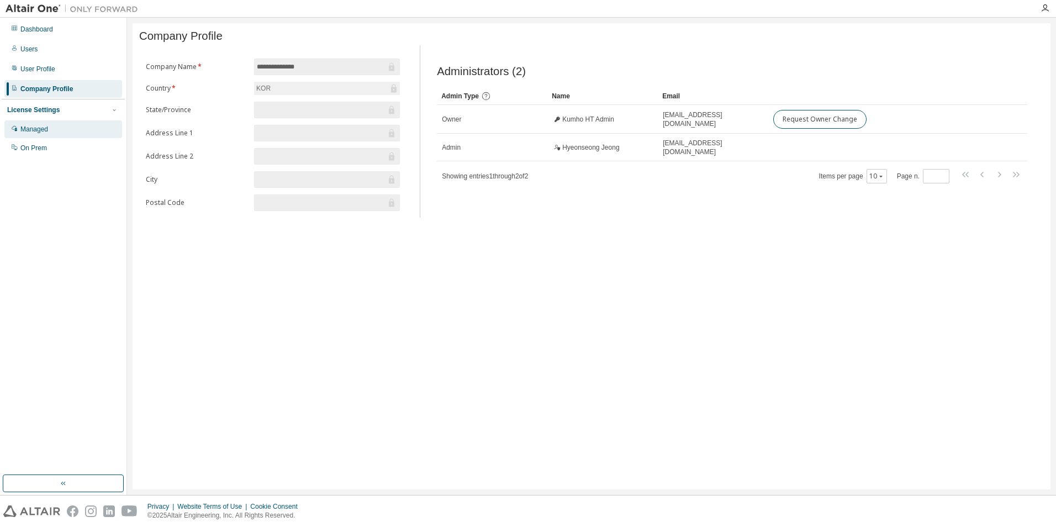
click at [31, 130] on div "Managed" at bounding box center [34, 129] width 28 height 9
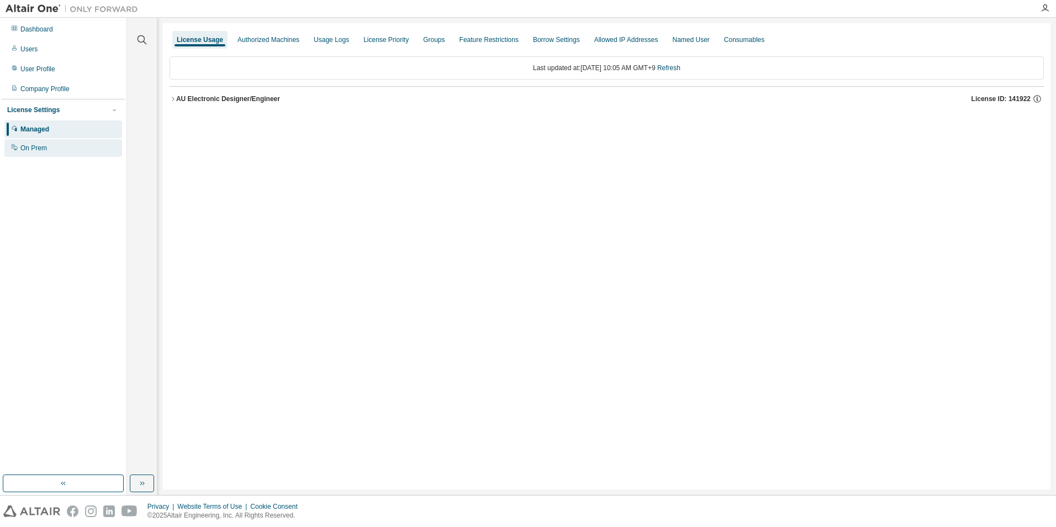
click at [27, 147] on div "On Prem" at bounding box center [33, 148] width 27 height 9
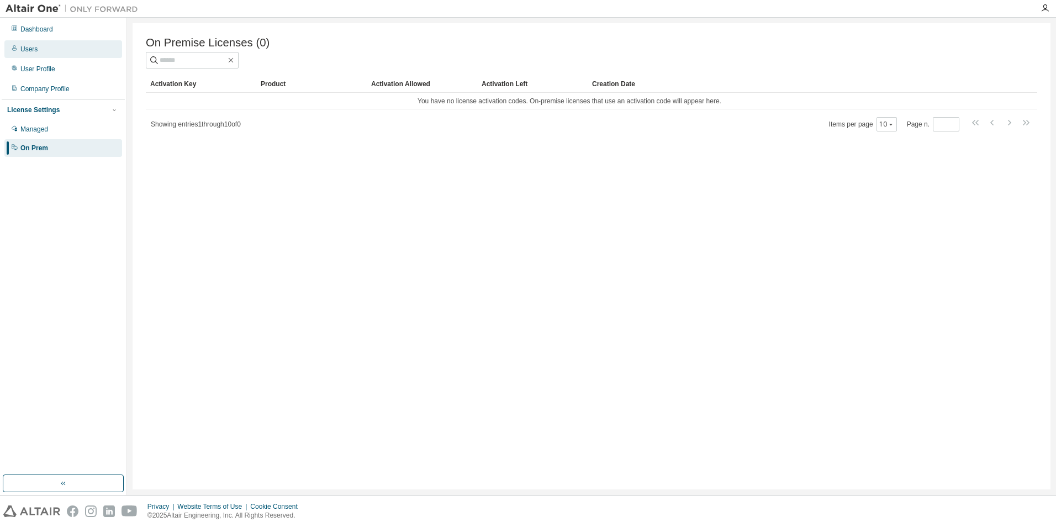
click at [33, 55] on div "Users" at bounding box center [63, 49] width 118 height 18
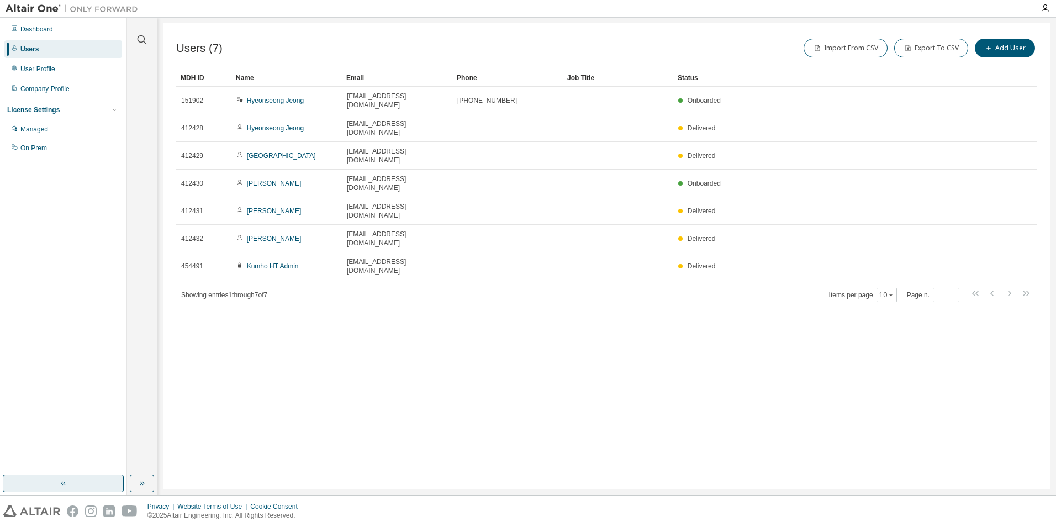
click at [65, 479] on icon "button" at bounding box center [63, 483] width 9 height 9
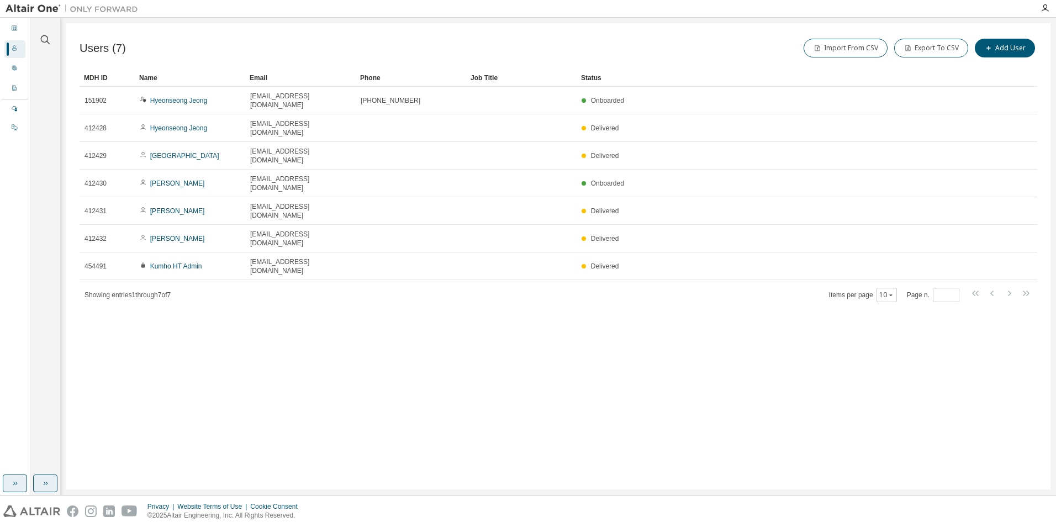
click at [38, 486] on button "button" at bounding box center [45, 483] width 24 height 18
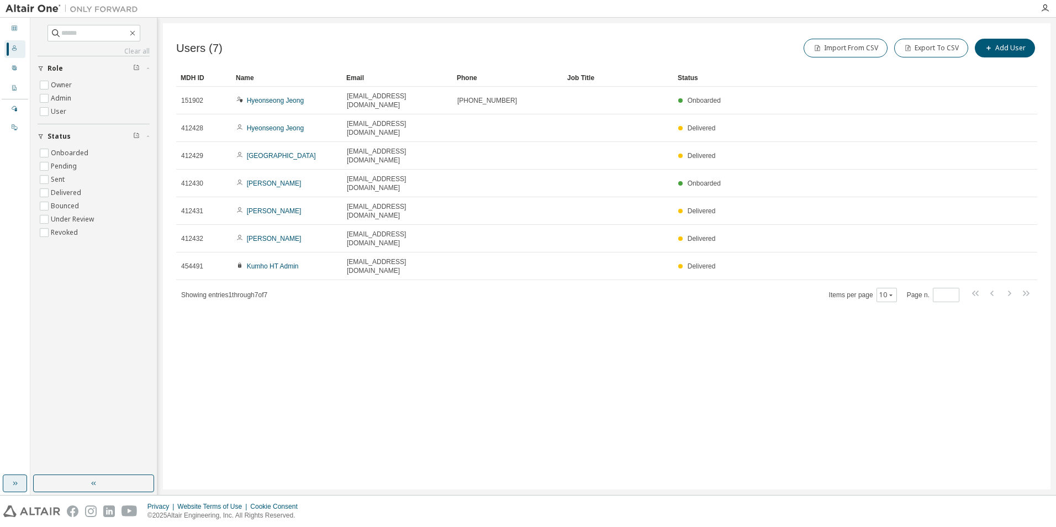
click at [363, 403] on div "Users (7) Import From CSV Export To CSV Add User Clear Load Save Save As Field …" at bounding box center [607, 256] width 888 height 466
click at [366, 296] on div "Users (6) Import From CSV Export To CSV Add User Clear Load Save Save As Field …" at bounding box center [607, 256] width 888 height 466
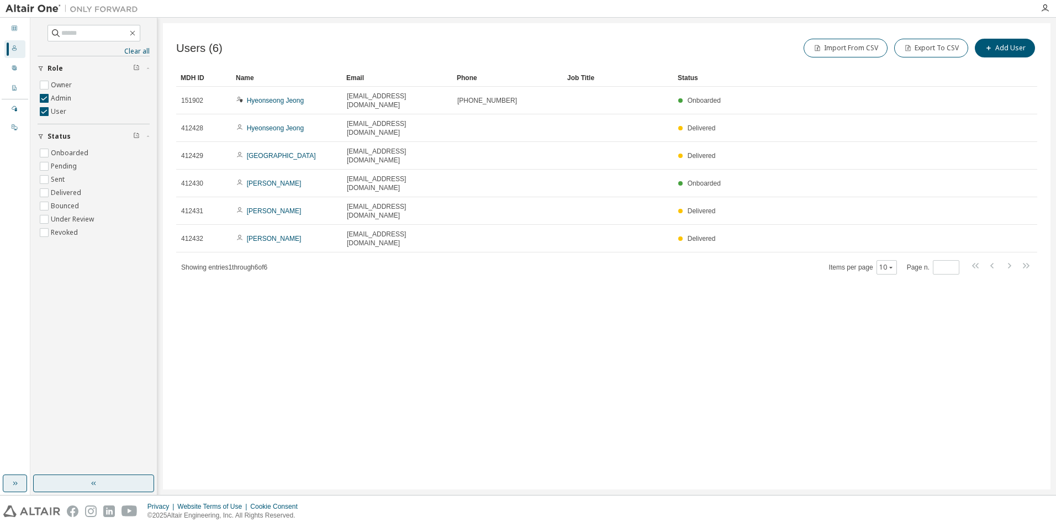
click at [104, 482] on button "button" at bounding box center [93, 483] width 121 height 18
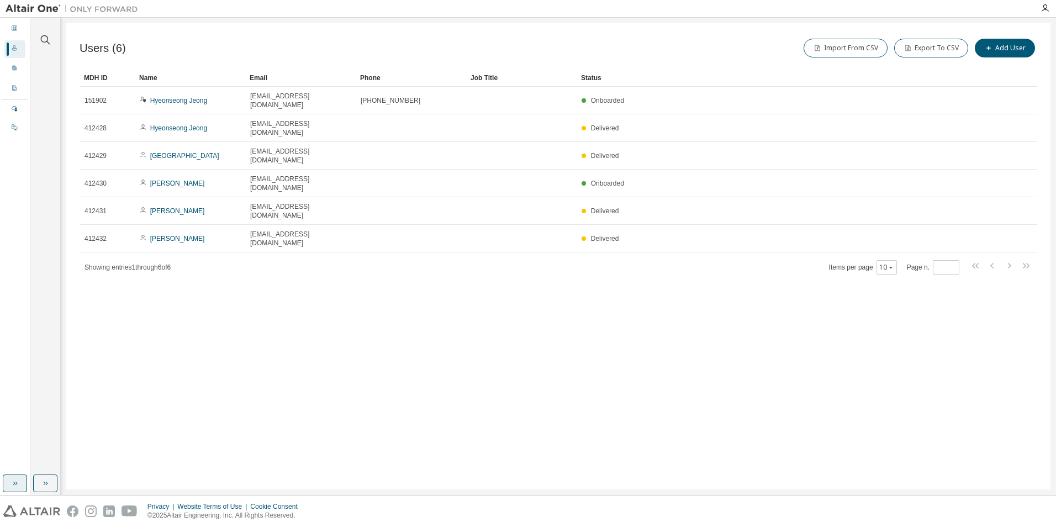
click at [267, 390] on div "Users (6) Import From CSV Export To CSV Add User Clear Load Save Save As Field …" at bounding box center [558, 256] width 984 height 466
click at [12, 66] on icon at bounding box center [14, 68] width 7 height 7
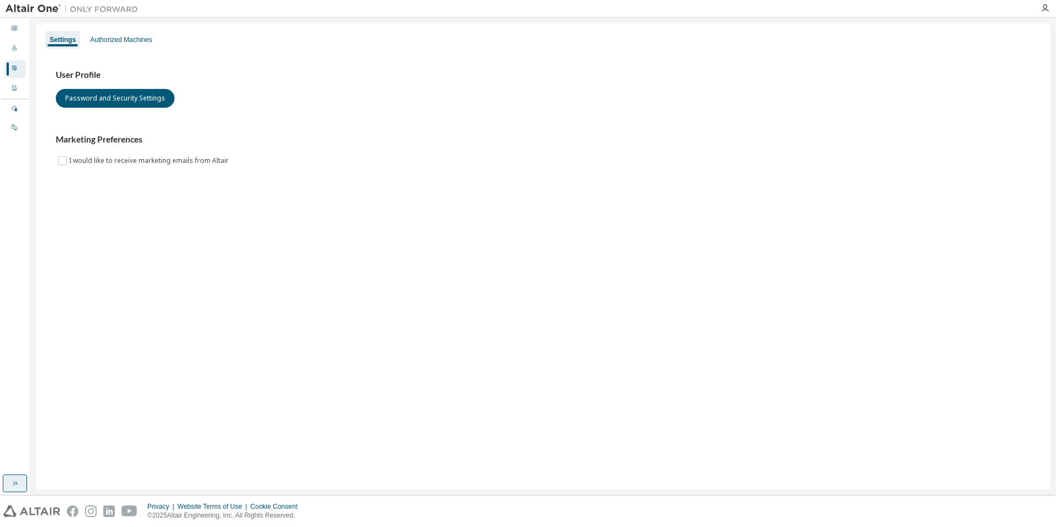
click at [14, 486] on icon "button" at bounding box center [14, 483] width 9 height 9
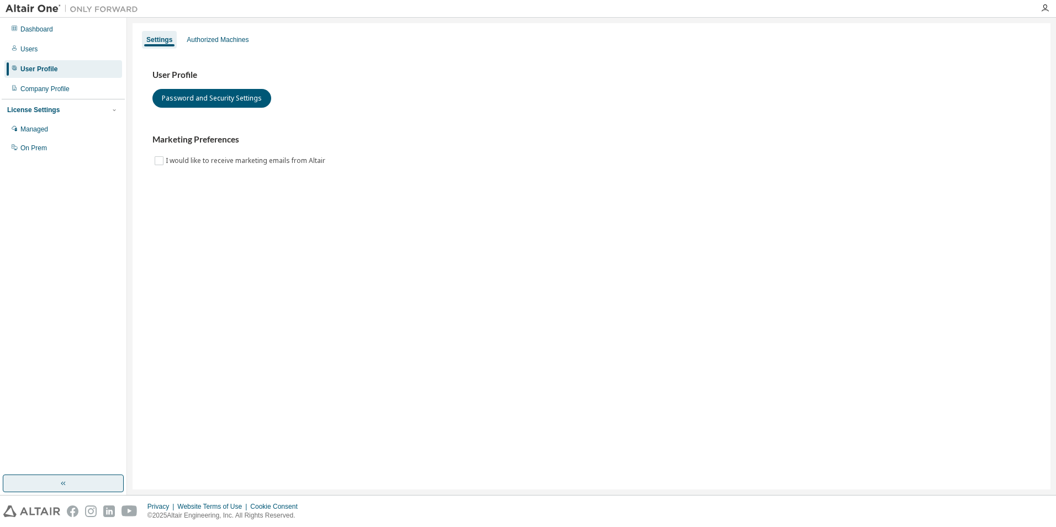
click at [330, 360] on div "Settings Authorized Machines User Profile Password and Security Settings Market…" at bounding box center [592, 256] width 918 height 466
click at [218, 41] on div "Authorized Machines" at bounding box center [218, 39] width 62 height 9
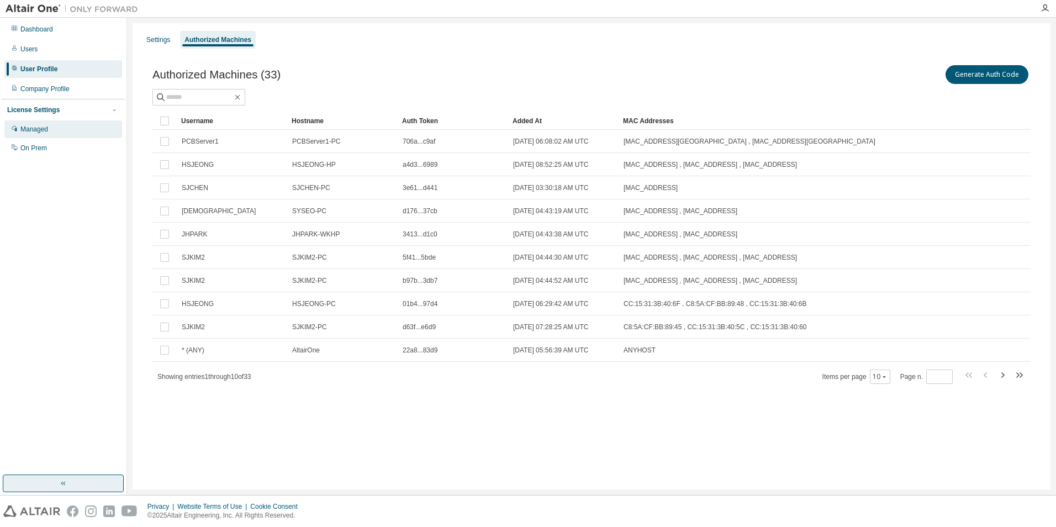
click at [41, 131] on div "Managed" at bounding box center [34, 129] width 28 height 9
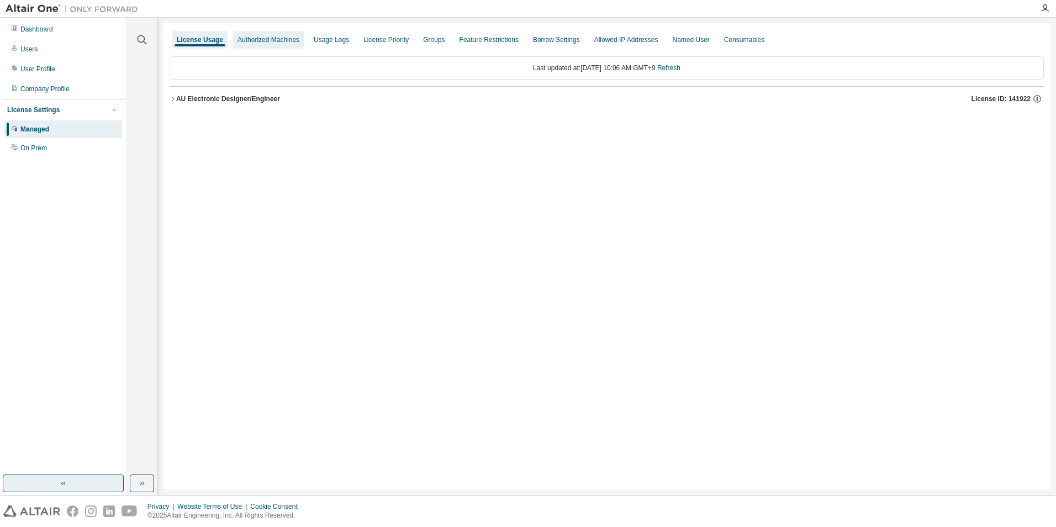
click at [274, 41] on div "Authorized Machines" at bounding box center [268, 39] width 62 height 9
